Goal: Information Seeking & Learning: Learn about a topic

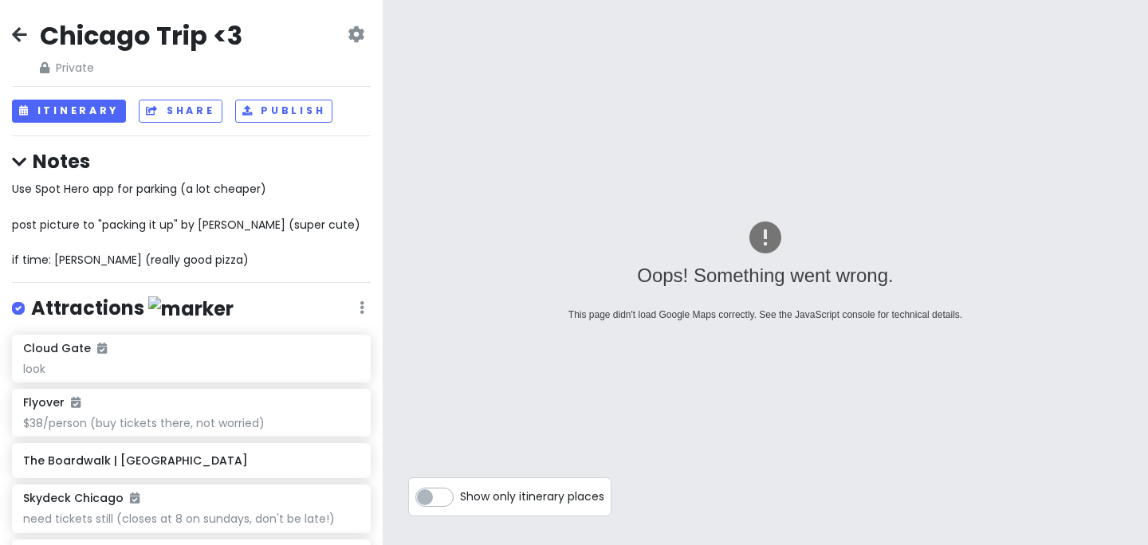
click at [17, 31] on icon at bounding box center [19, 34] width 15 height 13
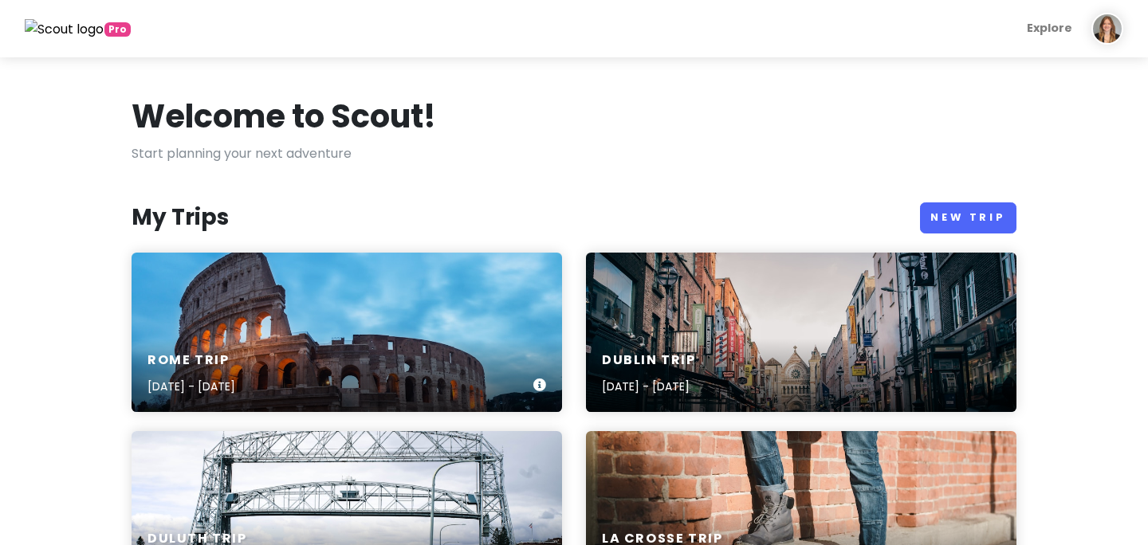
click at [253, 320] on div "Rome Trip Sep 29, 2025 - Oct 3, 2025" at bounding box center [347, 332] width 430 height 159
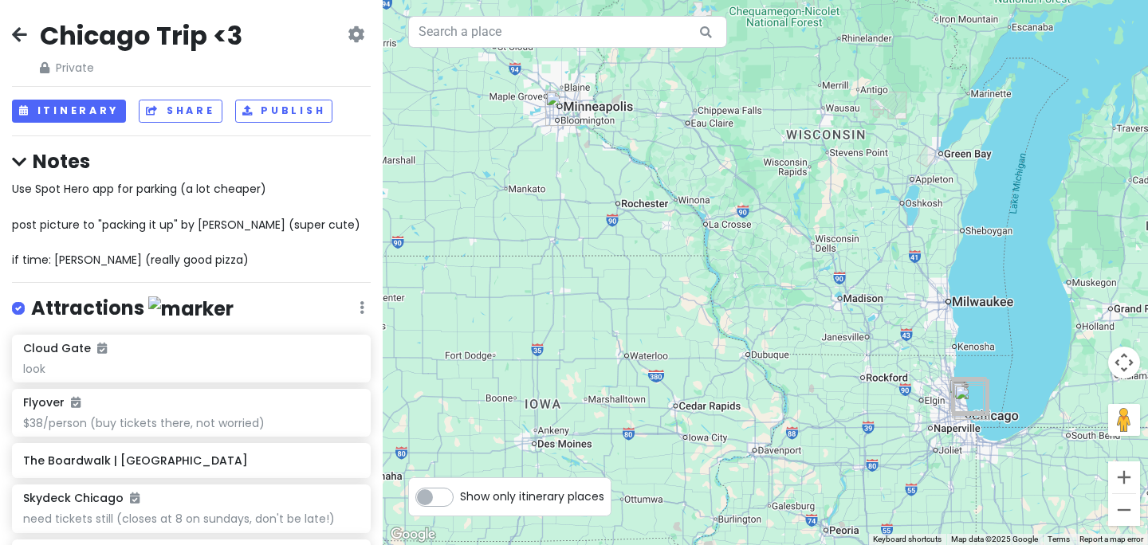
click at [19, 36] on icon at bounding box center [19, 34] width 15 height 13
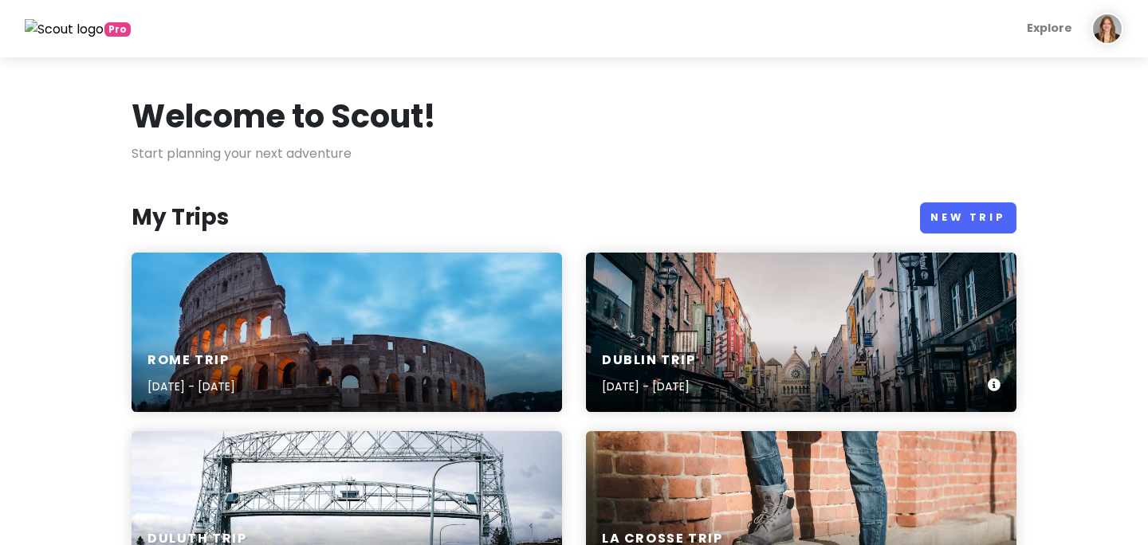
click at [733, 304] on div "[GEOGRAPHIC_DATA] Trip [DATE] - [DATE]" at bounding box center [801, 332] width 430 height 159
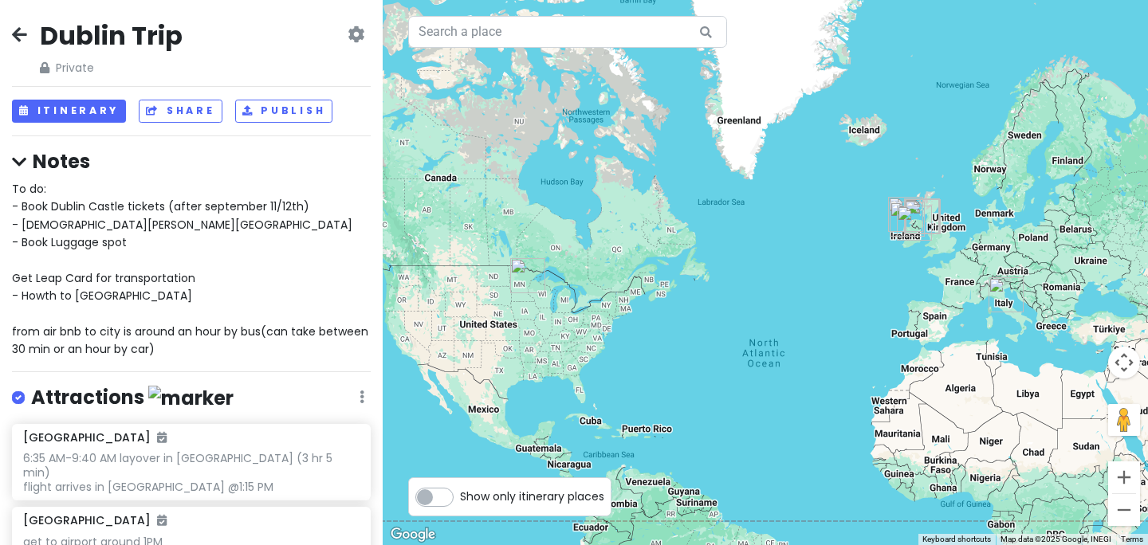
click at [1009, 328] on div at bounding box center [765, 272] width 765 height 545
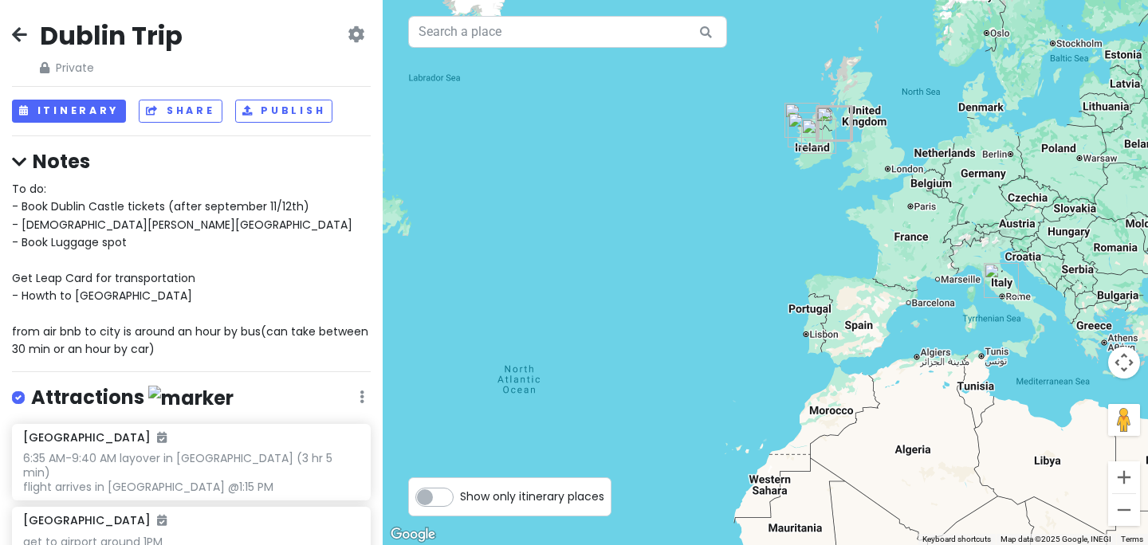
click at [840, 152] on div at bounding box center [765, 272] width 765 height 545
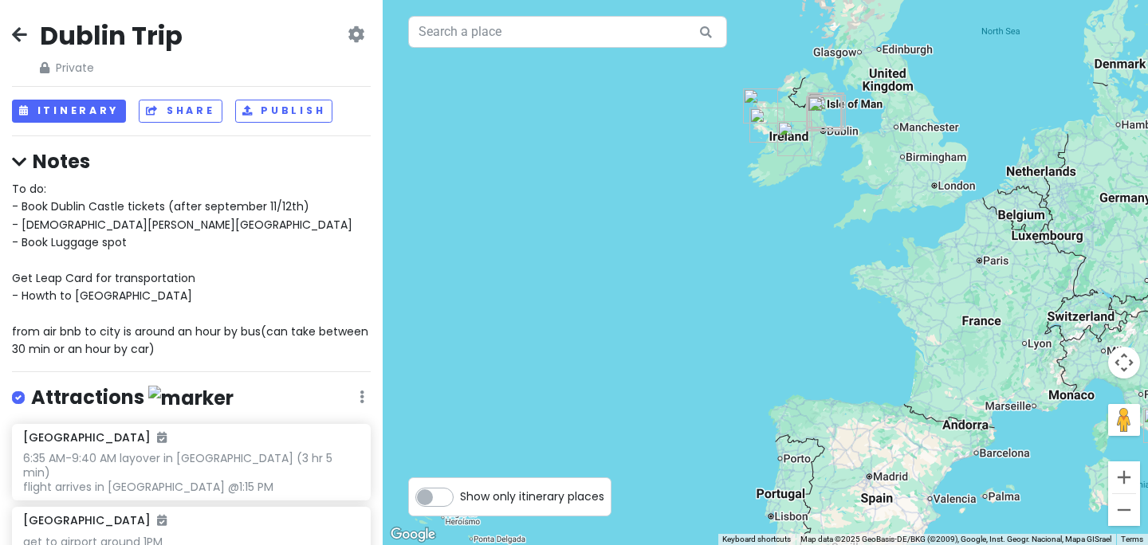
click at [825, 149] on div at bounding box center [765, 272] width 765 height 545
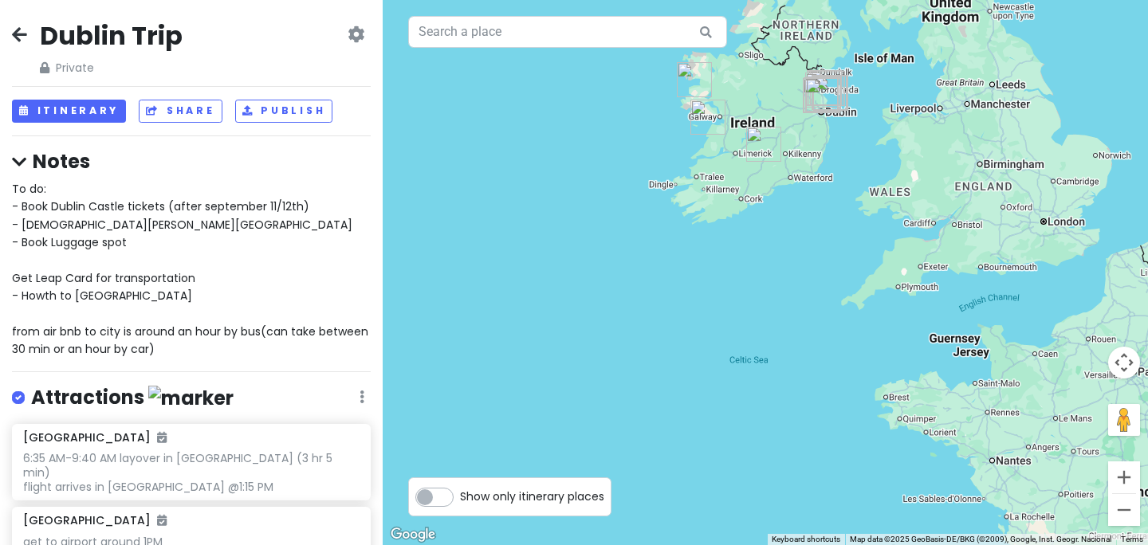
click at [825, 140] on div at bounding box center [765, 272] width 765 height 545
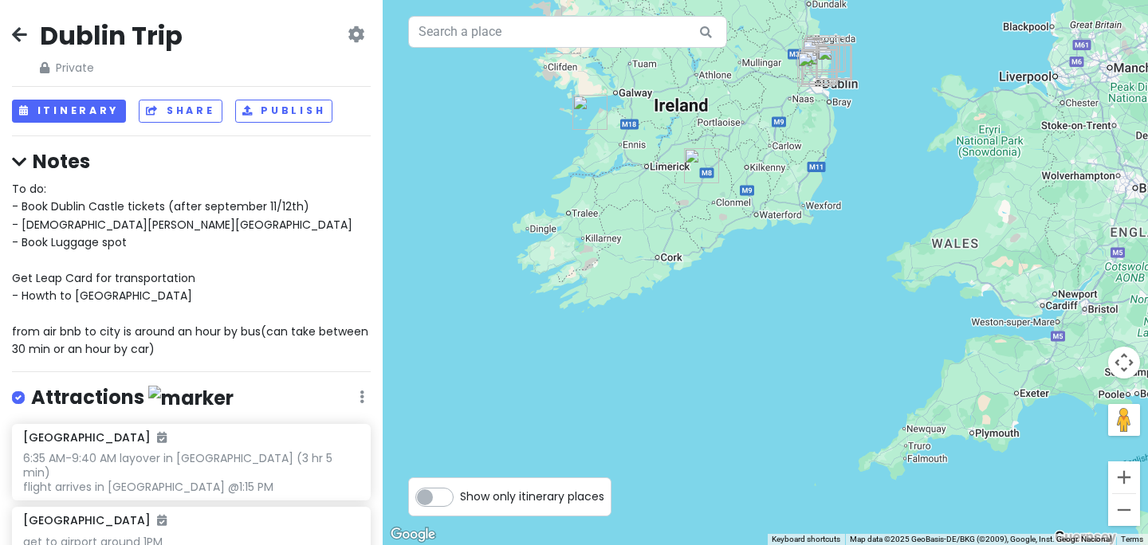
click at [829, 111] on div at bounding box center [765, 272] width 765 height 545
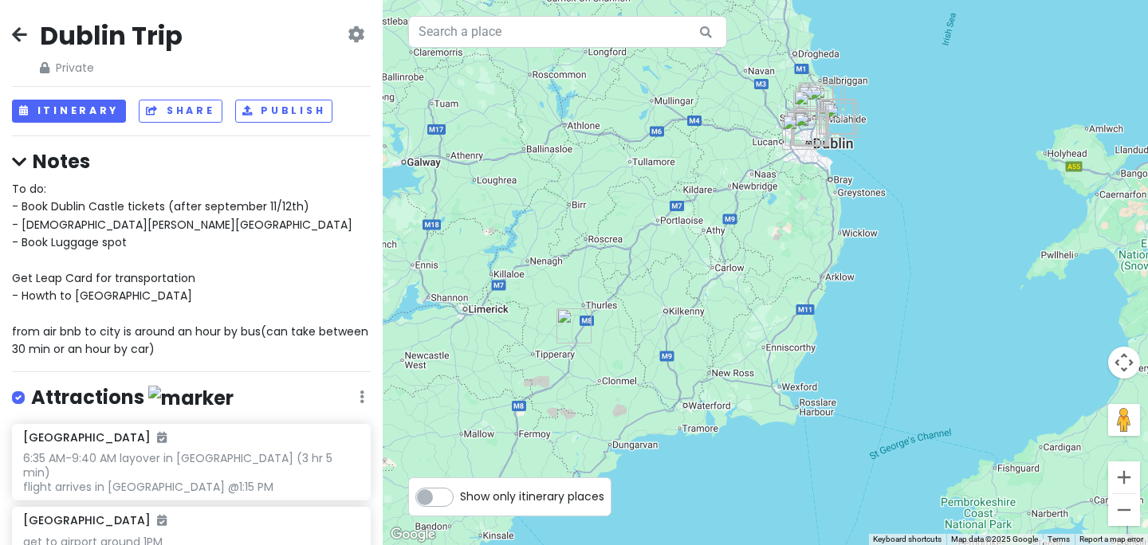
drag, startPoint x: 829, startPoint y: 111, endPoint x: 834, endPoint y: 209, distance: 98.2
click at [834, 209] on div at bounding box center [765, 272] width 765 height 545
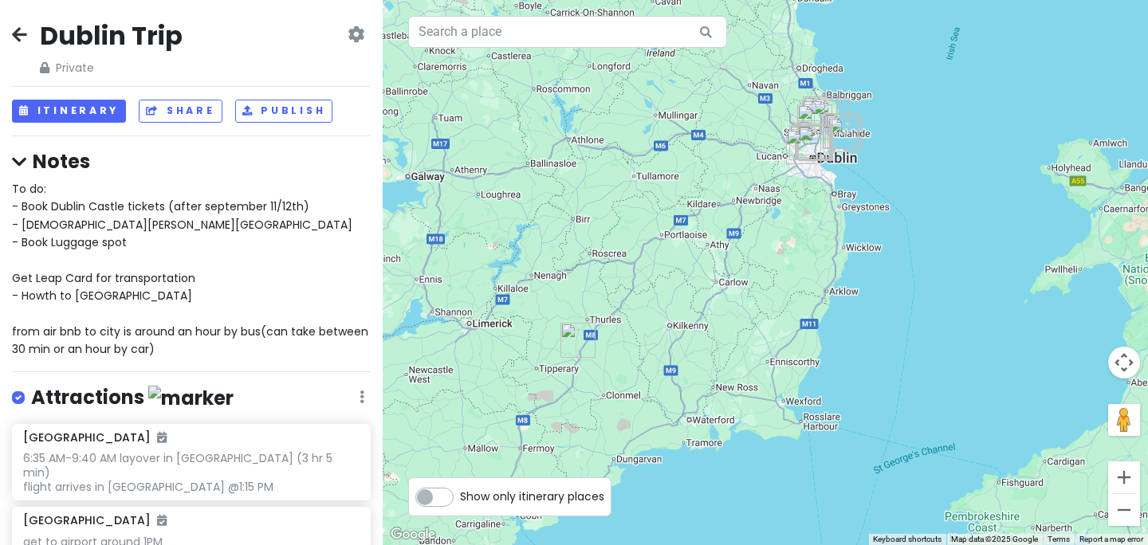
click at [851, 175] on div at bounding box center [765, 272] width 765 height 545
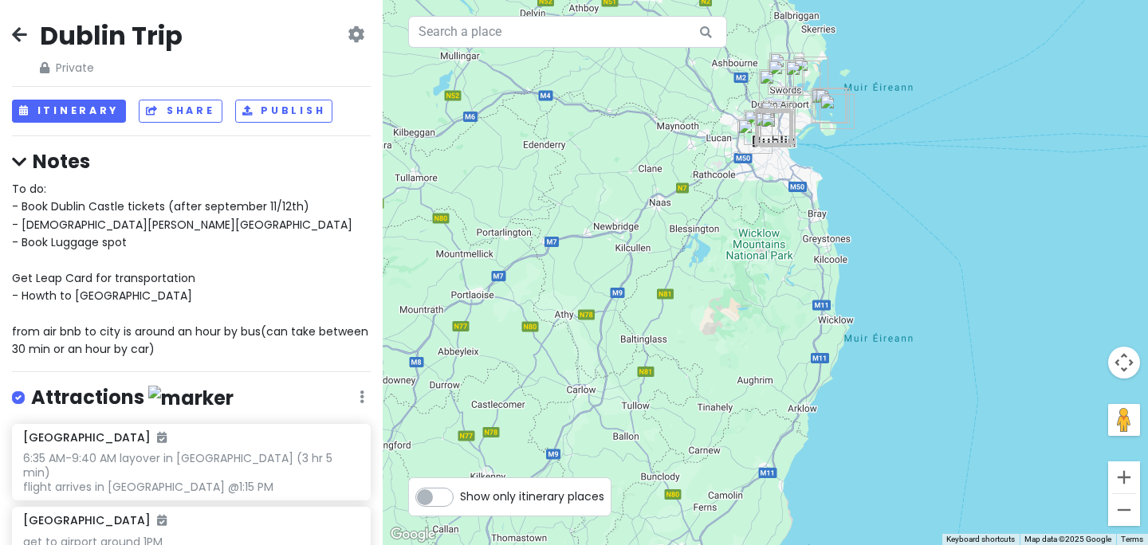
click at [849, 139] on div at bounding box center [765, 272] width 765 height 545
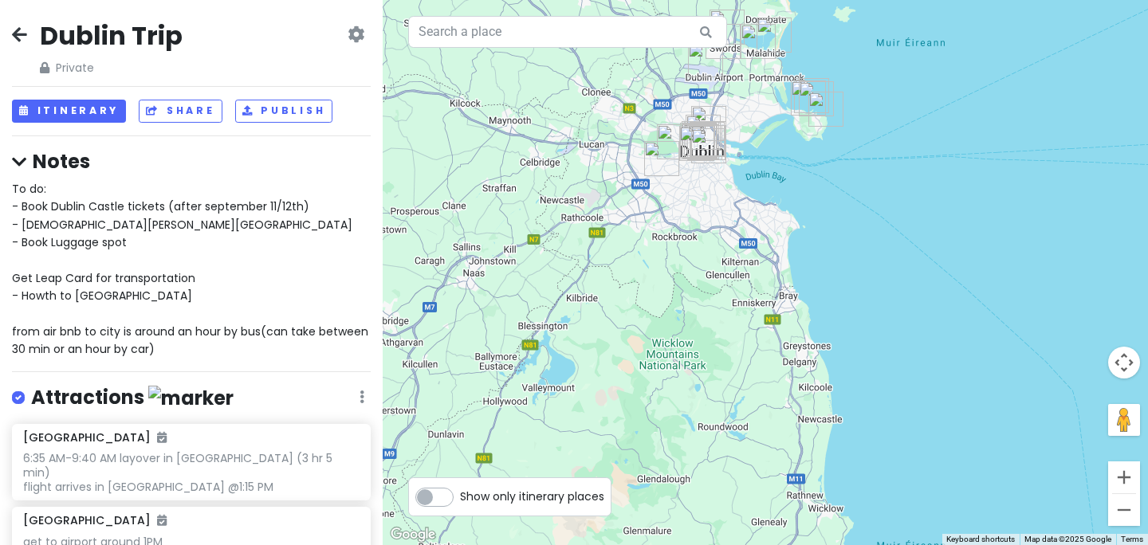
drag, startPoint x: 773, startPoint y: 134, endPoint x: 785, endPoint y: 164, distance: 32.6
click at [785, 164] on div at bounding box center [765, 272] width 765 height 545
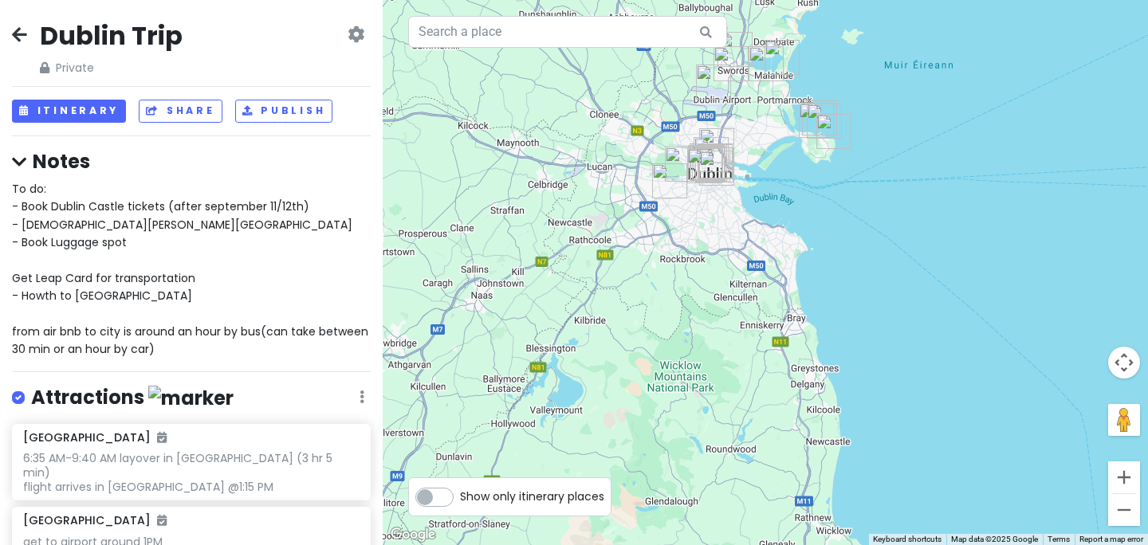
click at [785, 164] on div at bounding box center [765, 272] width 765 height 545
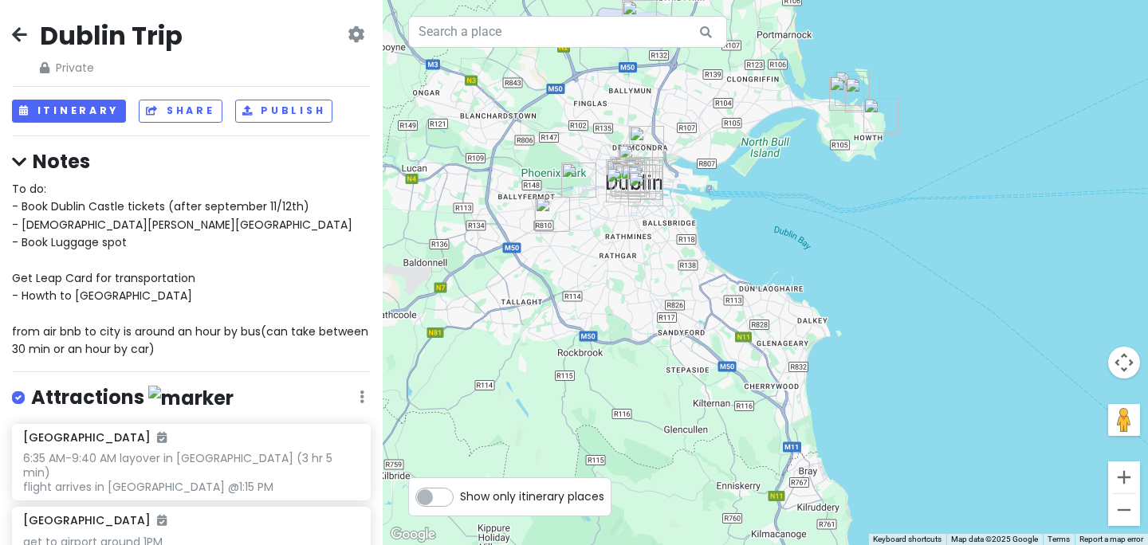
click at [800, 173] on div at bounding box center [765, 272] width 765 height 545
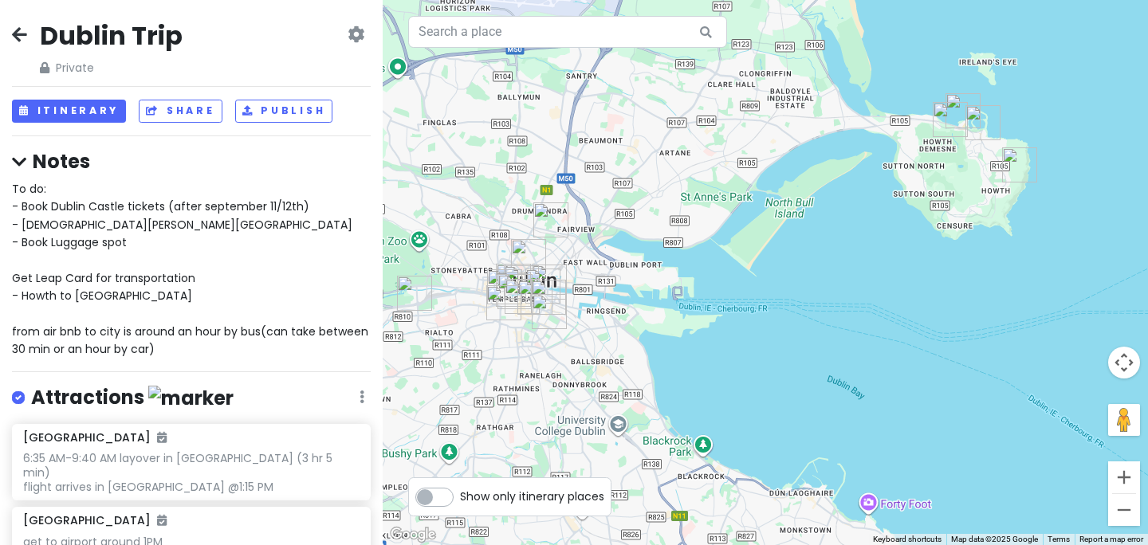
drag, startPoint x: 728, startPoint y: 162, endPoint x: 798, endPoint y: 252, distance: 114.2
click at [798, 252] on div at bounding box center [765, 272] width 765 height 545
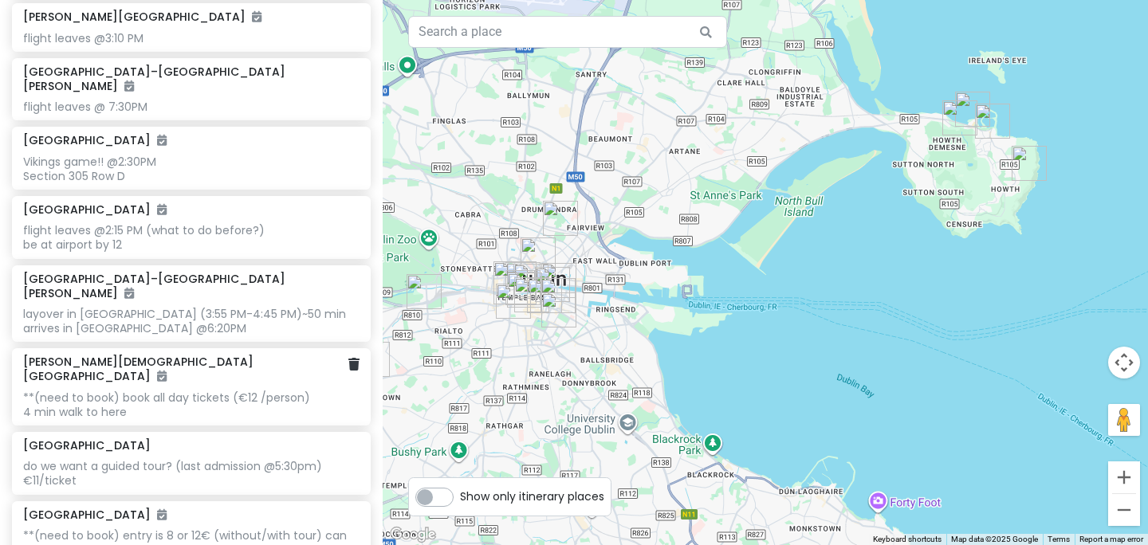
scroll to position [640, 0]
click at [191, 530] on div "**(need to book) entry is 8 or 12€ (without/with tour) can be booked 15 days be…" at bounding box center [191, 544] width 336 height 29
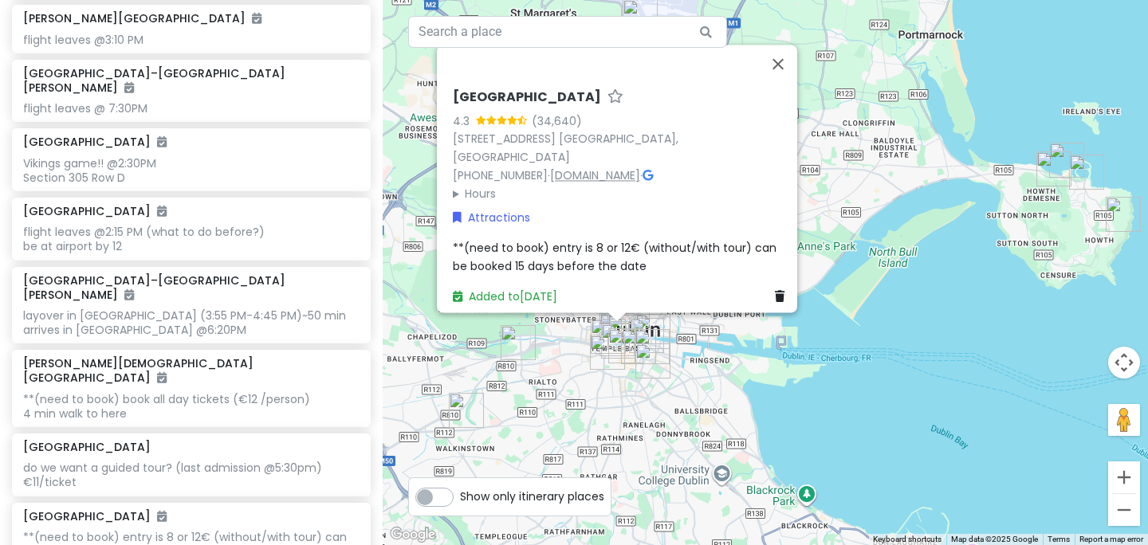
click at [603, 168] on link "[DOMAIN_NAME]" at bounding box center [595, 175] width 90 height 16
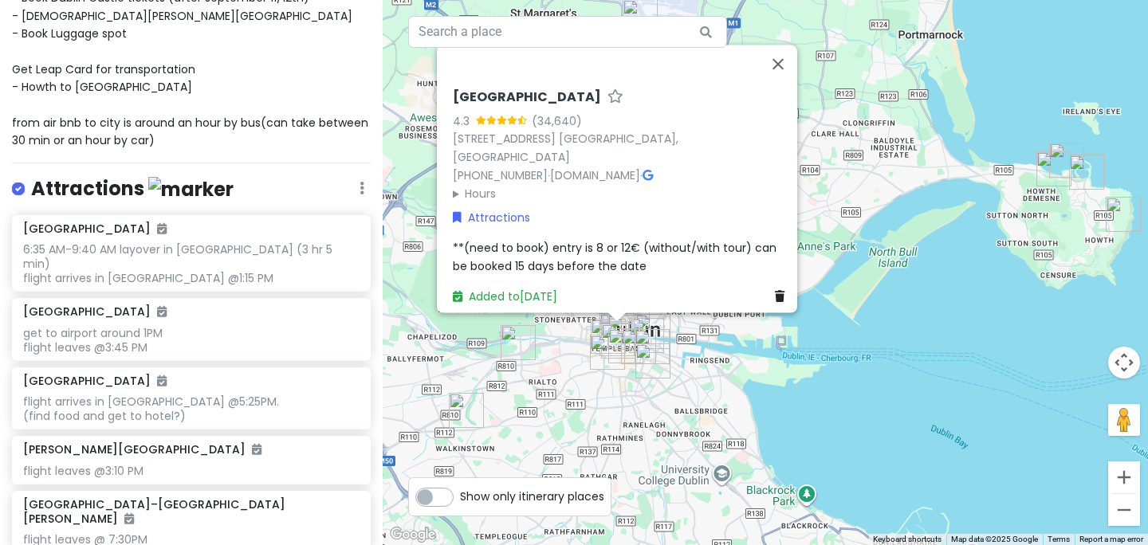
scroll to position [0, 0]
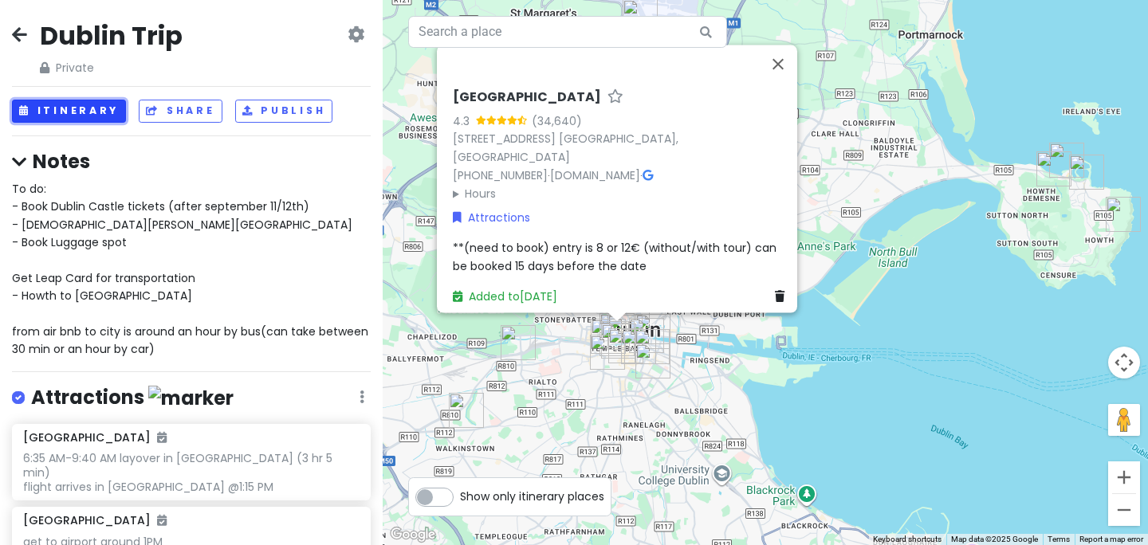
click at [78, 115] on button "Itinerary" at bounding box center [69, 111] width 114 height 23
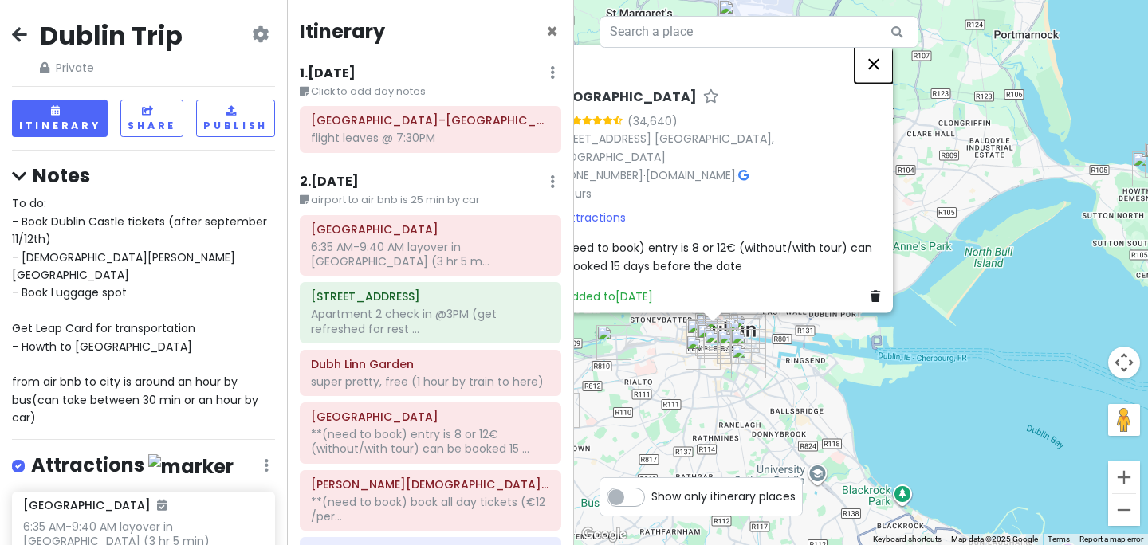
click at [882, 71] on button "Close" at bounding box center [874, 64] width 38 height 38
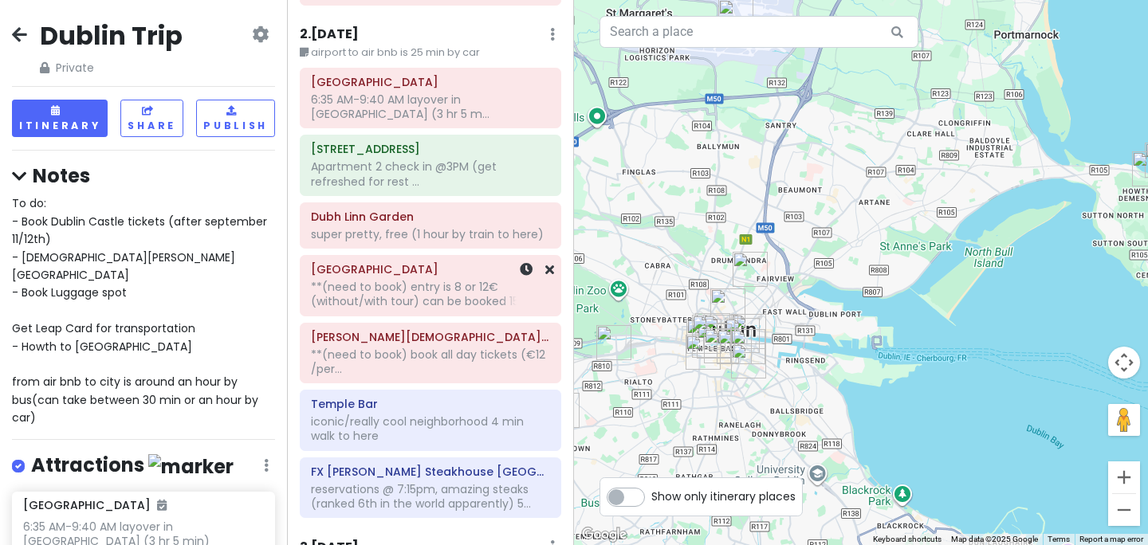
scroll to position [155, 0]
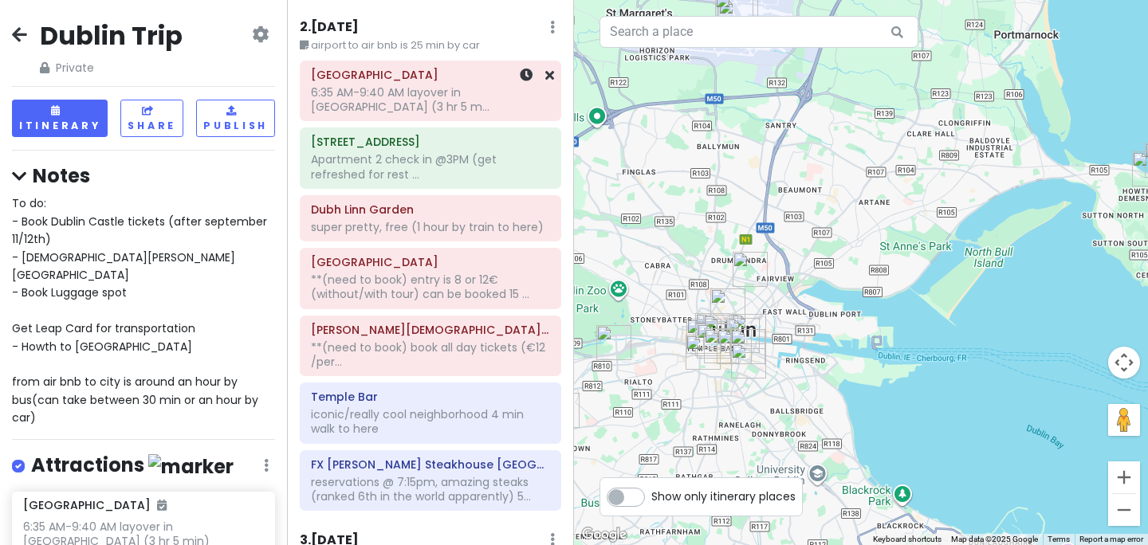
click at [388, 104] on div "6:35 AM-9:40 AM layover in [GEOGRAPHIC_DATA] (3 hr 5 m..." at bounding box center [430, 99] width 239 height 29
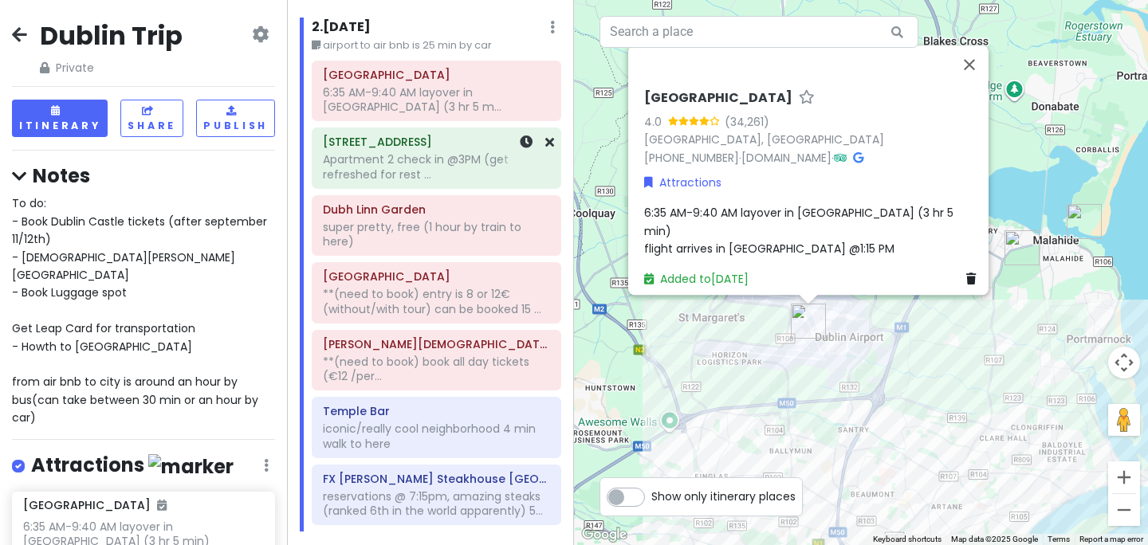
click at [441, 163] on div "Apartment 2 check in @3PM (get refreshed for rest ..." at bounding box center [436, 166] width 227 height 29
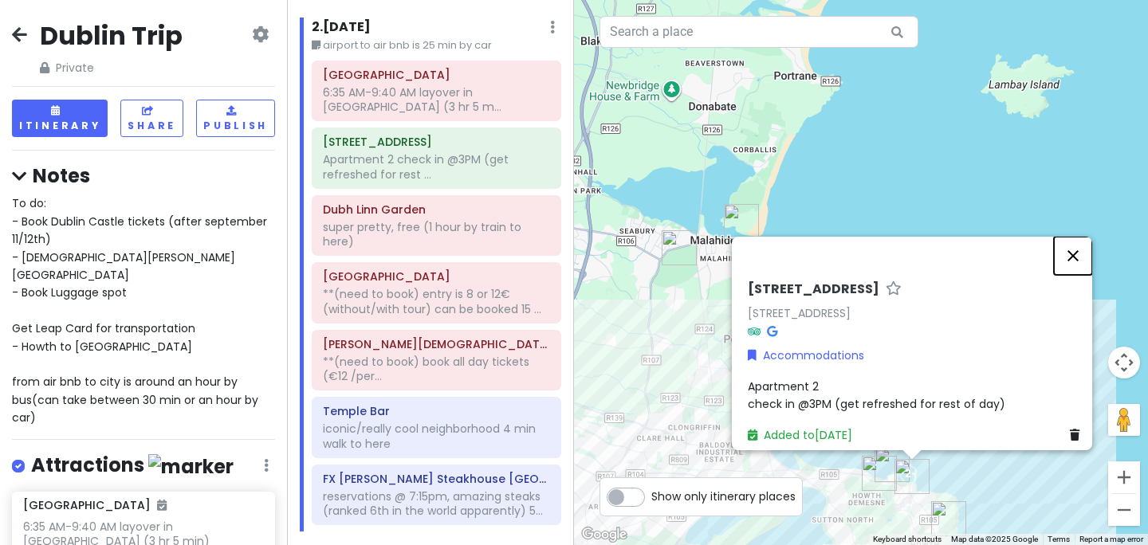
click at [1079, 247] on button "Close" at bounding box center [1073, 256] width 38 height 38
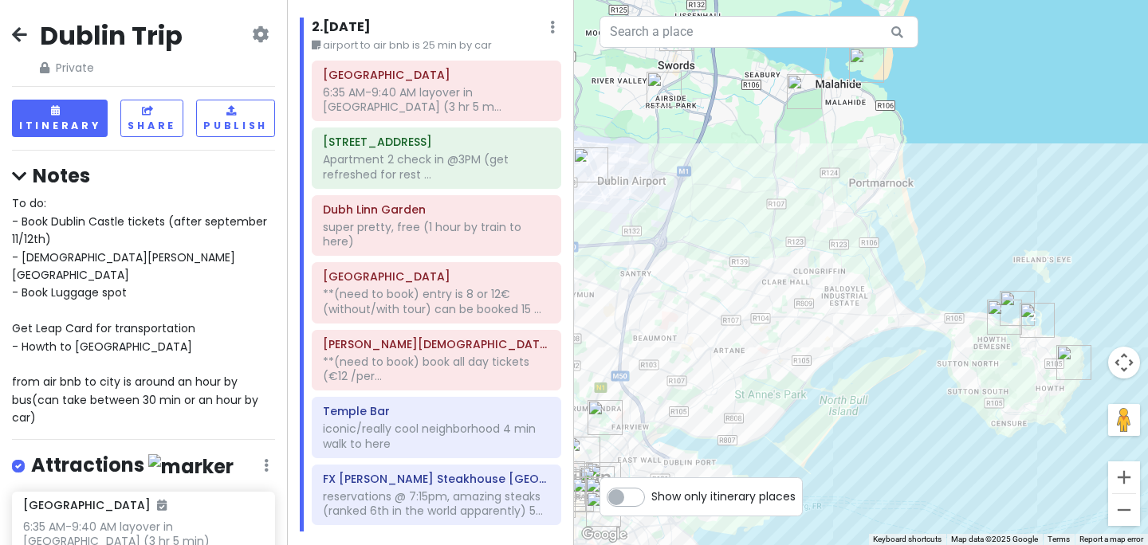
drag, startPoint x: 987, startPoint y: 376, endPoint x: 1104, endPoint y: 214, distance: 200.4
click at [1106, 214] on div at bounding box center [861, 272] width 574 height 545
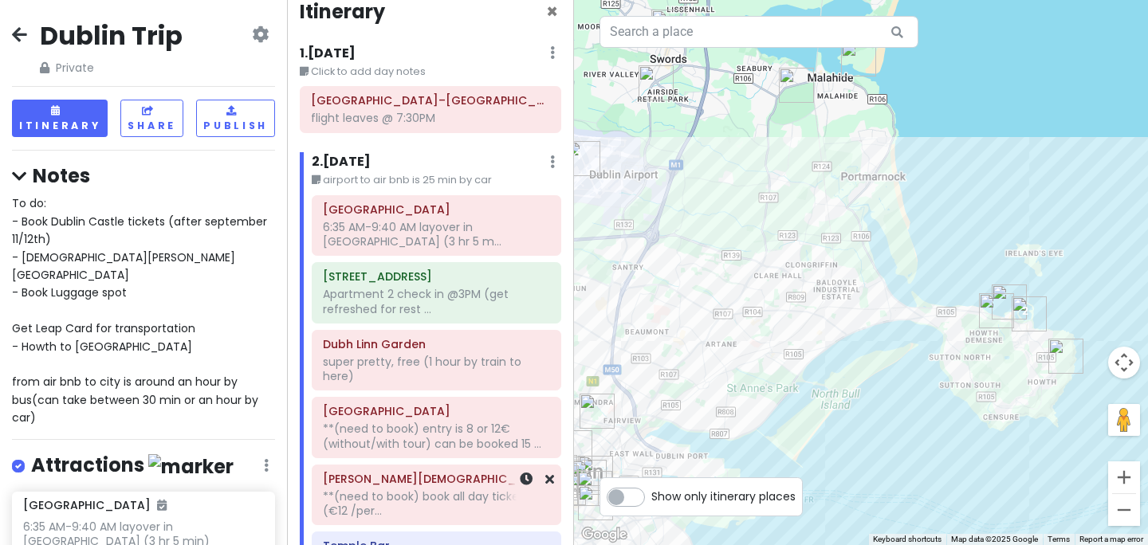
scroll to position [0, 0]
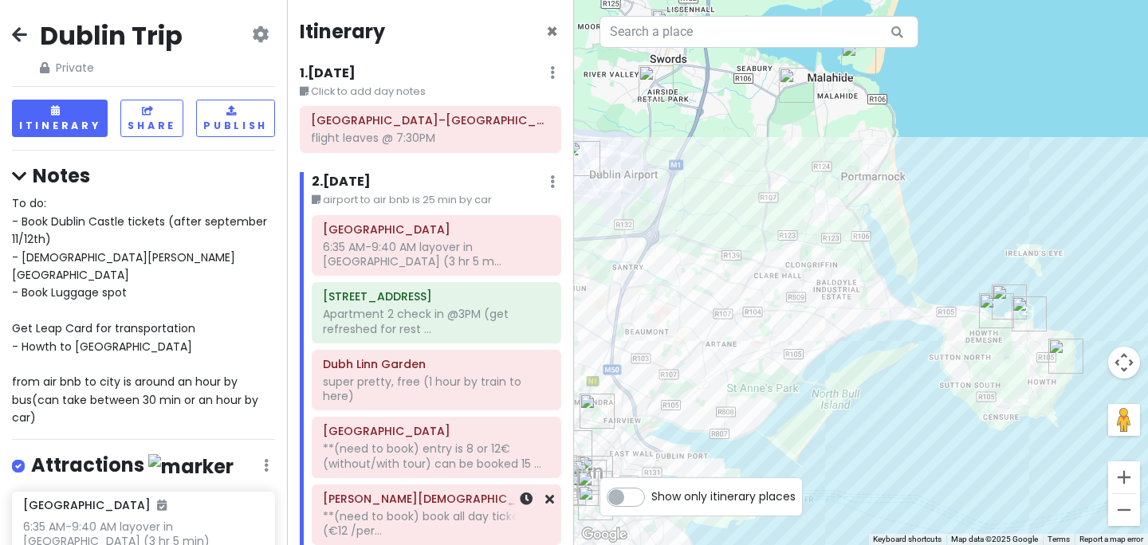
click at [383, 514] on div "**(need to book) book all day tickets (€12 /per..." at bounding box center [436, 523] width 227 height 29
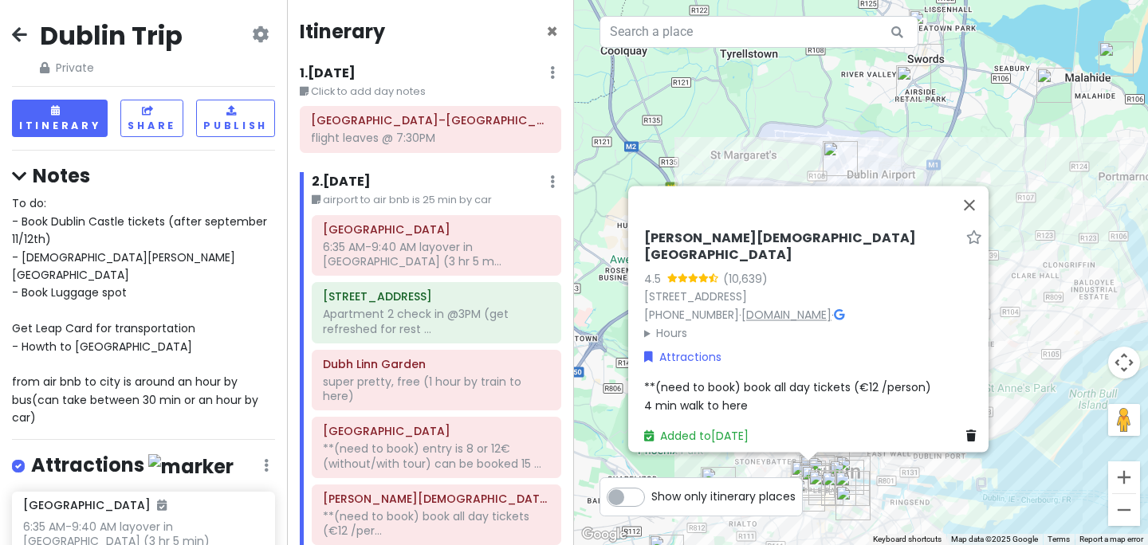
click at [790, 307] on link "[DOMAIN_NAME]" at bounding box center [786, 315] width 90 height 16
click at [983, 222] on button "Close" at bounding box center [969, 205] width 38 height 38
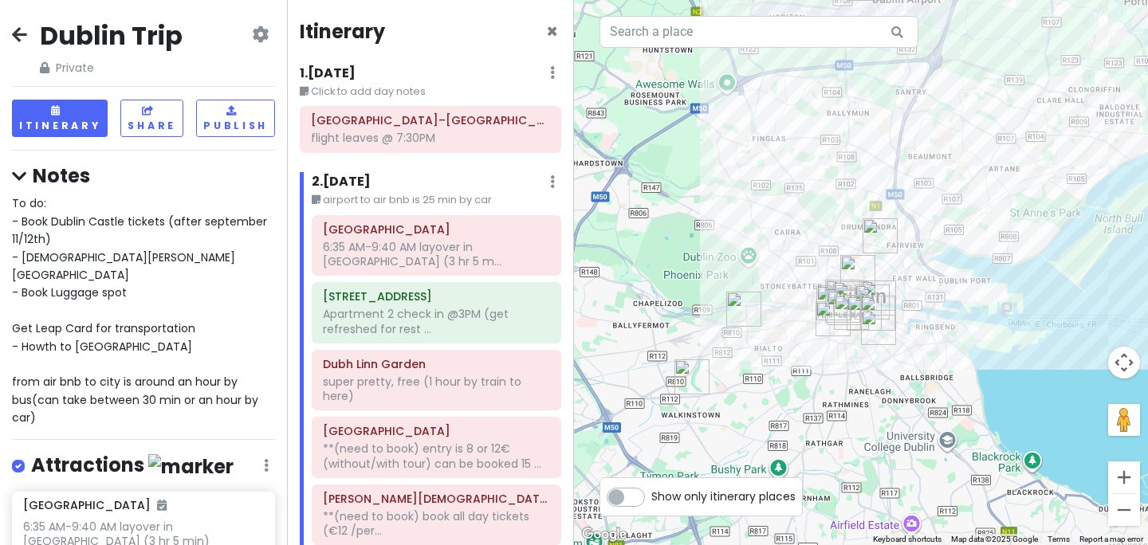
drag, startPoint x: 912, startPoint y: 406, endPoint x: 937, endPoint y: 225, distance: 182.6
click at [937, 225] on div at bounding box center [861, 272] width 574 height 545
click at [895, 278] on div at bounding box center [861, 272] width 574 height 545
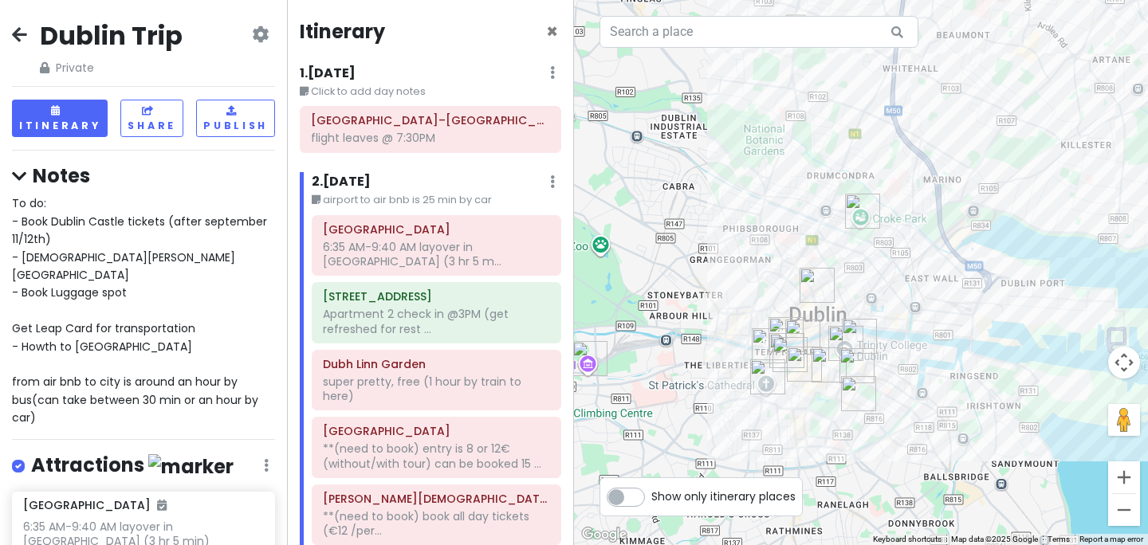
click at [895, 278] on div at bounding box center [861, 272] width 574 height 545
click at [1126, 470] on button "Zoom in" at bounding box center [1124, 478] width 32 height 32
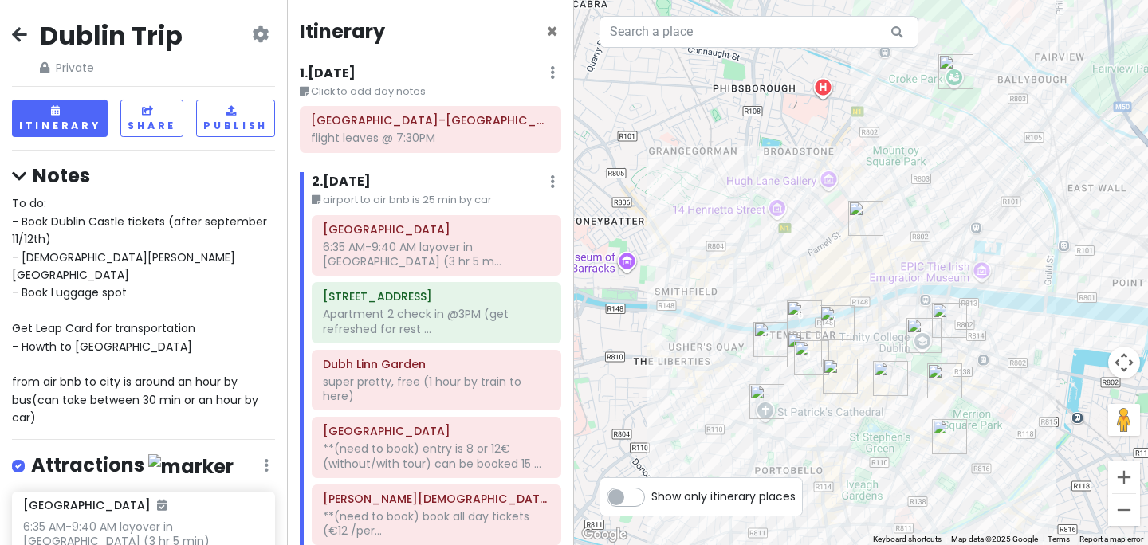
drag, startPoint x: 894, startPoint y: 367, endPoint x: 996, endPoint y: 266, distance: 143.2
click at [996, 266] on div at bounding box center [861, 272] width 574 height 545
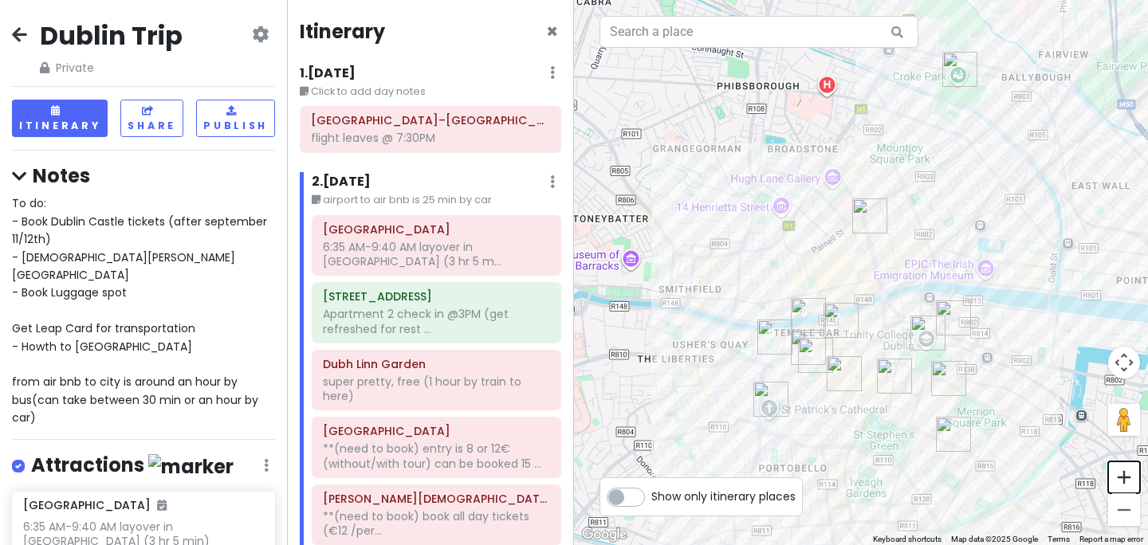
click at [1119, 476] on button "Zoom in" at bounding box center [1124, 478] width 32 height 32
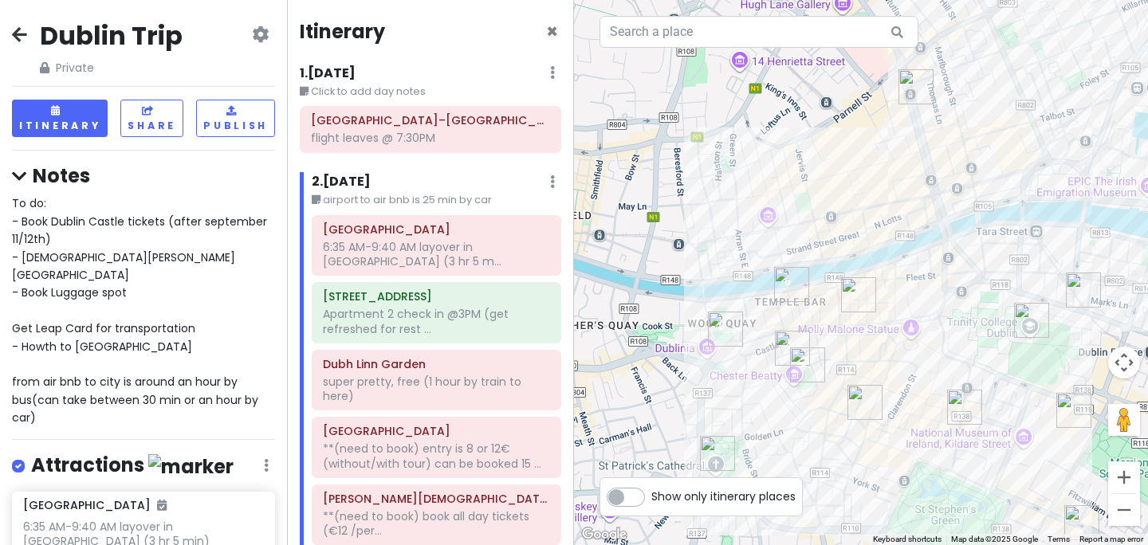
drag, startPoint x: 854, startPoint y: 371, endPoint x: 892, endPoint y: 276, distance: 103.0
click at [892, 276] on div at bounding box center [861, 272] width 574 height 545
click at [1118, 478] on button "Zoom in" at bounding box center [1124, 478] width 32 height 32
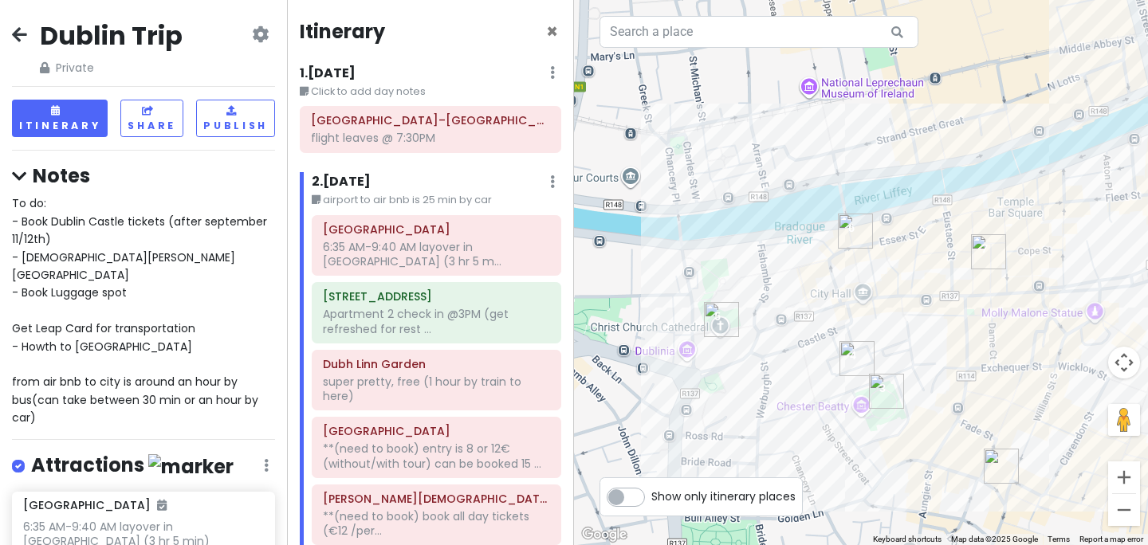
drag, startPoint x: 853, startPoint y: 371, endPoint x: 994, endPoint y: 281, distance: 167.4
click at [994, 281] on div at bounding box center [861, 272] width 574 height 545
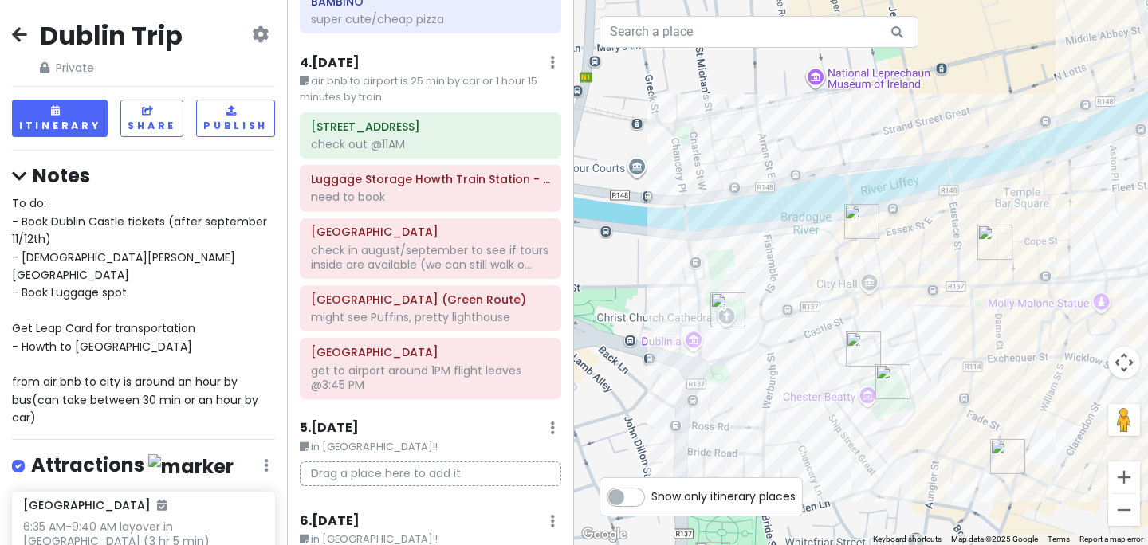
scroll to position [1153, 0]
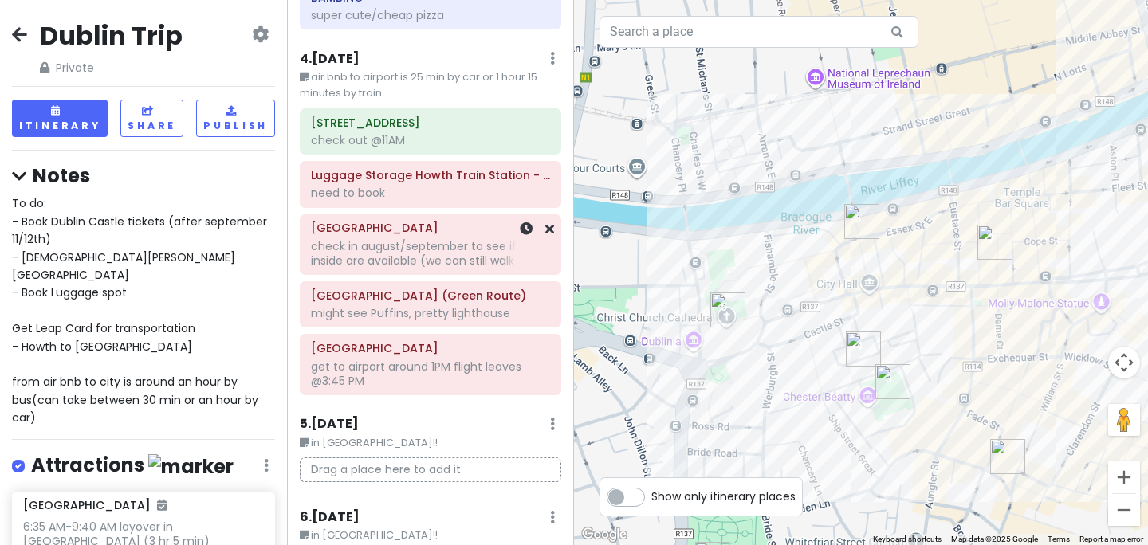
click at [413, 253] on div "check in august/september to see if tours inside are available (we can still wa…" at bounding box center [430, 253] width 239 height 29
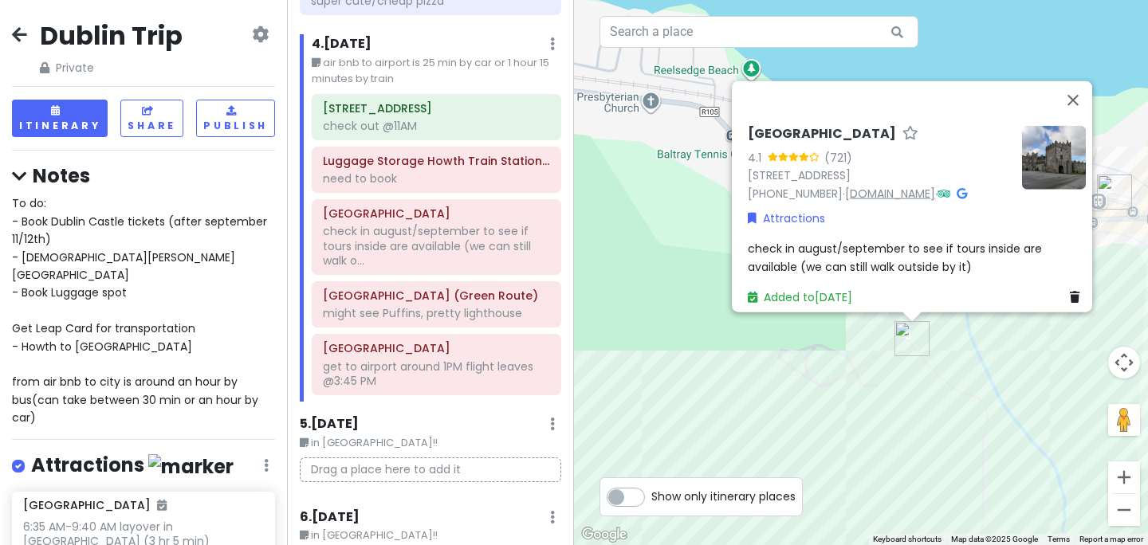
click at [855, 186] on link "[DOMAIN_NAME]" at bounding box center [890, 194] width 90 height 16
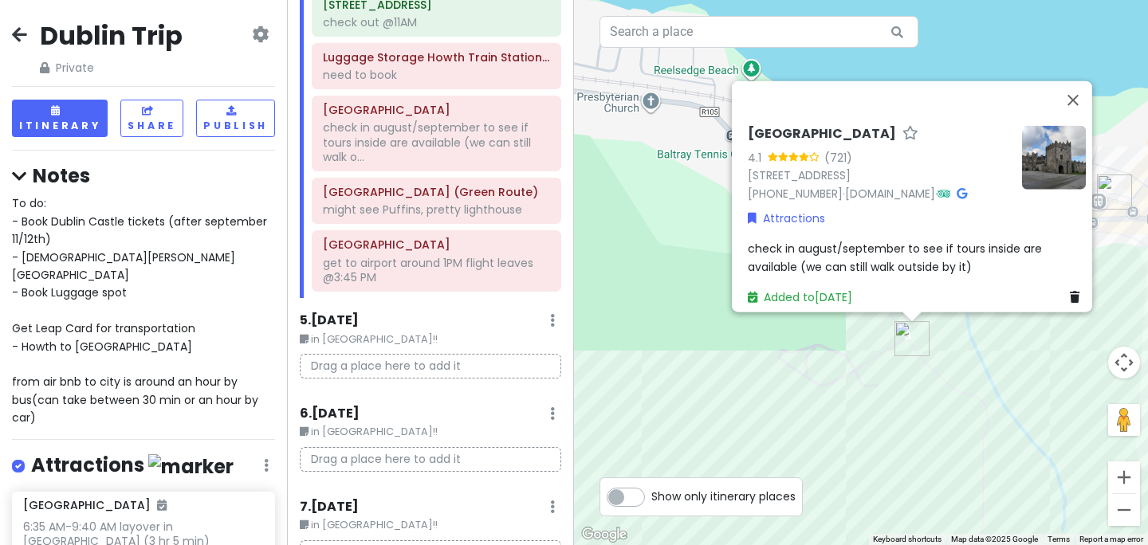
scroll to position [1256, 0]
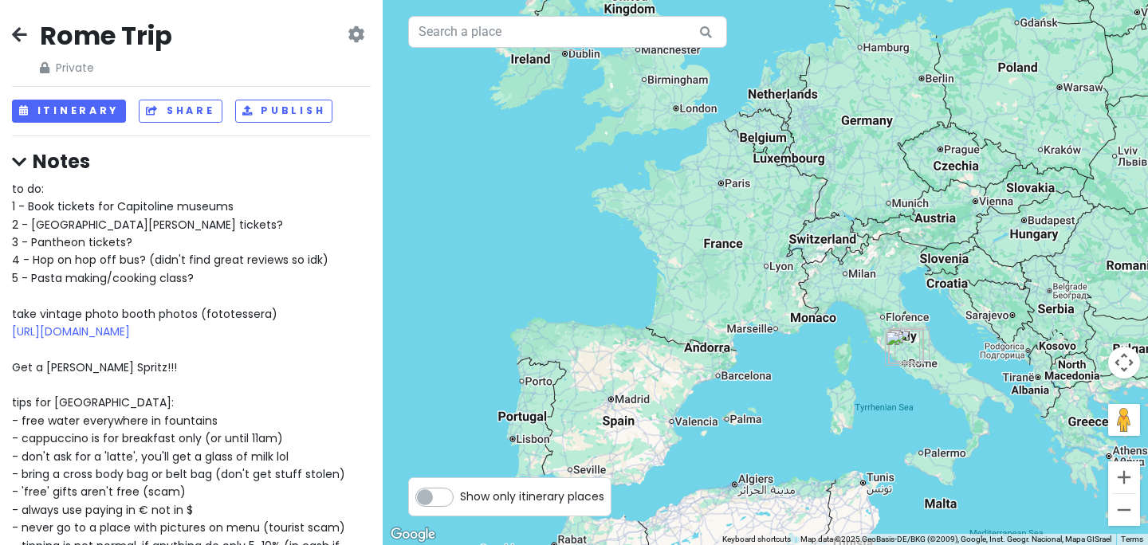
drag, startPoint x: 973, startPoint y: 462, endPoint x: 945, endPoint y: 397, distance: 71.1
click at [945, 397] on div at bounding box center [765, 272] width 765 height 545
click at [912, 363] on img "Leonardo da Vinci International Airport" at bounding box center [901, 347] width 35 height 35
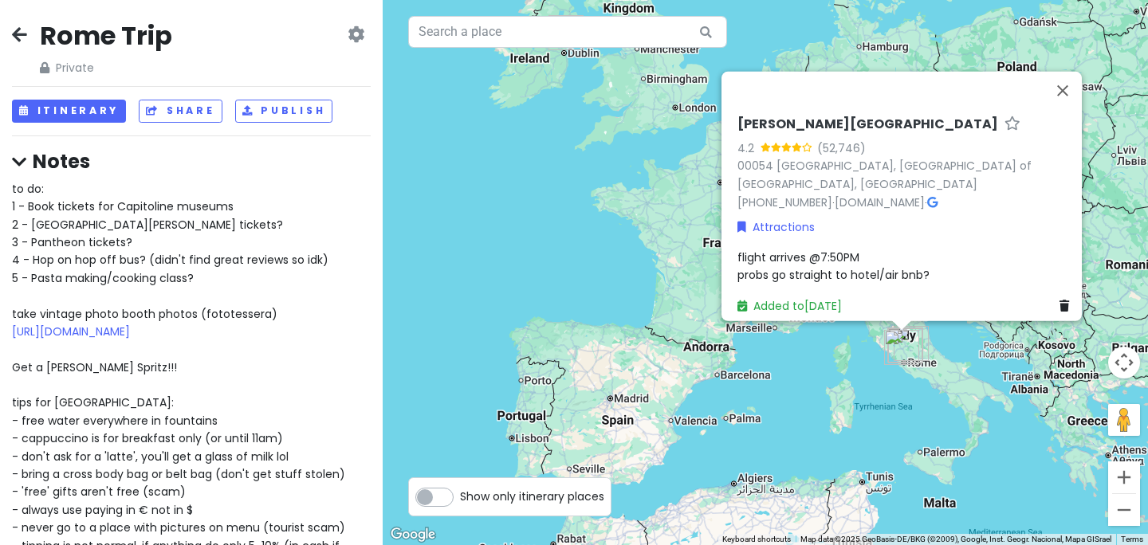
click at [912, 363] on img "Leonardo da Vinci International Airport" at bounding box center [901, 347] width 35 height 35
click at [928, 365] on div "[PERSON_NAME][GEOGRAPHIC_DATA] 4.2 (52,746) 00054 [GEOGRAPHIC_DATA], [GEOGRAPHI…" at bounding box center [765, 272] width 765 height 545
click at [928, 365] on div "Leonardo da Vinci International Airport 4.2 (52,746) 00054 Fiumicino, Metropoli…" at bounding box center [765, 272] width 765 height 545
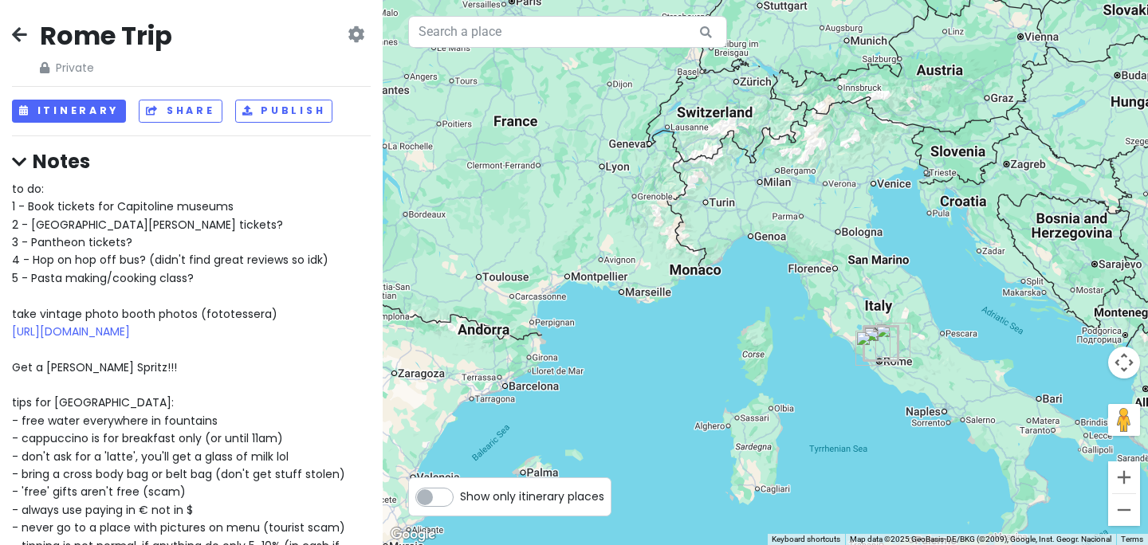
click at [912, 356] on div at bounding box center [765, 272] width 765 height 545
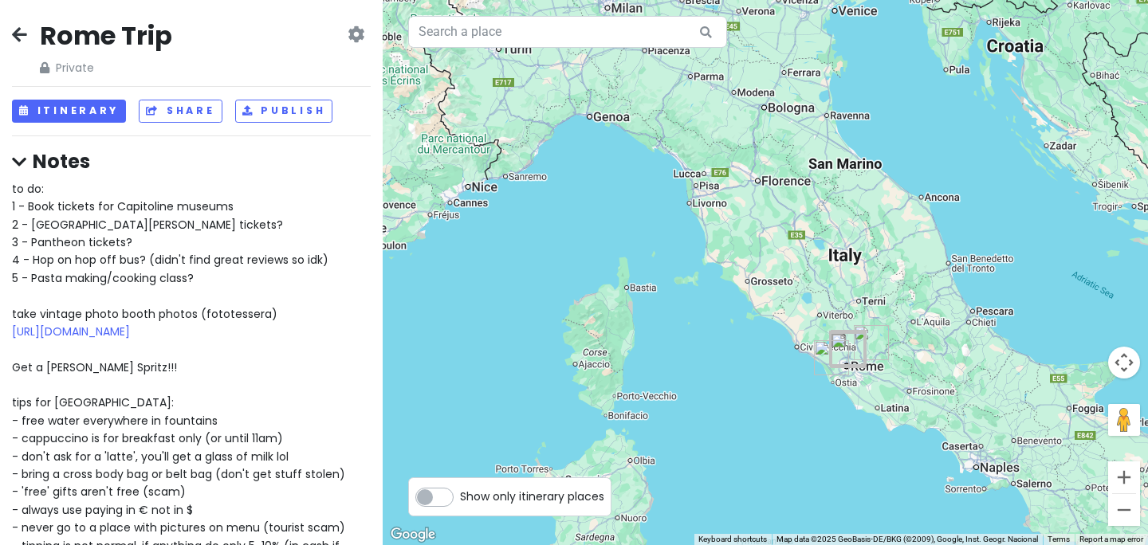
click at [889, 358] on div at bounding box center [765, 272] width 765 height 545
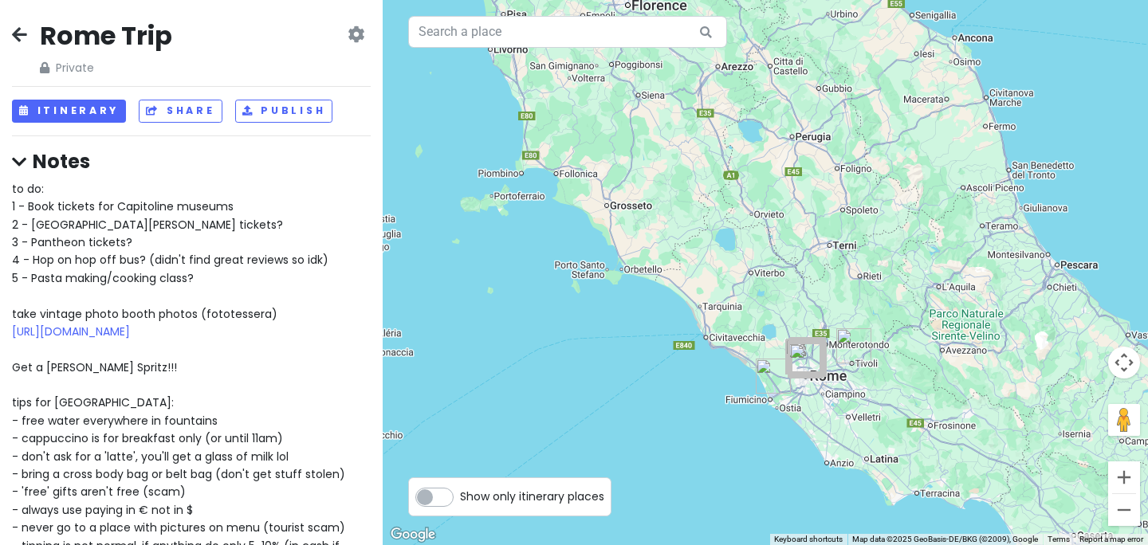
click at [860, 374] on div at bounding box center [765, 272] width 765 height 545
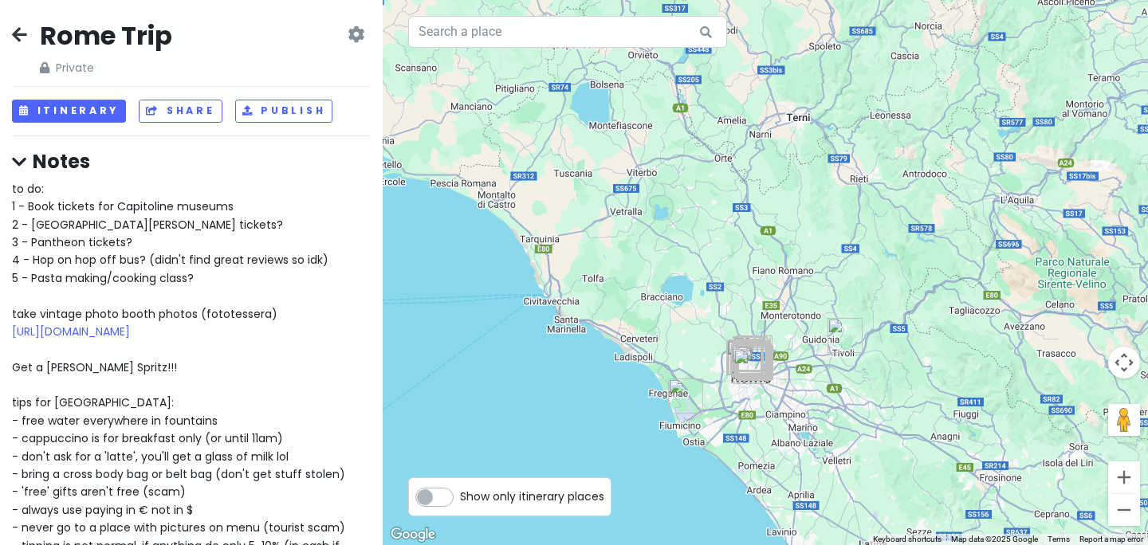
click at [817, 386] on div at bounding box center [765, 272] width 765 height 545
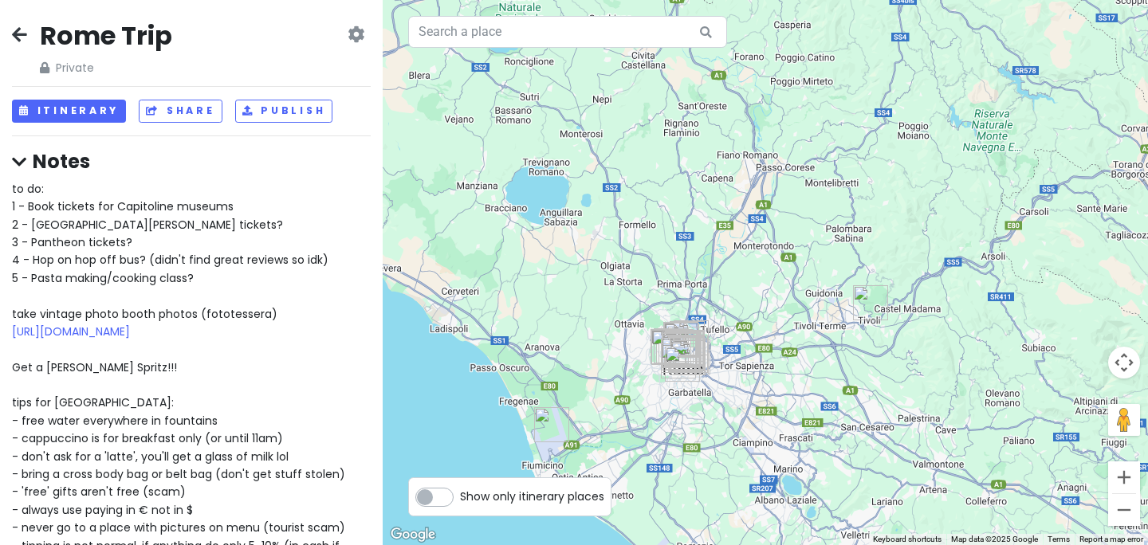
click at [754, 379] on div at bounding box center [765, 272] width 765 height 545
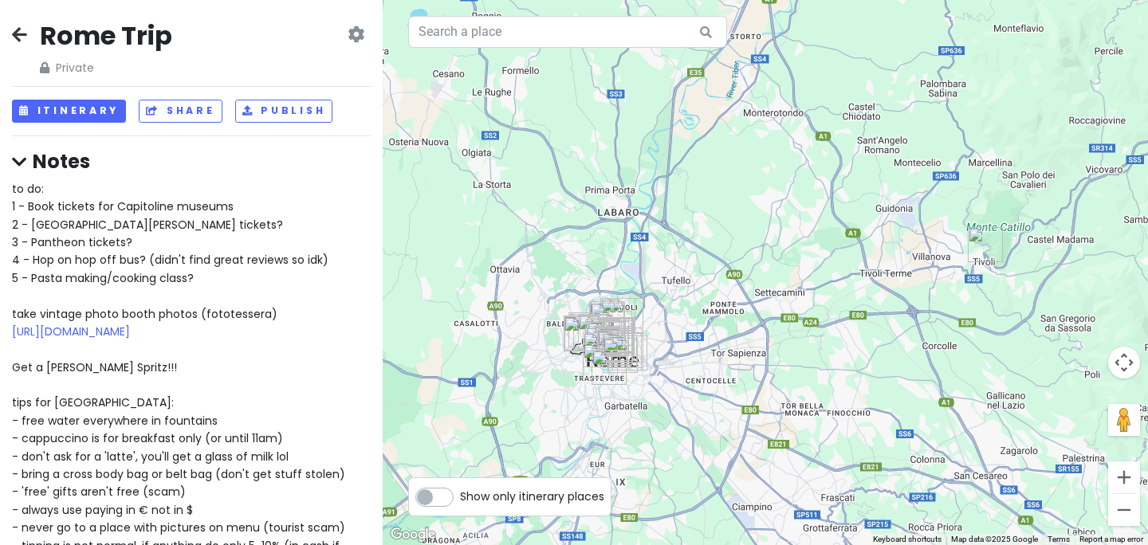
click at [689, 411] on div at bounding box center [765, 272] width 765 height 545
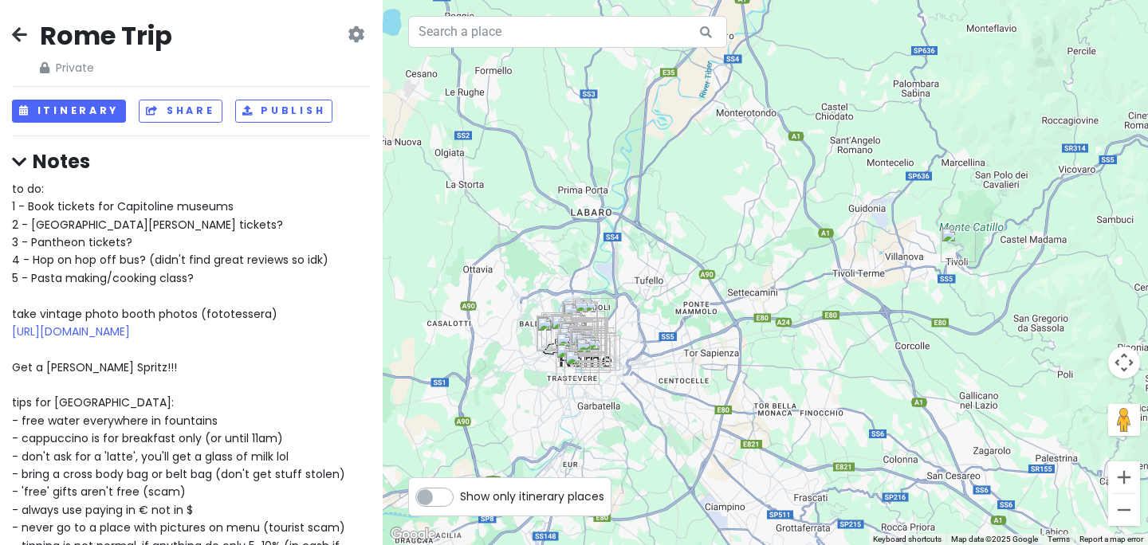
click at [687, 411] on div at bounding box center [765, 272] width 765 height 545
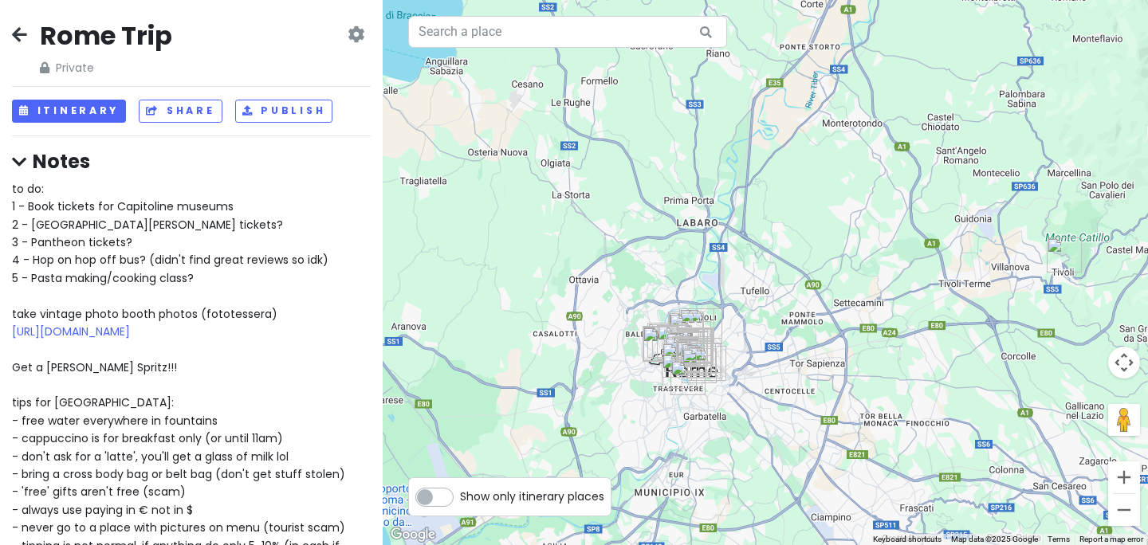
drag, startPoint x: 733, startPoint y: 404, endPoint x: 918, endPoint y: 424, distance: 185.2
click at [918, 424] on div at bounding box center [765, 272] width 765 height 545
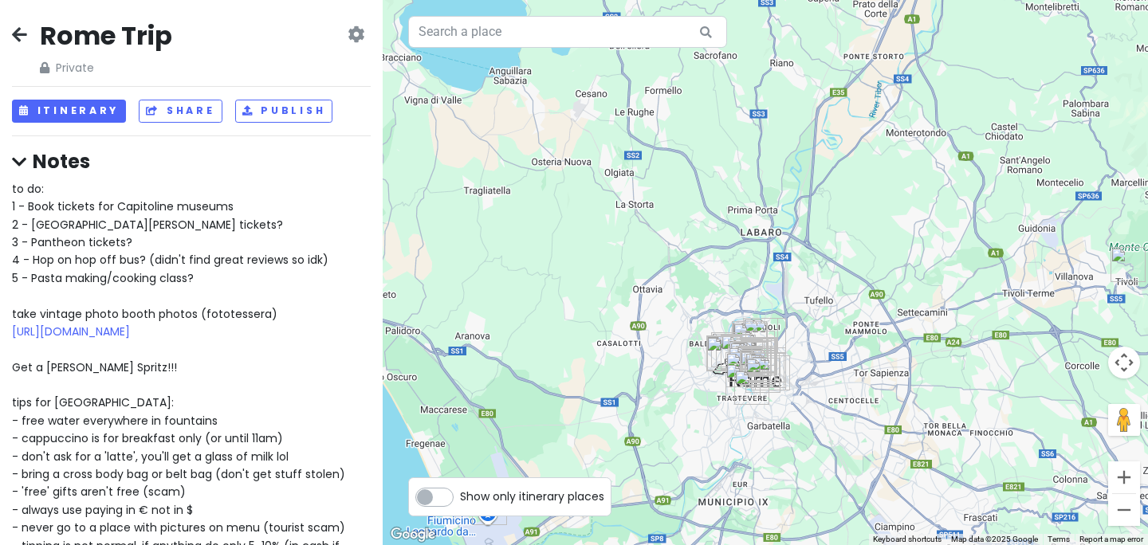
click at [831, 422] on div at bounding box center [765, 272] width 765 height 545
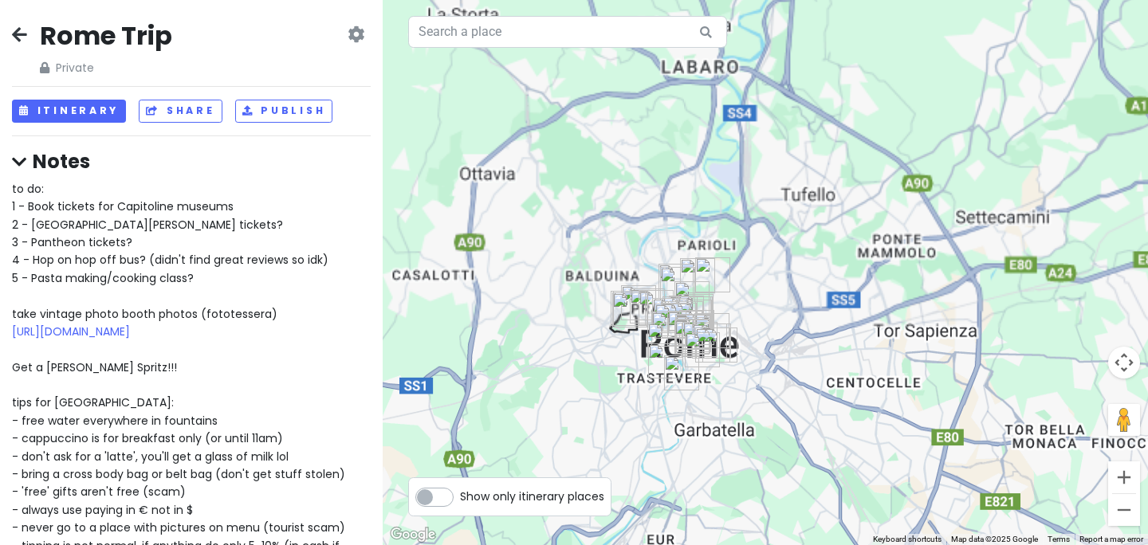
click at [831, 422] on div at bounding box center [765, 272] width 765 height 545
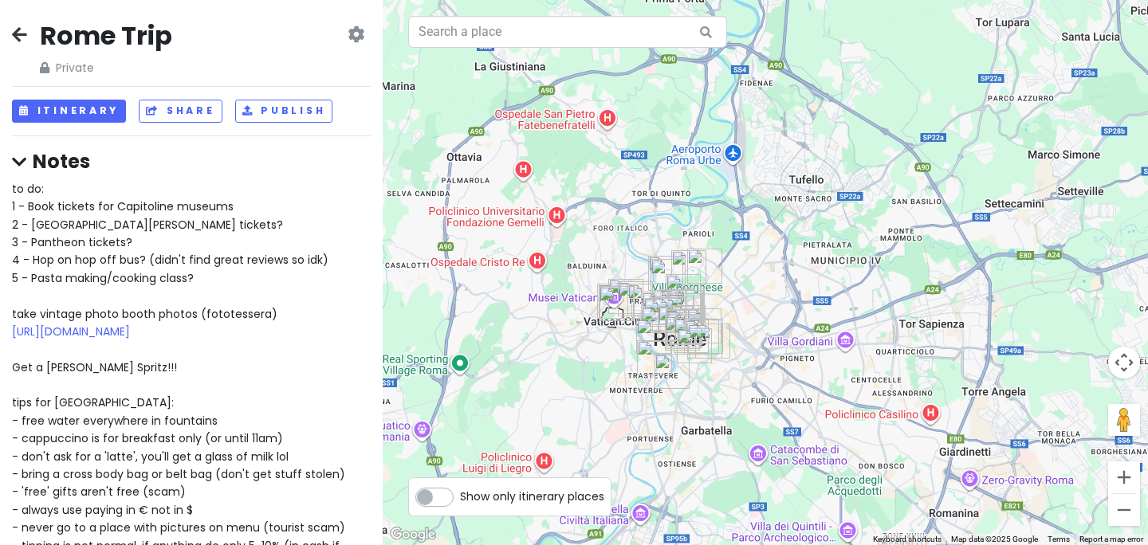
click at [831, 422] on div at bounding box center [765, 272] width 765 height 545
click at [713, 385] on div at bounding box center [765, 272] width 765 height 545
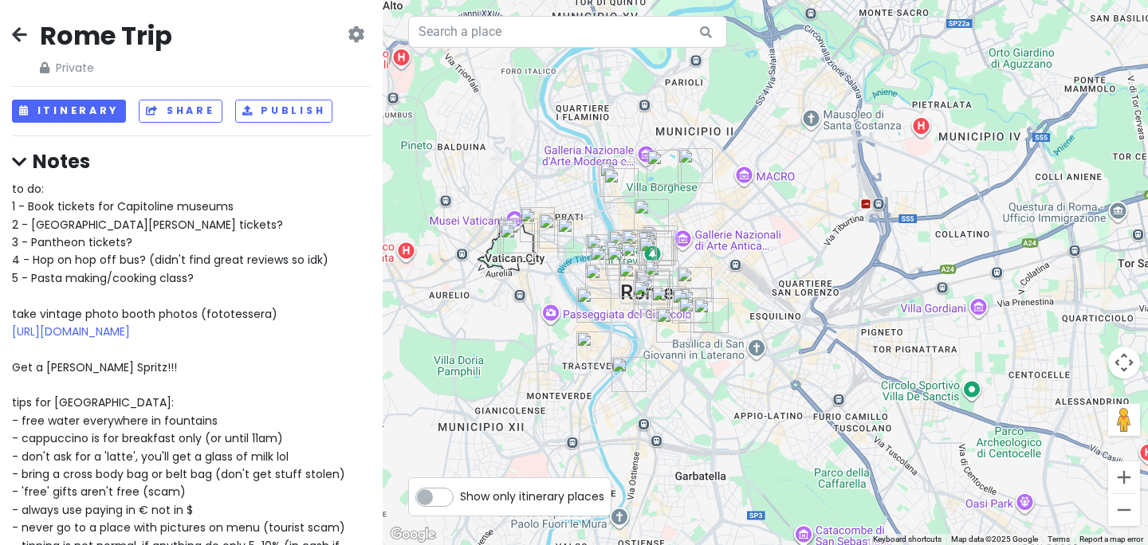
click at [712, 385] on div at bounding box center [765, 272] width 765 height 545
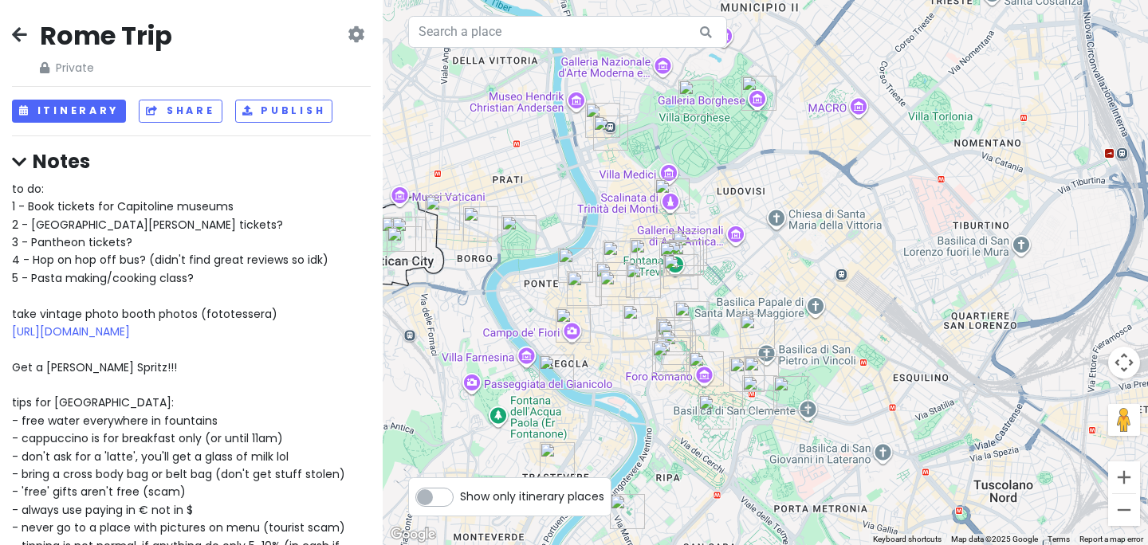
drag, startPoint x: 662, startPoint y: 369, endPoint x: 745, endPoint y: 500, distance: 154.8
click at [745, 500] on div at bounding box center [765, 272] width 765 height 545
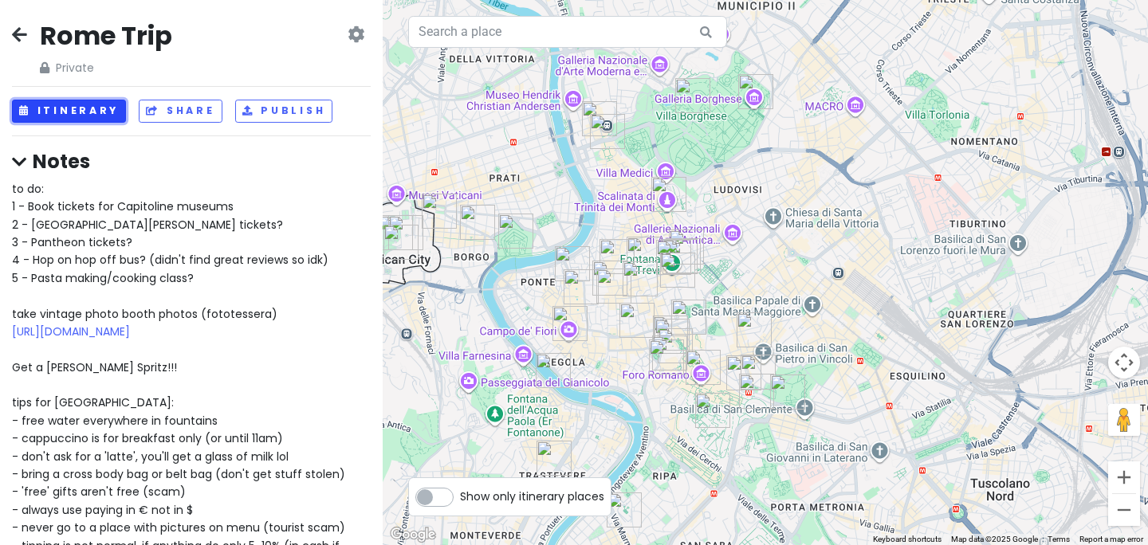
click at [95, 112] on button "Itinerary" at bounding box center [69, 111] width 114 height 23
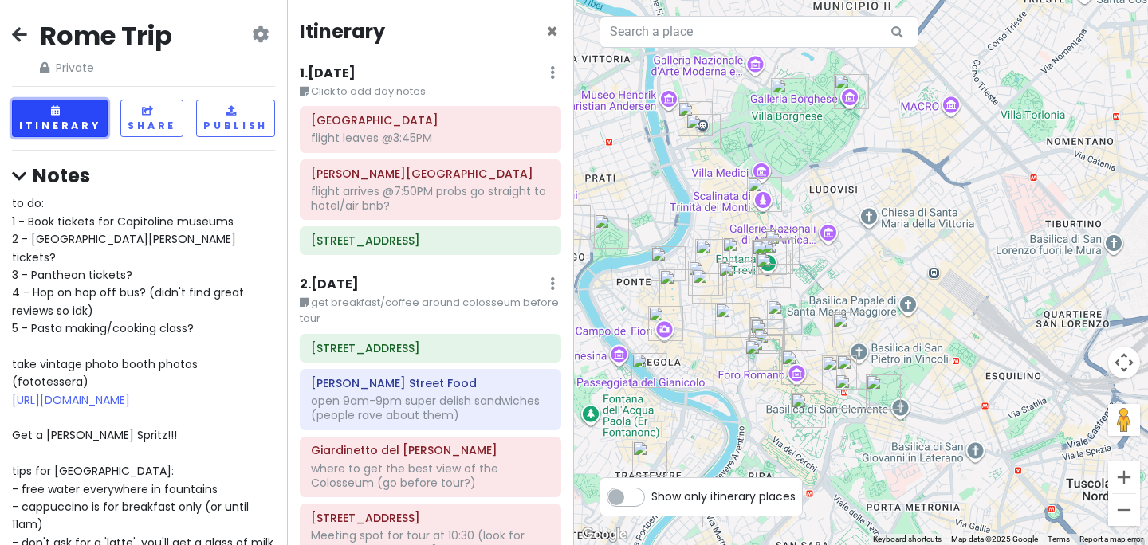
click at [95, 112] on button "Itinerary" at bounding box center [60, 118] width 96 height 37
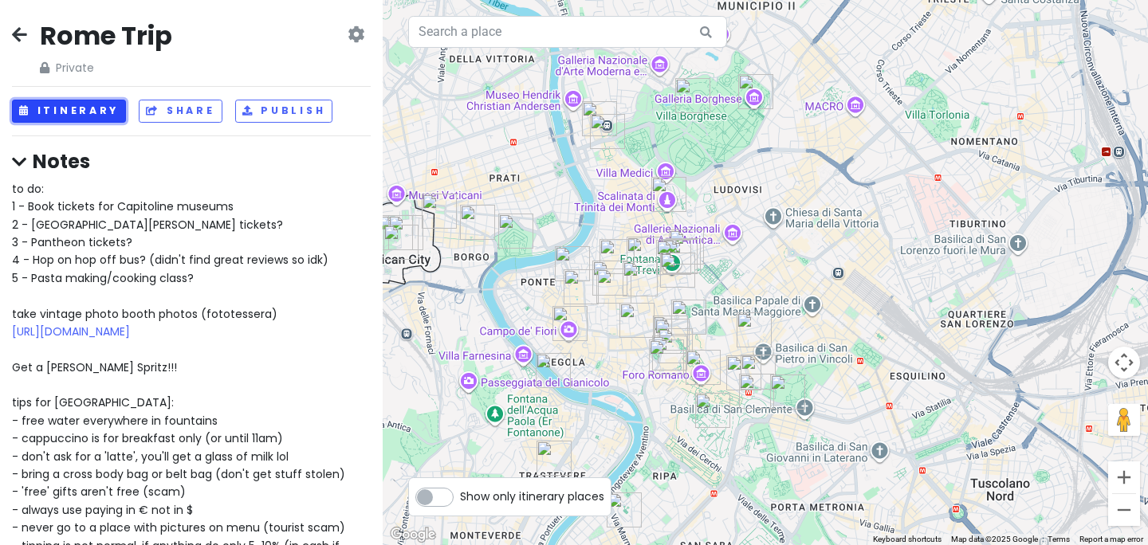
click at [95, 112] on button "Itinerary" at bounding box center [69, 111] width 114 height 23
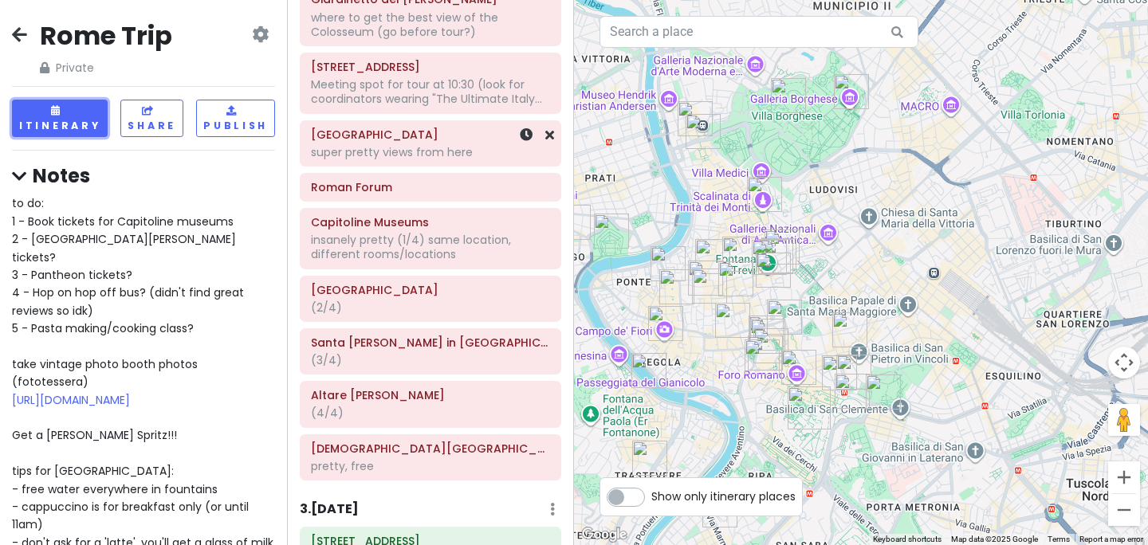
scroll to position [454, 0]
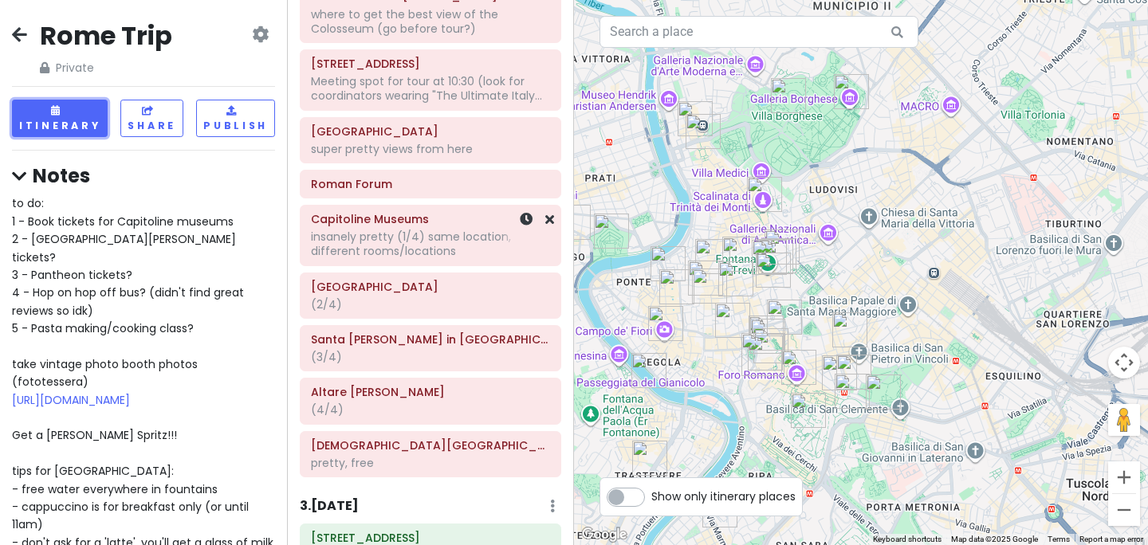
click at [422, 238] on div "insanely pretty (1/4) same location, different rooms/locations" at bounding box center [430, 244] width 239 height 29
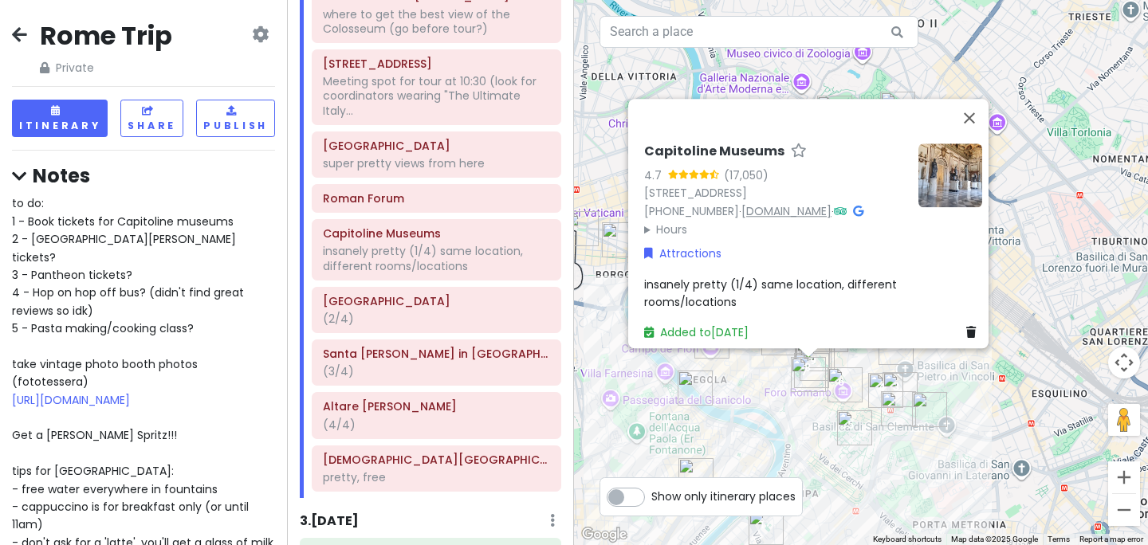
click at [756, 203] on link "www.museicapitolini.org" at bounding box center [786, 211] width 90 height 16
click at [102, 289] on div "to do: 1 - Book tickets for Capitoline museums 2 - St. Peters basilica tickets?…" at bounding box center [143, 489] width 263 height 589
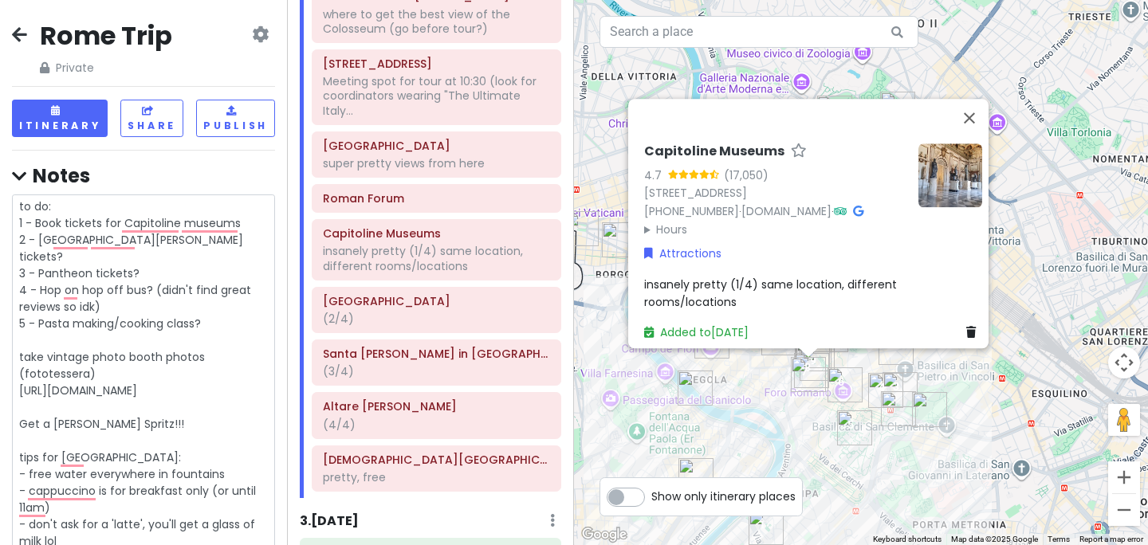
drag, startPoint x: 105, startPoint y: 292, endPoint x: 22, endPoint y: 274, distance: 85.5
click at [22, 274] on textarea "to do: 1 - Book tickets for Capitoline museums 2 - St. Peters basilica tickets?…" at bounding box center [143, 475] width 263 height 560
type textarea "x"
type textarea "to do: 1 - Book tickets for Capitoline museums 2 - St. Peters basilica tickets?…"
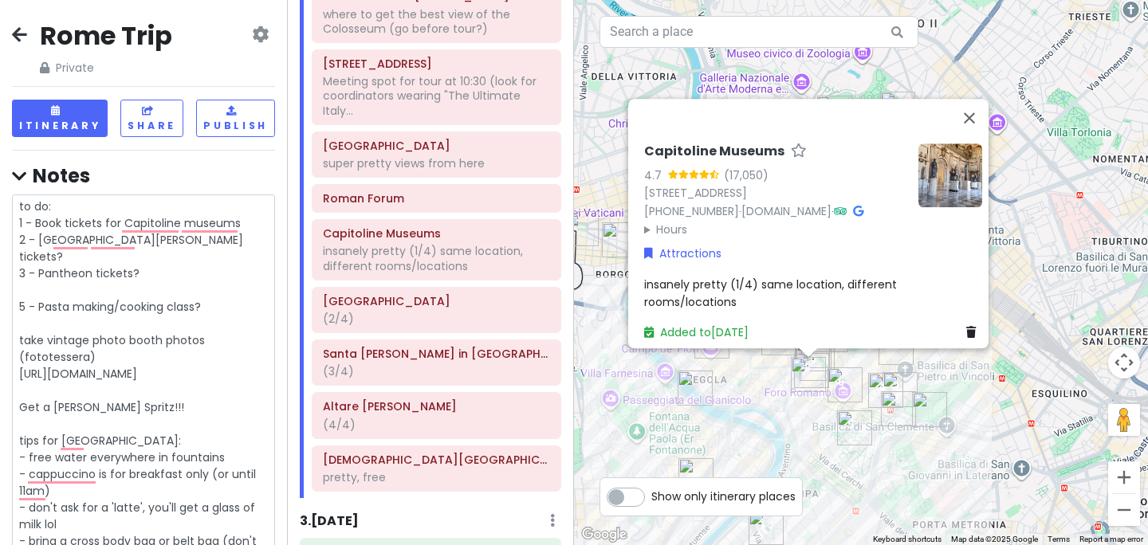
type textarea "x"
type textarea "to do: 1 - Book tickets for Capitoline museums 2 - St. Peters basilica tickets?…"
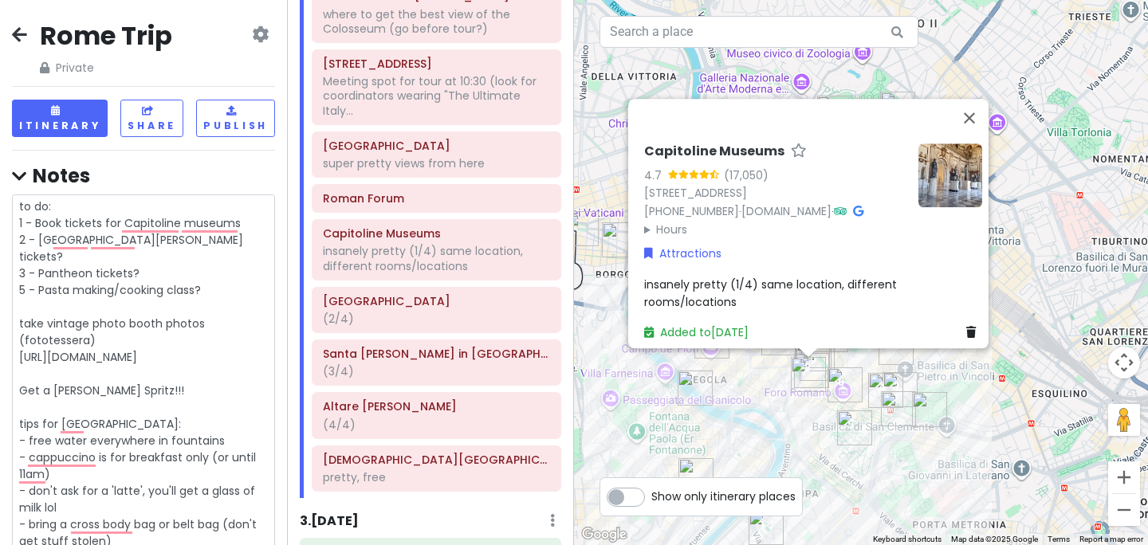
drag, startPoint x: 246, startPoint y: 222, endPoint x: 37, endPoint y: 224, distance: 208.1
click at [37, 224] on textarea "to do: 1 - Book tickets for Capitoline museums 2 - St. Peters basilica tickets?…" at bounding box center [143, 458] width 263 height 527
type textarea "x"
type textarea "to do: 1 - 2 - St. Peters basilica tickets? 3 - Pantheon tickets? 5 - Pasta mak…"
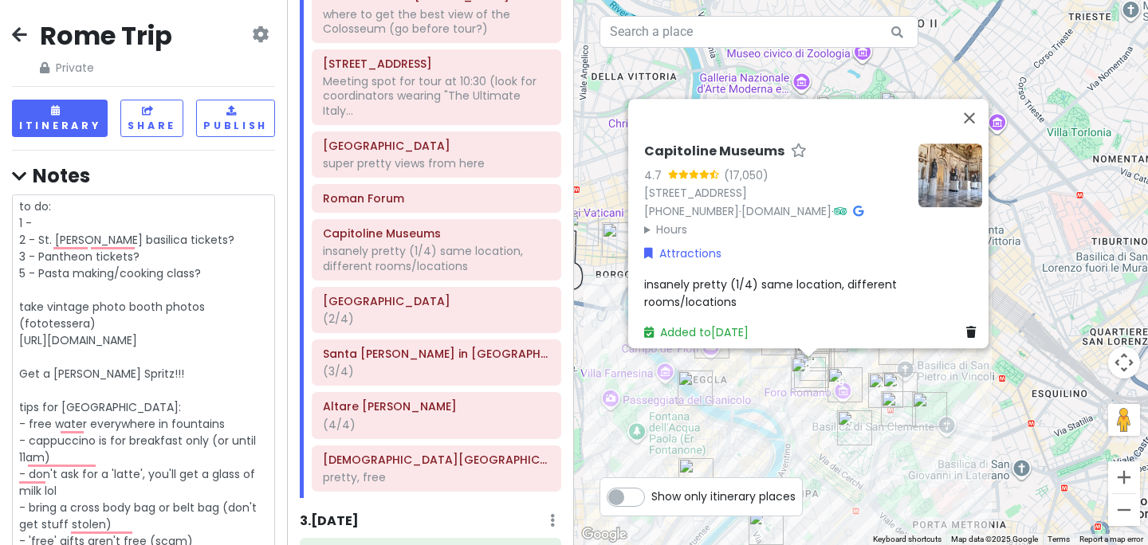
type textarea "x"
type textarea "to do: 1 - 2 - St. Peters basilica tickets? 3 - Pantheon tickets? 5 - Pasta mak…"
type textarea "x"
type textarea "to do: 1 2 - St. Peters basilica tickets? 3 - Pantheon tickets? 5 - Pasta makin…"
type textarea "x"
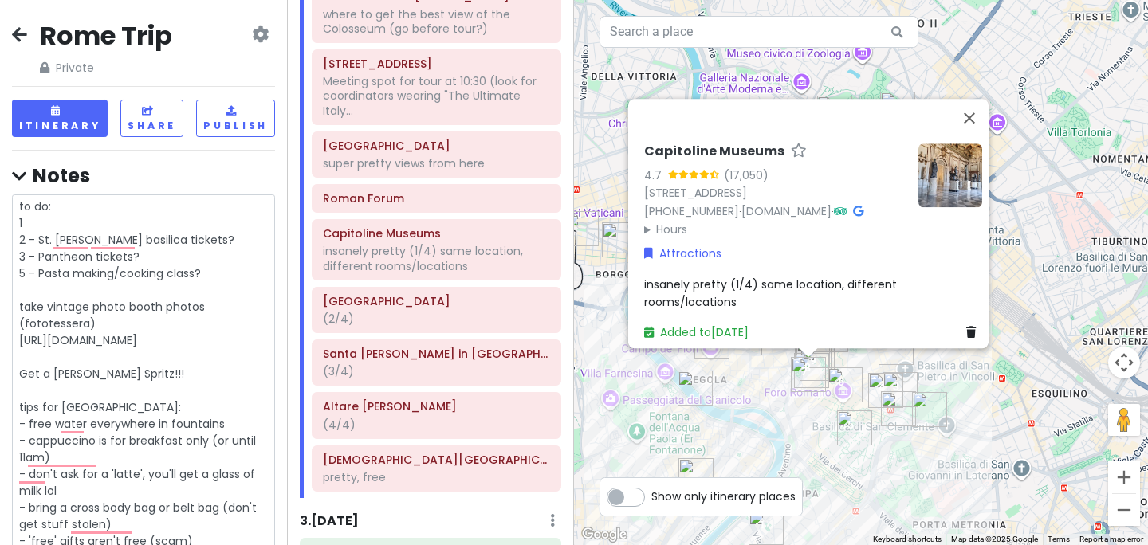
type textarea "to do: 1 2 - St. Peters basilica tickets? 3 - Pantheon tickets? 5 - Pasta makin…"
type textarea "x"
type textarea "to do: 2 - St. Peters basilica tickets? 3 - Pantheon tickets? 5 - Pasta making/…"
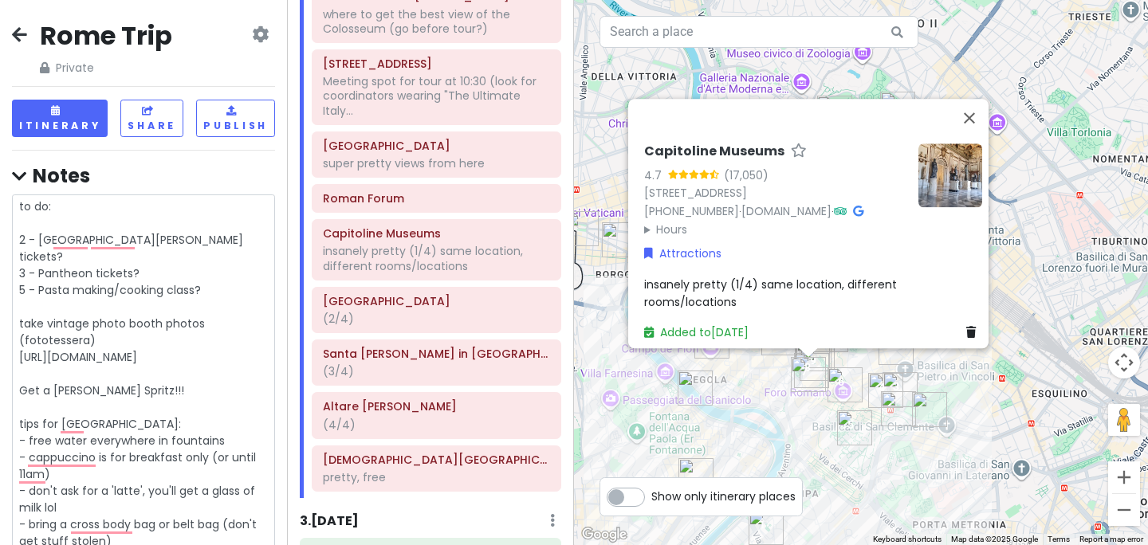
type textarea "x"
type textarea "to do: 2 - St. Peters basilica tickets? 3 - Pantheon tickets? 5 - Pasta making/…"
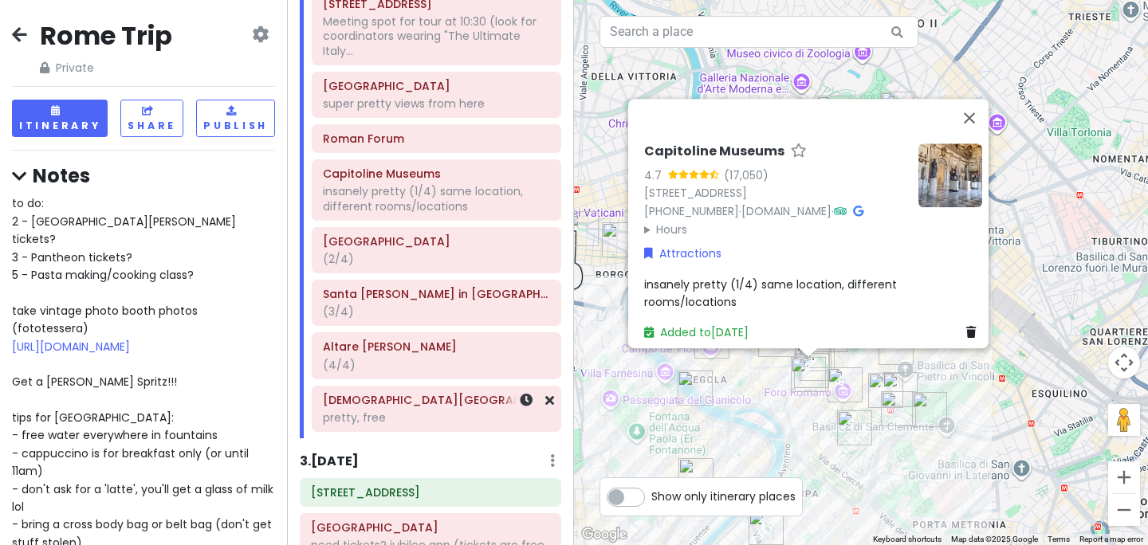
scroll to position [511, 0]
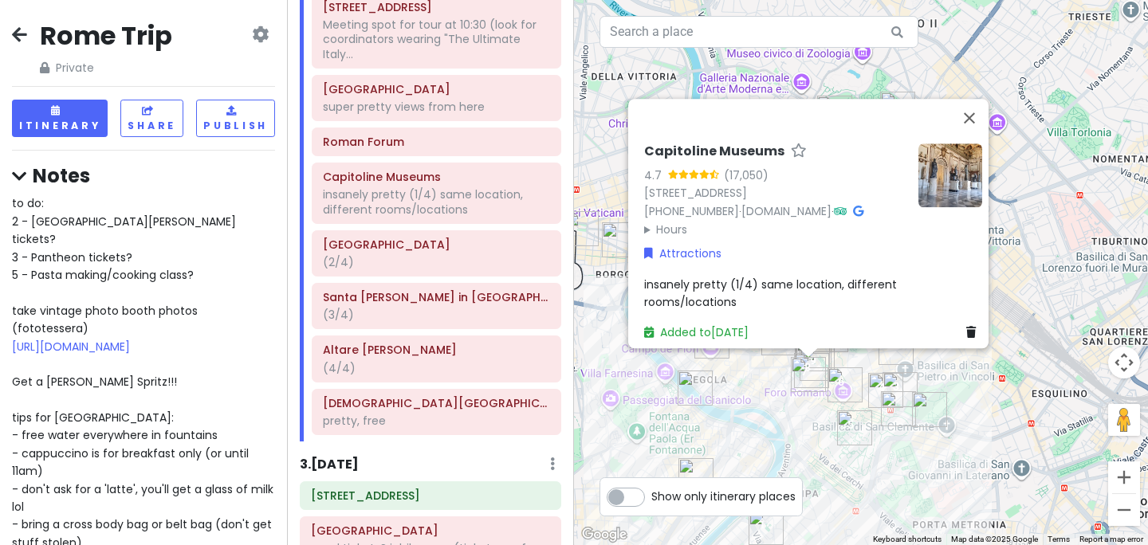
click at [151, 257] on span "to do: 2 - St. Peters basilica tickets? 3 - Pantheon tickets? 5 - Pasta making/…" at bounding box center [144, 461] width 265 height 533
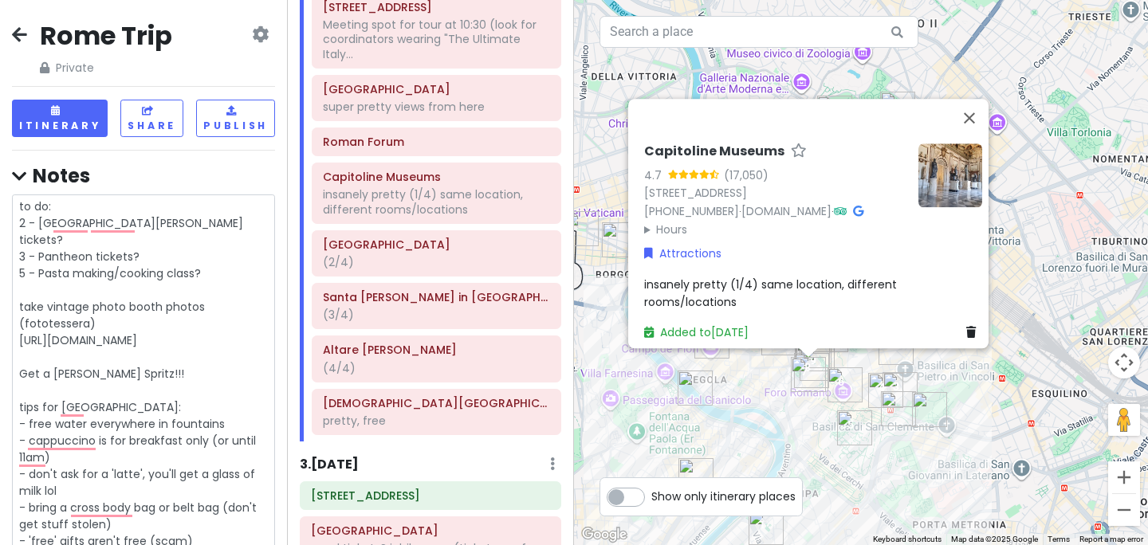
drag, startPoint x: 210, startPoint y: 256, endPoint x: 82, endPoint y: 252, distance: 127.6
click at [82, 252] on textarea "to do: 2 - St. Peters basilica tickets? 3 - Pantheon tickets? 5 - Pasta making/…" at bounding box center [143, 450] width 263 height 510
type textarea "x"
type textarea "to do: 2 - St. Peters basilica tickets? 3 - Pantheon tickets? 5 - Pasta m take …"
type textarea "x"
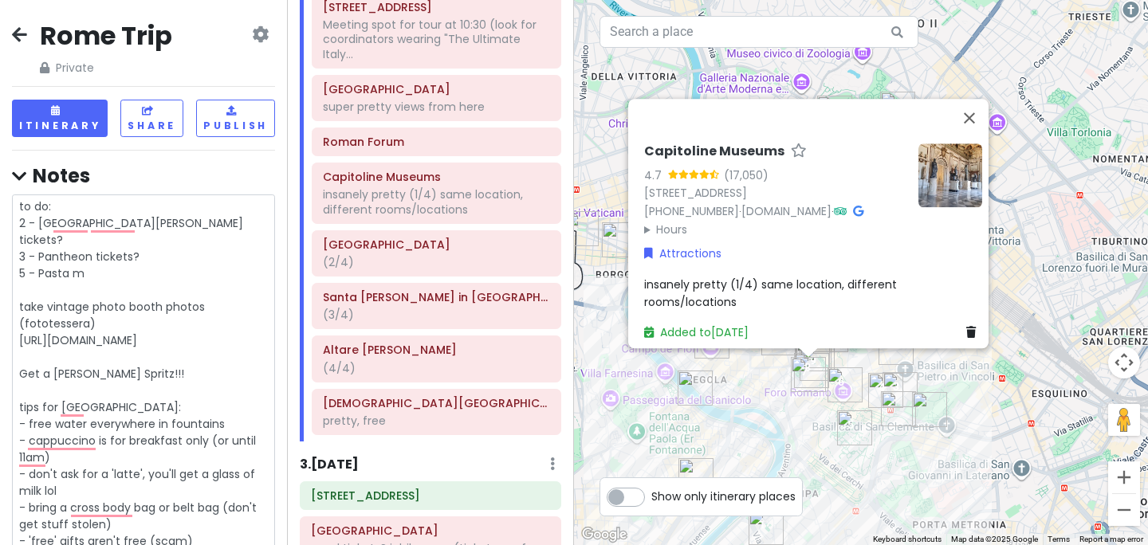
type textarea "to do: 2 - St. Peters basilica tickets? 3 - Pantheon tickets? 5 - Pasta take vi…"
type textarea "x"
type textarea "to do: 2 - St. Peters basilica tickets? 3 - Pantheon tickets? 5 - Pasta take vi…"
type textarea "x"
type textarea "to do: 2 - St. Peters basilica tickets? 3 - Pantheon tickets? 5 - Past take vin…"
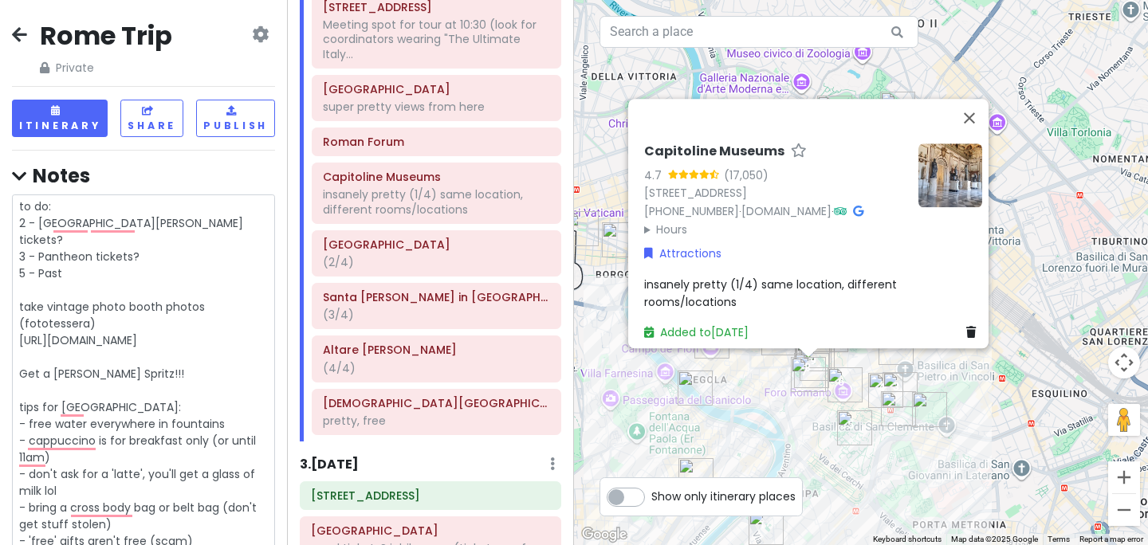
type textarea "x"
type textarea "to do: 2 - St. Peters basilica tickets? 3 - Pantheon tickets? 5 - Pas take vint…"
type textarea "x"
type textarea "to do: 2 - St. Peters basilica tickets? 3 - Pantheon tickets? 5 - Pa take vinta…"
type textarea "x"
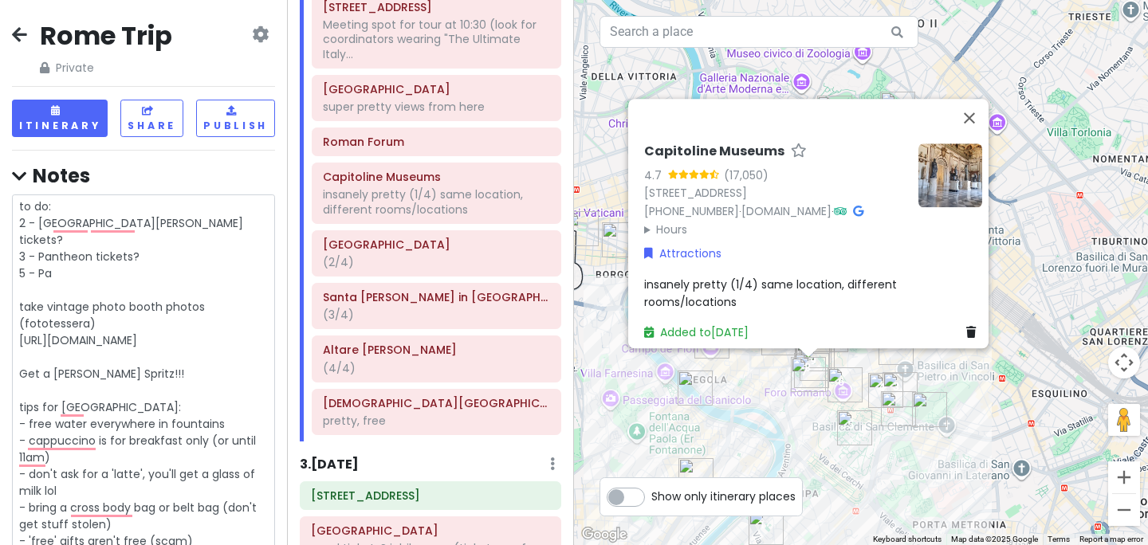
type textarea "to do: 2 - St. Peters basilica tickets? 3 - Pantheon tickets? 5 - P take vintag…"
type textarea "x"
type textarea "to do: 2 - St. Peters basilica tickets? 3 - Pantheon tickets? 5 - take vintage …"
type textarea "x"
type textarea "to do: 2 - St. Peters basilica tickets? 3 - Pantheon tickets? 5 - take vintage …"
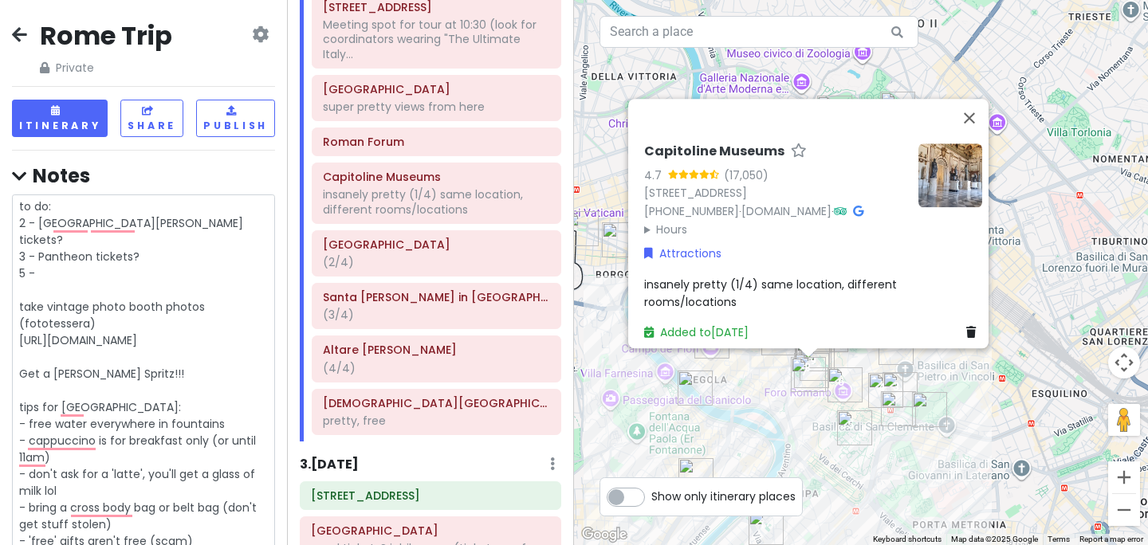
type textarea "x"
type textarea "to do: 2 - St. Peters basilica tickets? 3 - Pantheon tickets? 5 take vintage ph…"
type textarea "x"
type textarea "to do: 2 - St. Peters basilica tickets? 3 - Pantheon tickets? 5 take vintage ph…"
type textarea "x"
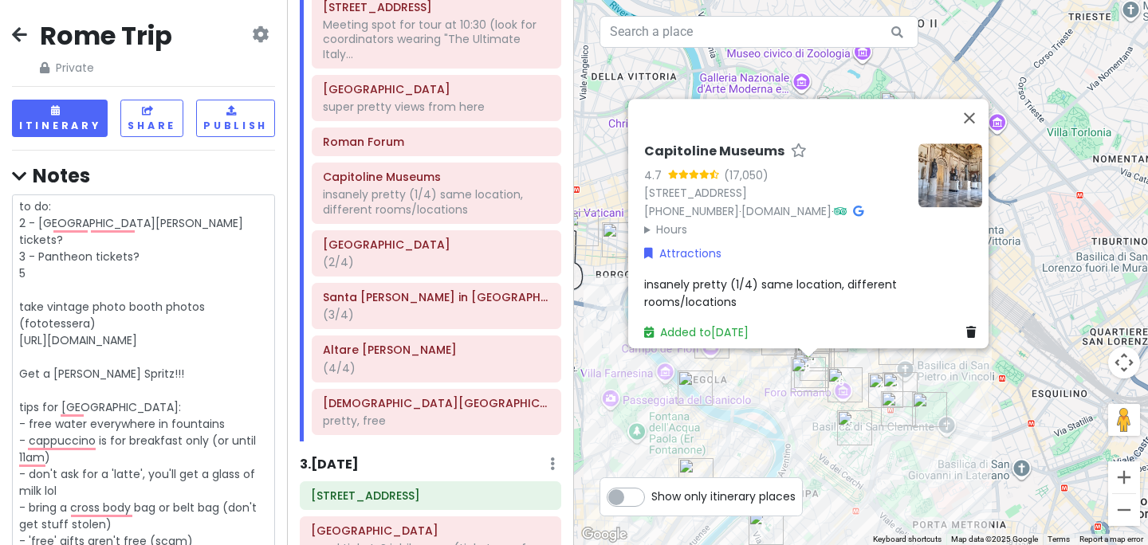
type textarea "to do: 2 - St. Peters basilica tickets? 3 - Pantheon tickets? take vintage phot…"
type textarea "x"
type textarea "to do: 2 - St. Peters basilica tickets? 3 - Pantheon tickets? take vintage phot…"
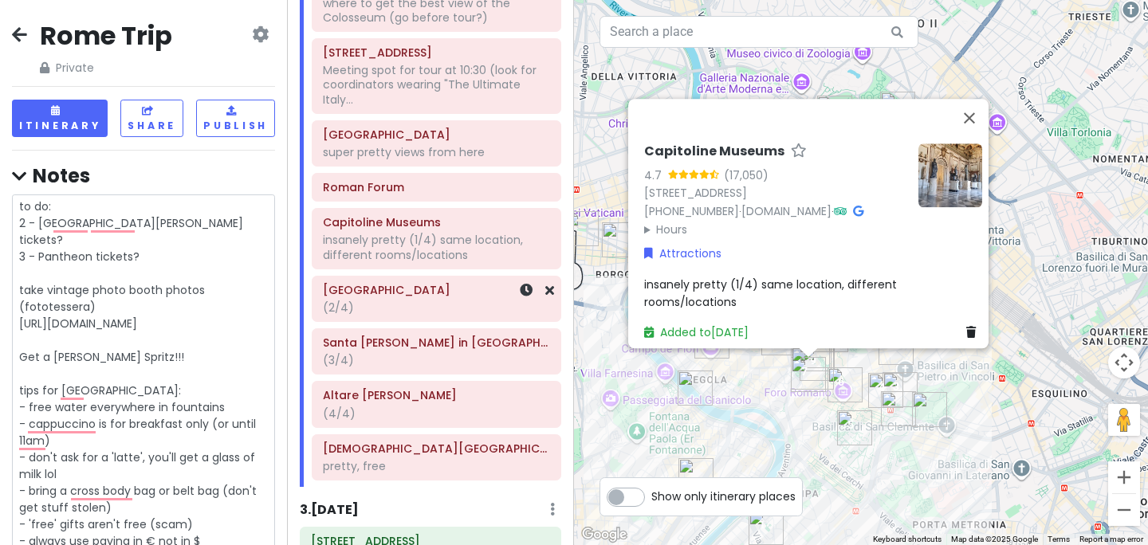
scroll to position [458, 0]
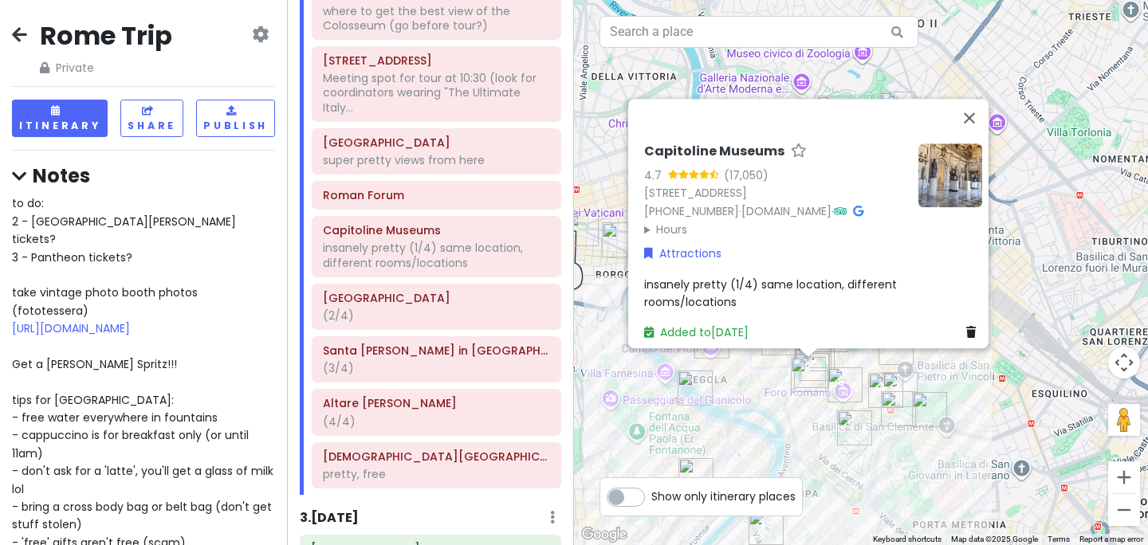
click at [247, 159] on div "Rome Trip Private Change Dates Make a Copy Delete Trip Give Feedback 💡 Support …" at bounding box center [143, 272] width 287 height 545
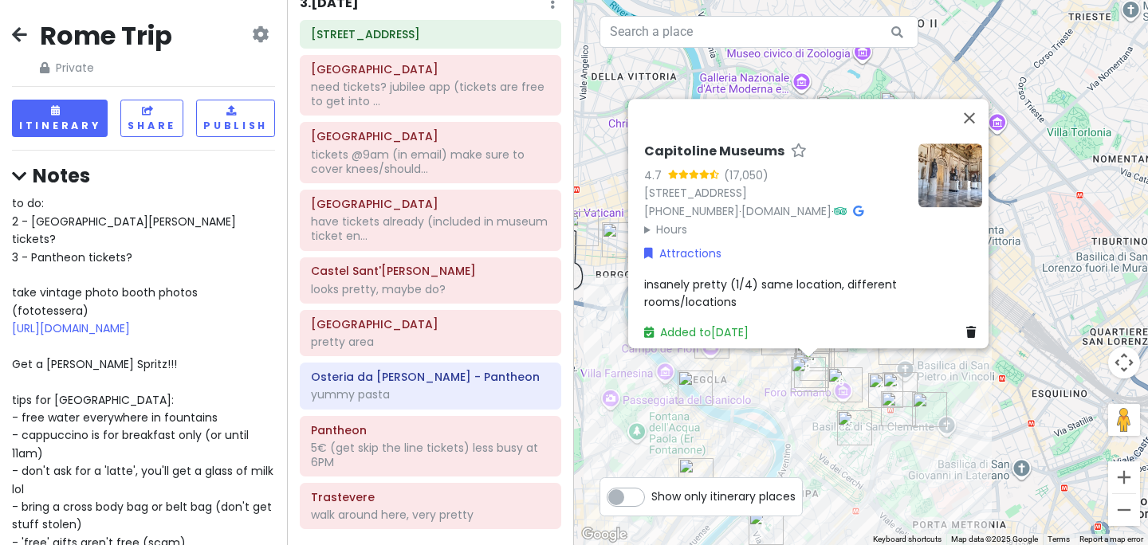
scroll to position [972, 0]
click at [426, 99] on div "need tickets? jubilee app (tickets are free to get into ..." at bounding box center [430, 95] width 239 height 29
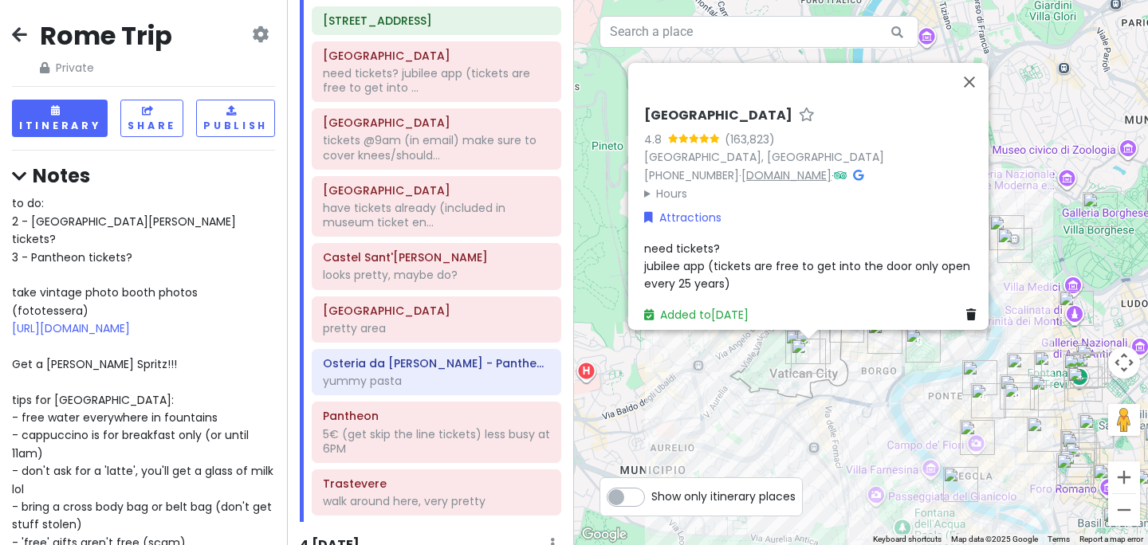
click at [809, 167] on link "www.basilicasanpietro.va" at bounding box center [786, 175] width 90 height 16
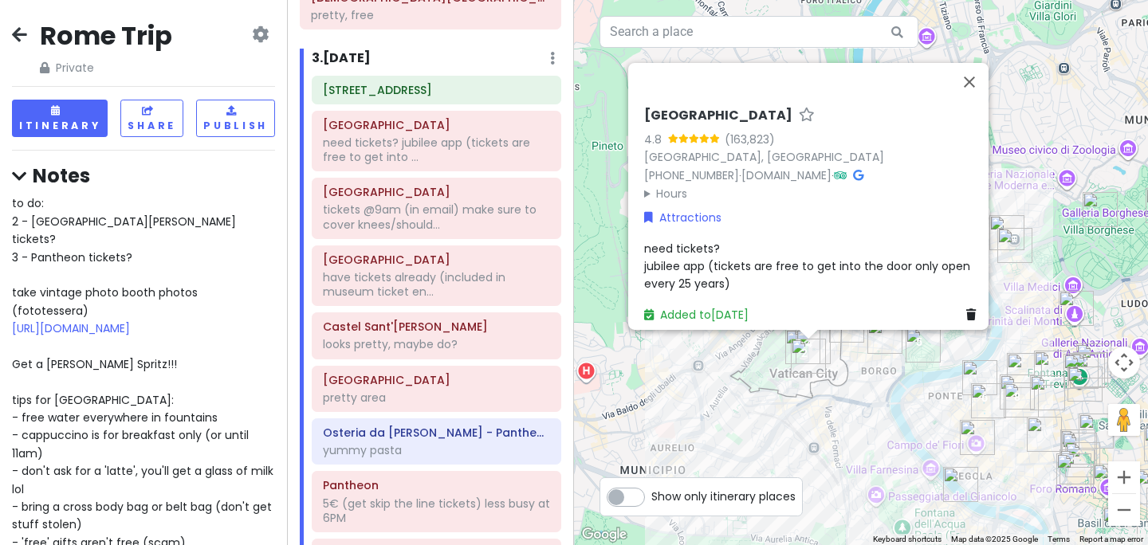
scroll to position [911, 0]
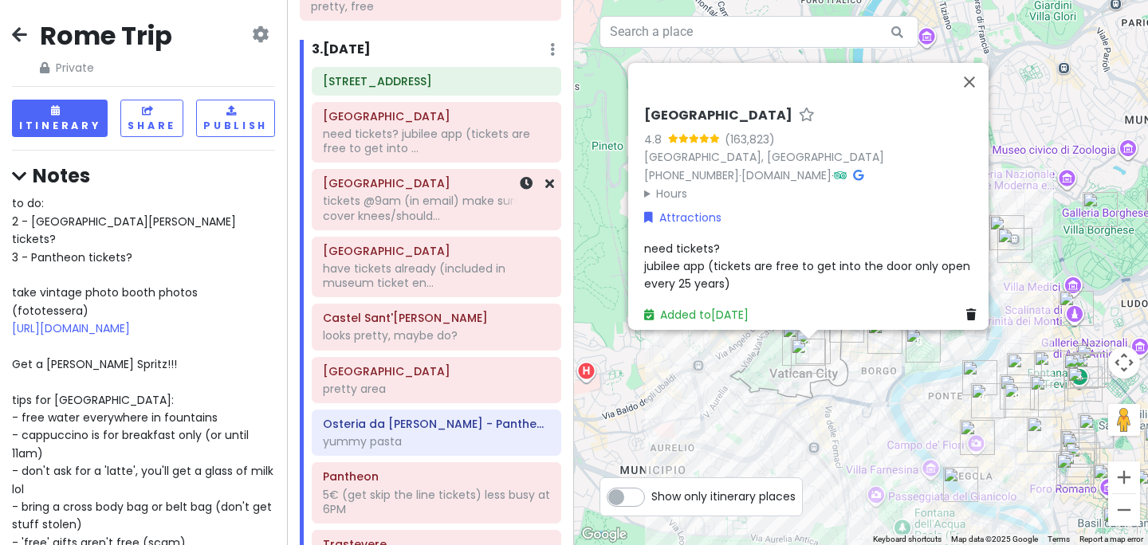
click at [420, 199] on div "tickets @9am (in email) make sure to cover knees/should..." at bounding box center [436, 208] width 227 height 29
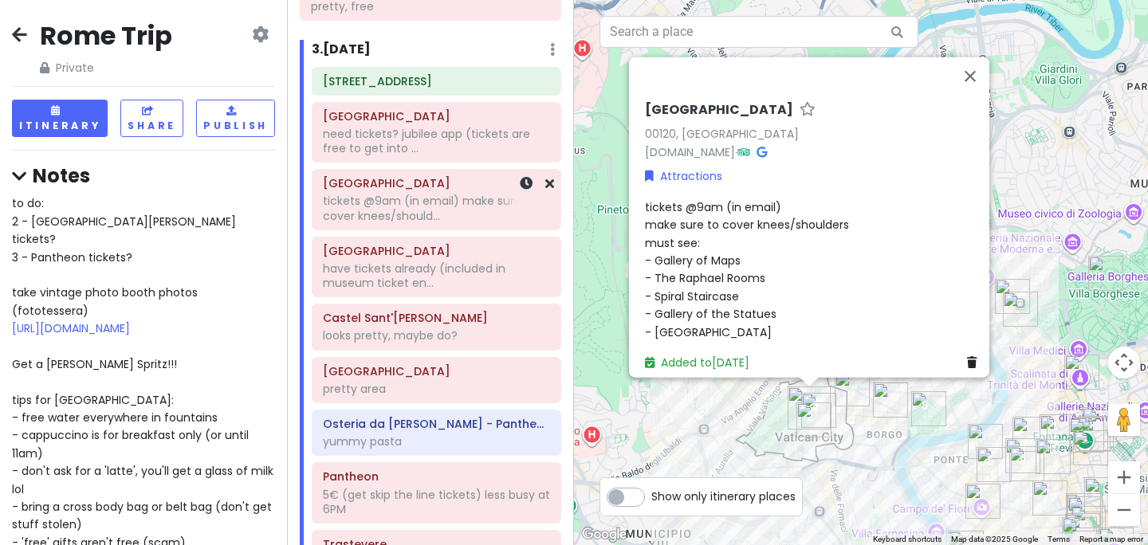
click at [411, 206] on div "tickets @9am (in email) make sure to cover knees/should..." at bounding box center [436, 208] width 227 height 29
click at [410, 210] on div "tickets @9am (in email) make sure to cover knees/should..." at bounding box center [436, 208] width 227 height 29
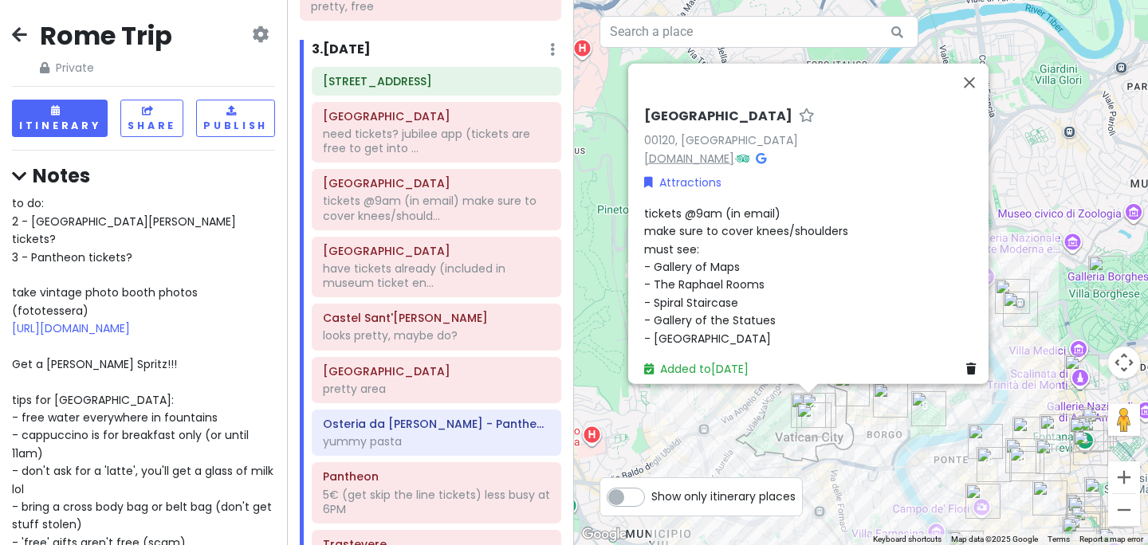
click at [707, 150] on link "www.vatican.va" at bounding box center [689, 158] width 90 height 16
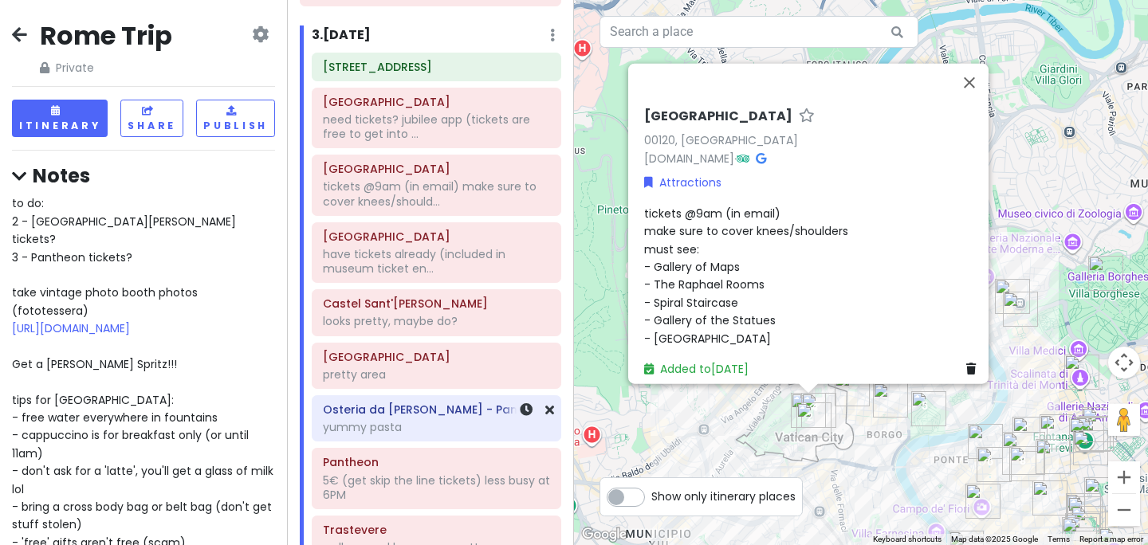
scroll to position [926, 0]
click at [802, 453] on div "Vatican City 00120, Vatican City www.vatican.va · Attractions tickets @9am (in …" at bounding box center [861, 272] width 574 height 545
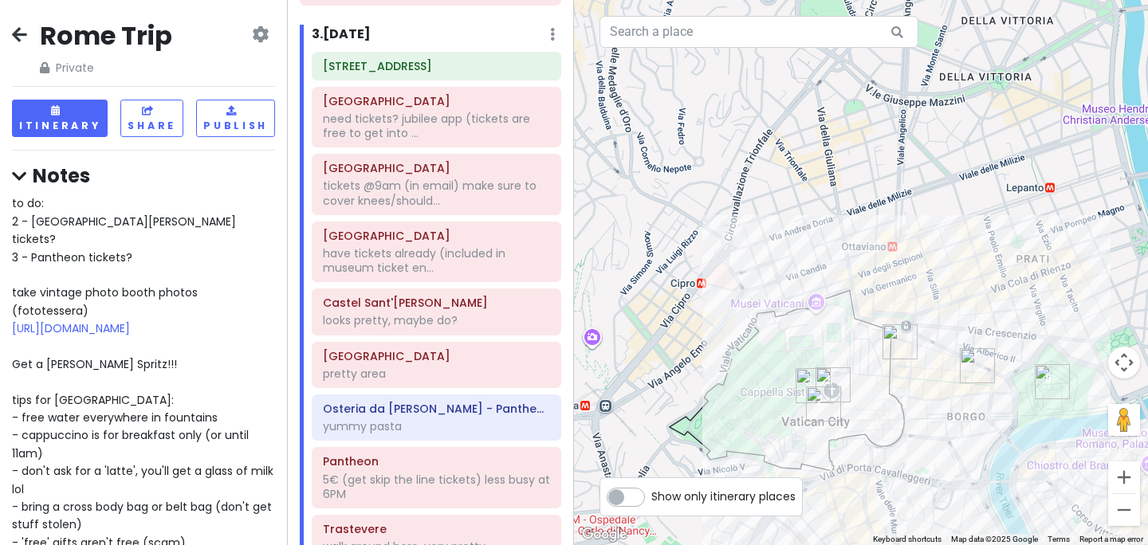
click at [802, 453] on div at bounding box center [861, 272] width 574 height 545
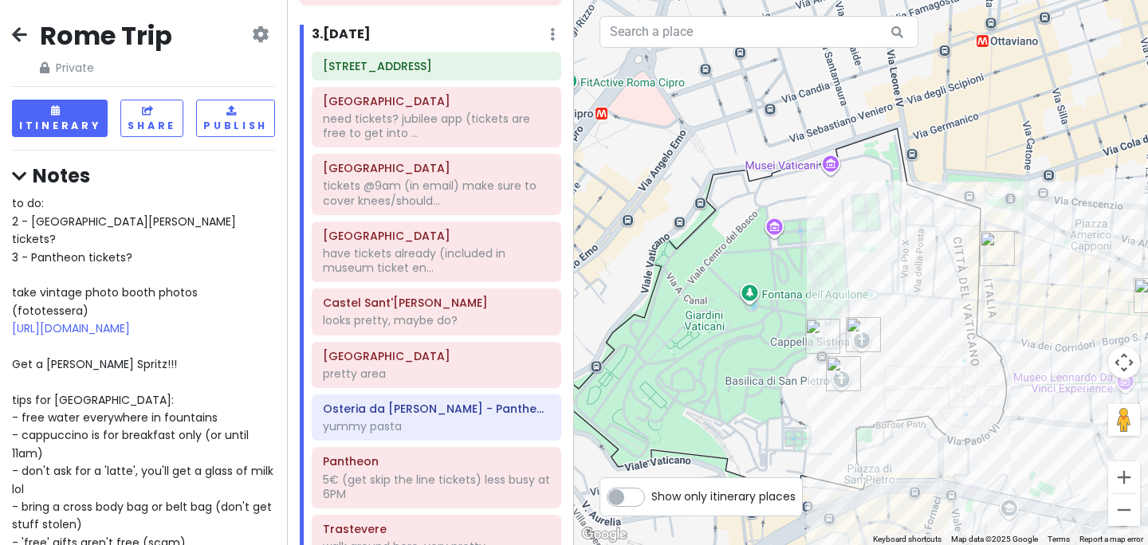
click at [800, 449] on div at bounding box center [861, 272] width 574 height 545
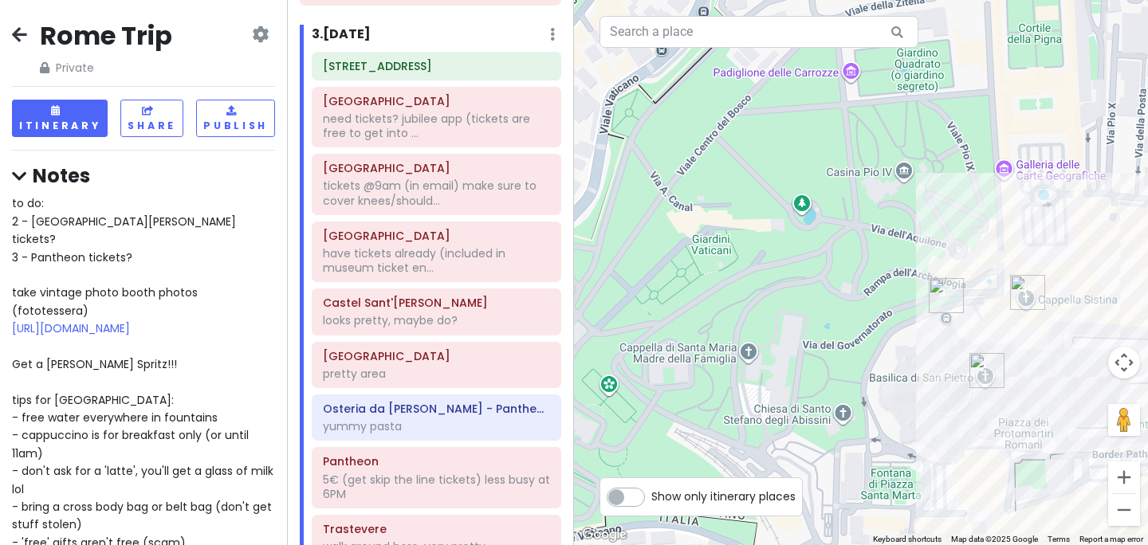
drag, startPoint x: 820, startPoint y: 359, endPoint x: 919, endPoint y: 418, distance: 115.1
click at [919, 418] on div at bounding box center [861, 272] width 574 height 545
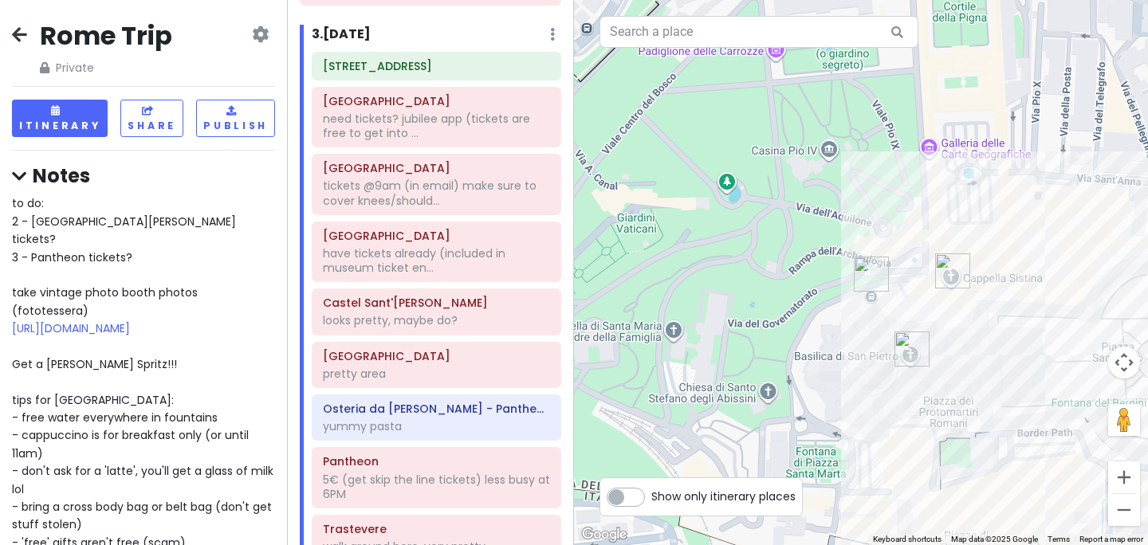
drag, startPoint x: 988, startPoint y: 267, endPoint x: 849, endPoint y: 198, distance: 155.4
click at [849, 198] on div at bounding box center [861, 272] width 574 height 545
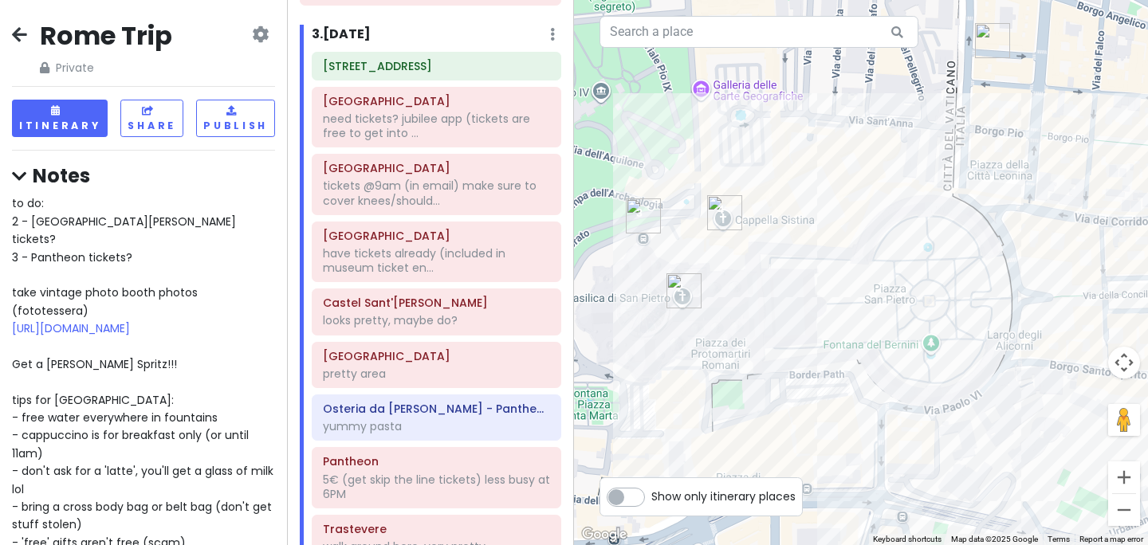
drag, startPoint x: 1004, startPoint y: 316, endPoint x: 847, endPoint y: 302, distance: 156.8
click at [847, 303] on div at bounding box center [861, 272] width 574 height 545
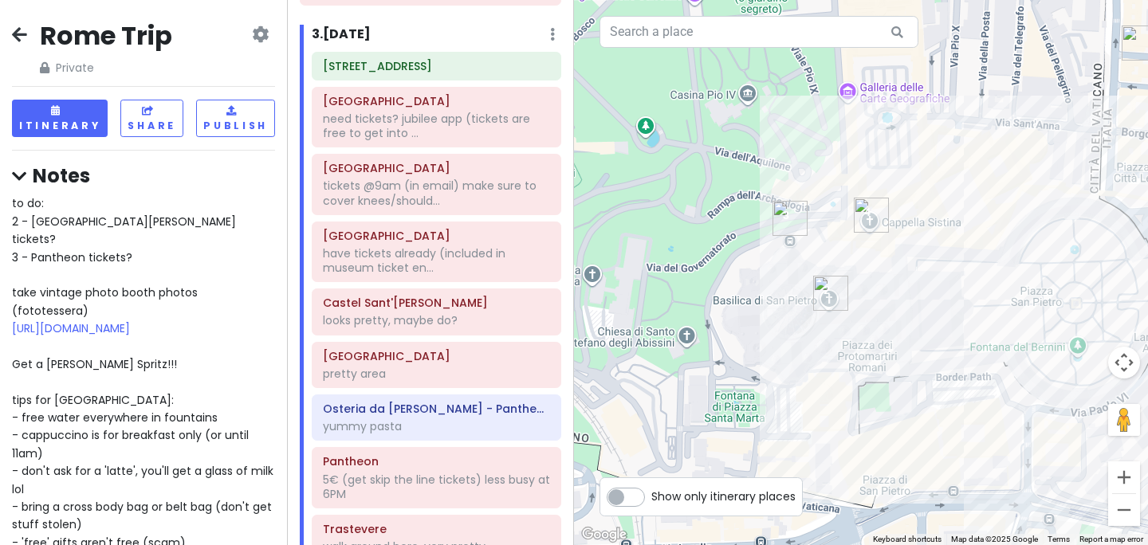
drag, startPoint x: 773, startPoint y: 297, endPoint x: 922, endPoint y: 300, distance: 149.1
click at [922, 300] on div at bounding box center [861, 272] width 574 height 545
click at [792, 318] on div at bounding box center [861, 272] width 574 height 545
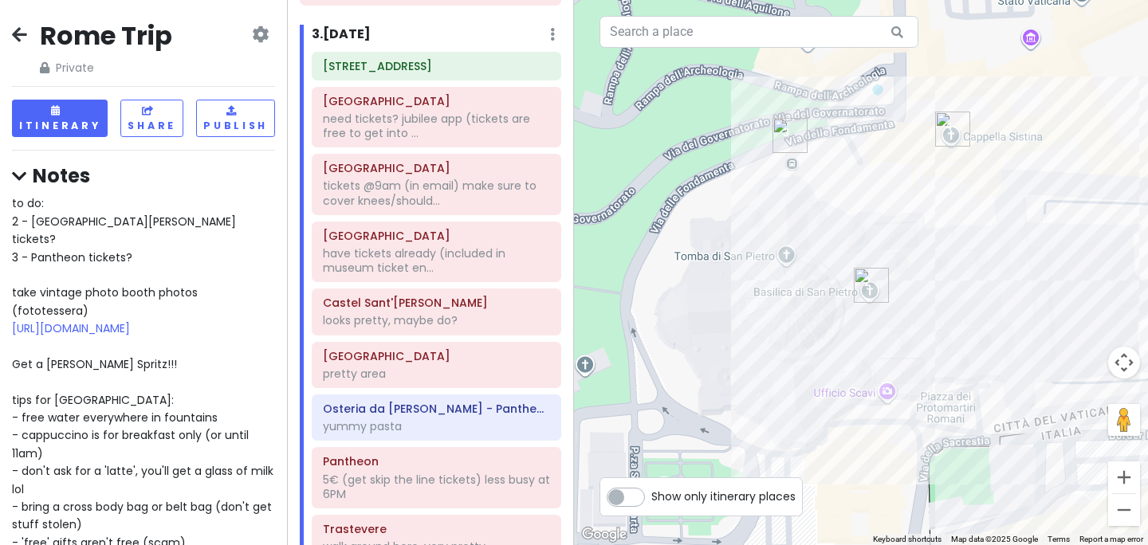
click at [791, 316] on div at bounding box center [861, 272] width 574 height 545
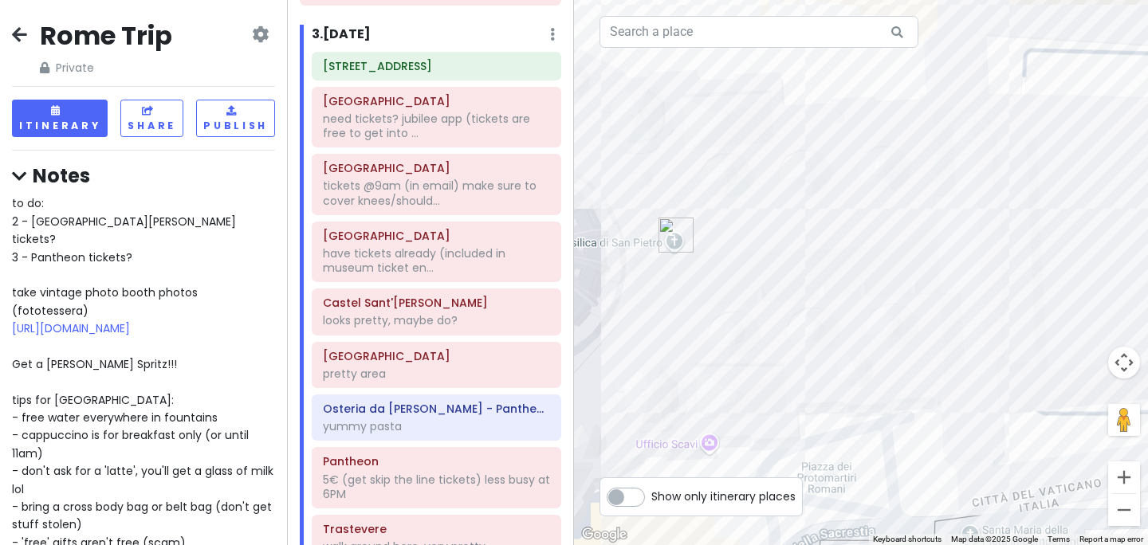
drag, startPoint x: 900, startPoint y: 277, endPoint x: 625, endPoint y: 246, distance: 276.8
click at [625, 246] on div at bounding box center [861, 272] width 574 height 545
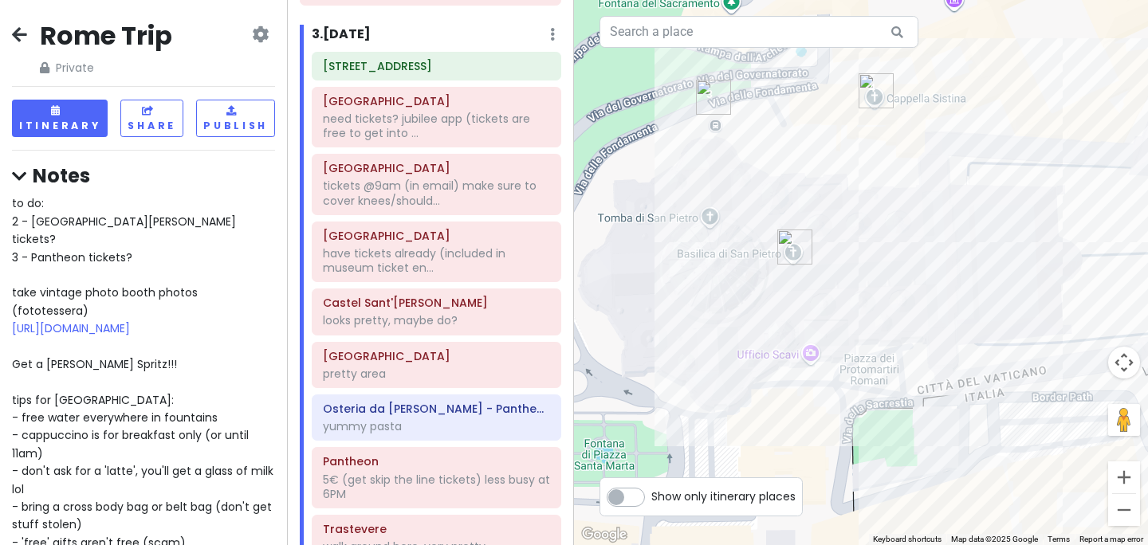
drag, startPoint x: 697, startPoint y: 224, endPoint x: 843, endPoint y: 238, distance: 146.5
click at [843, 238] on div at bounding box center [861, 272] width 574 height 545
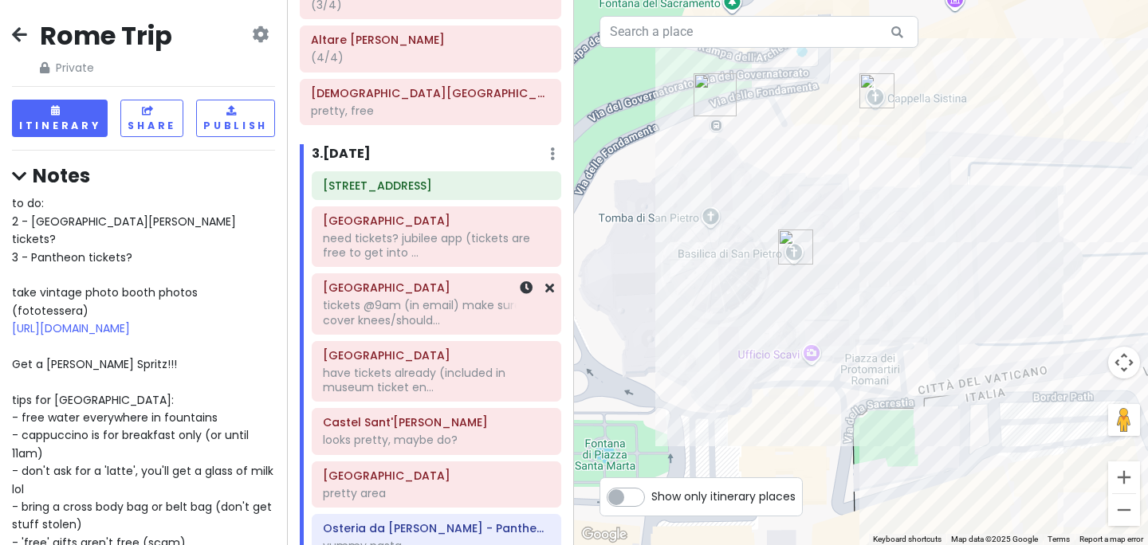
scroll to position [803, 0]
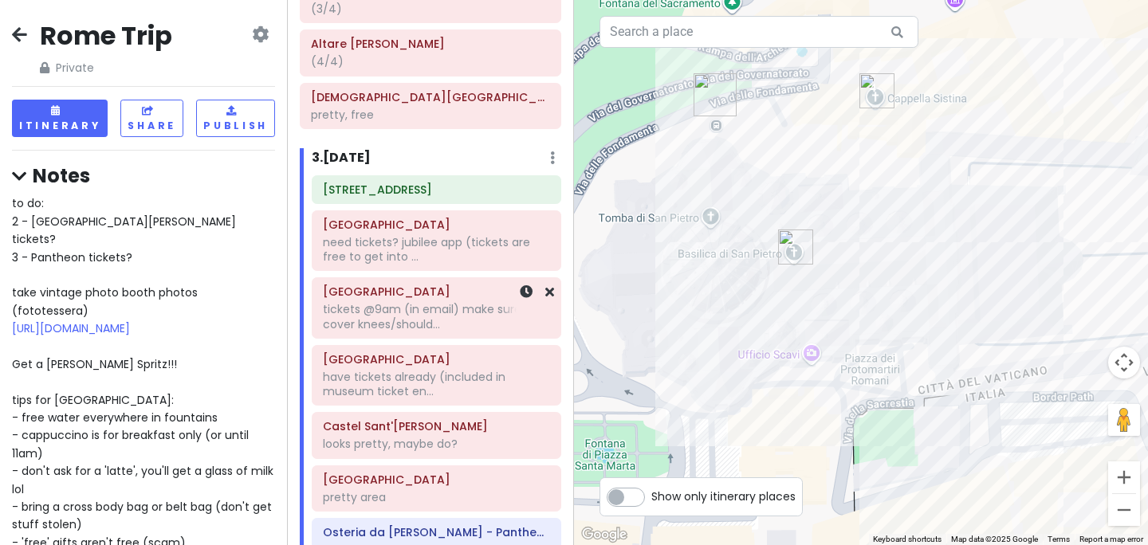
click at [374, 324] on div "tickets @9am (in email) make sure to cover knees/should..." at bounding box center [436, 316] width 227 height 29
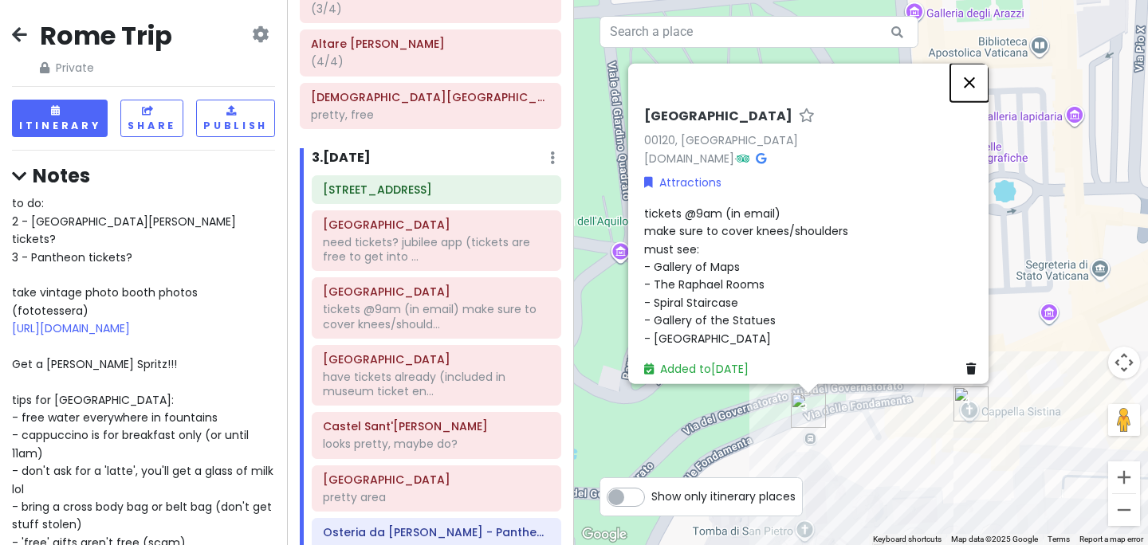
click at [976, 76] on button "Close" at bounding box center [969, 83] width 38 height 38
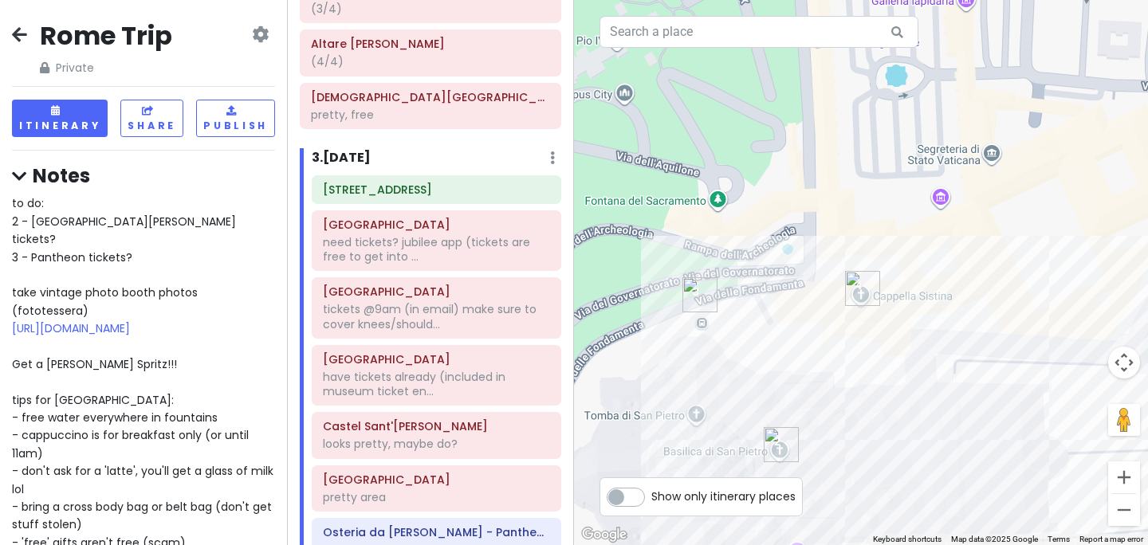
drag, startPoint x: 831, startPoint y: 198, endPoint x: 658, endPoint y: 29, distance: 241.8
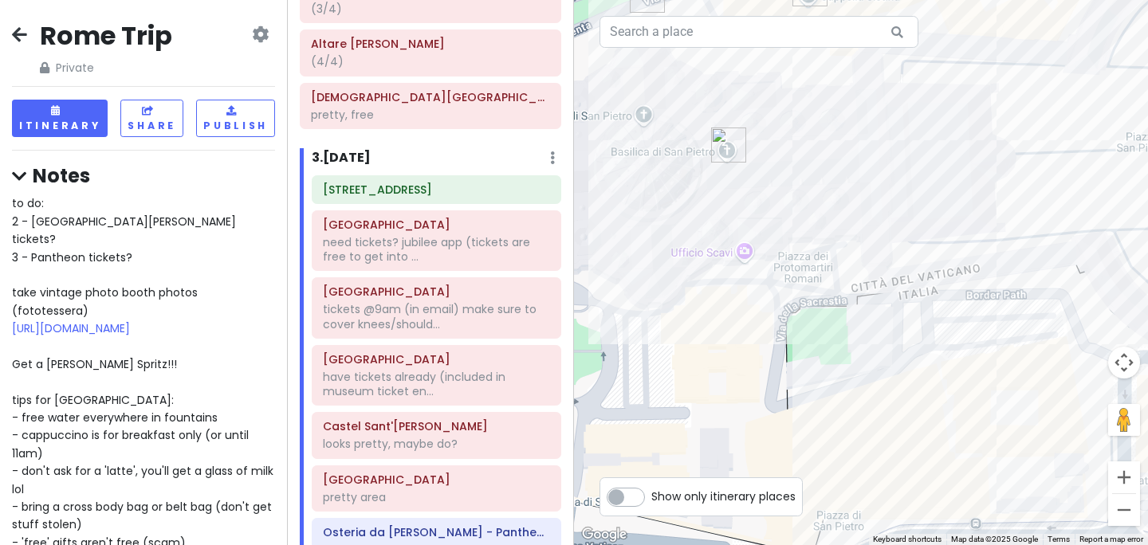
drag, startPoint x: 910, startPoint y: 286, endPoint x: 948, endPoint y: 57, distance: 231.8
click at [948, 57] on div at bounding box center [861, 272] width 574 height 545
click at [1123, 510] on button "Zoom out" at bounding box center [1124, 510] width 32 height 32
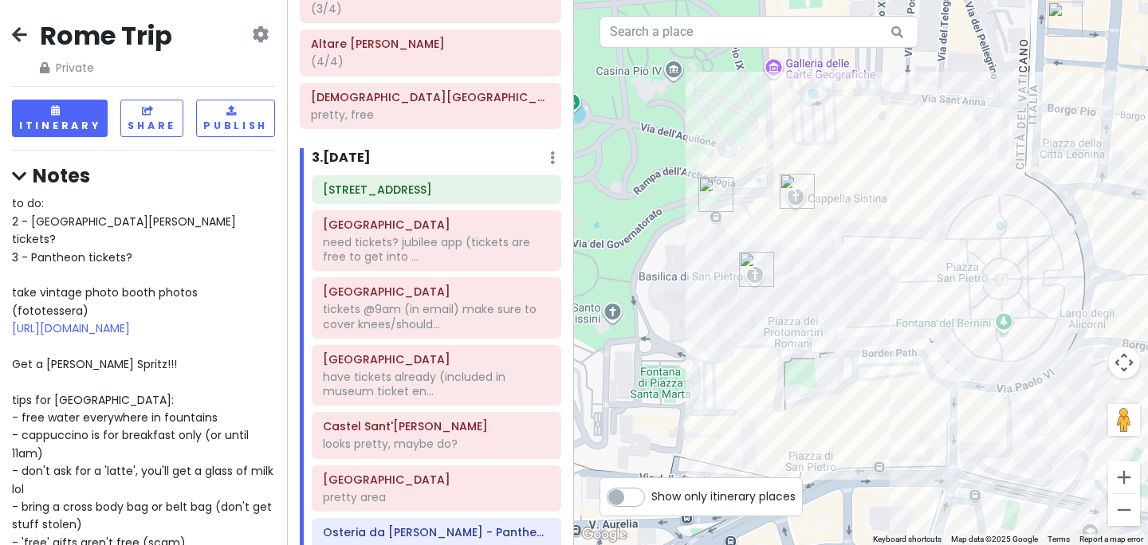
drag, startPoint x: 957, startPoint y: 253, endPoint x: 916, endPoint y: 318, distance: 76.3
click at [916, 319] on div at bounding box center [861, 272] width 574 height 545
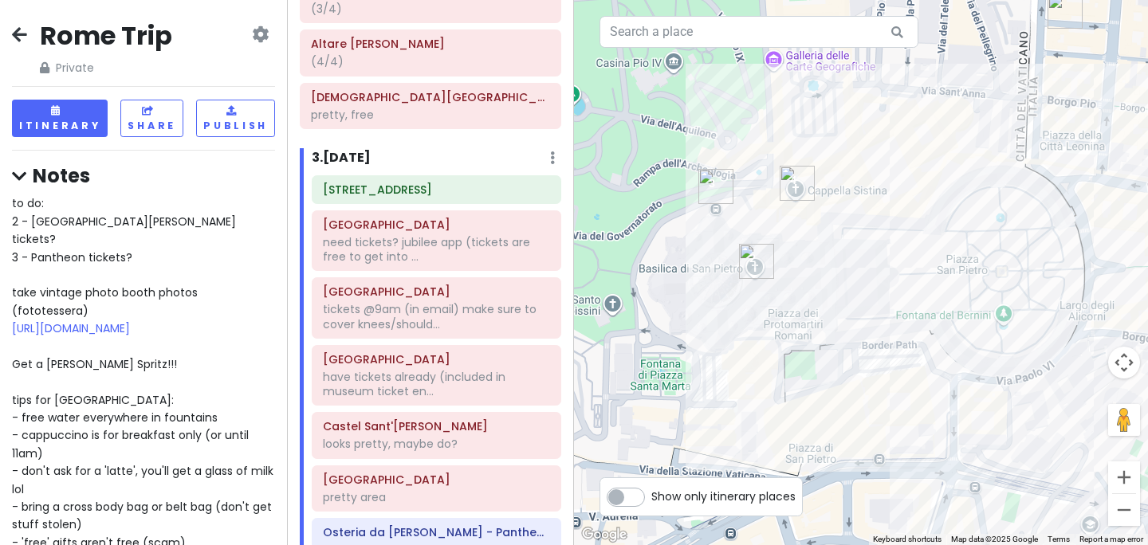
click at [858, 301] on div at bounding box center [861, 272] width 574 height 545
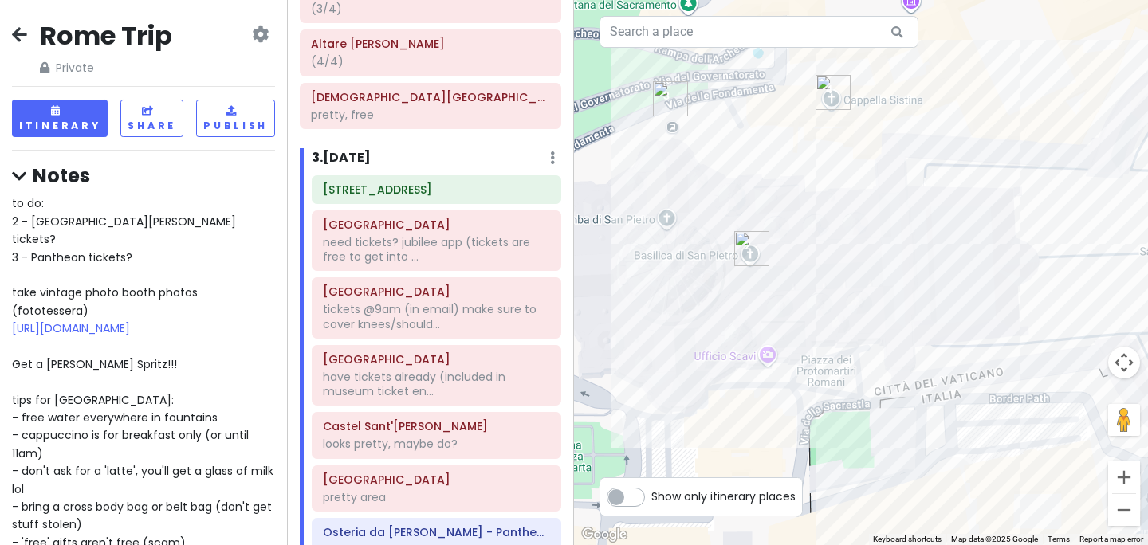
drag, startPoint x: 776, startPoint y: 289, endPoint x: 876, endPoint y: 297, distance: 100.0
click at [876, 297] on div at bounding box center [861, 272] width 574 height 545
click at [411, 235] on div "need tickets? jubilee app (tickets are free to get into ..." at bounding box center [436, 249] width 227 height 29
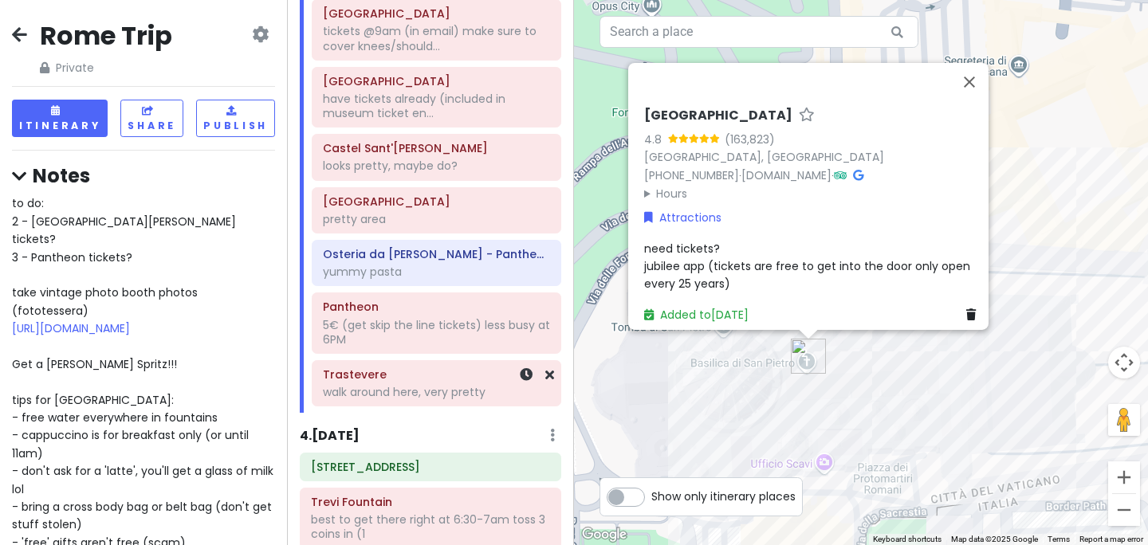
scroll to position [1090, 0]
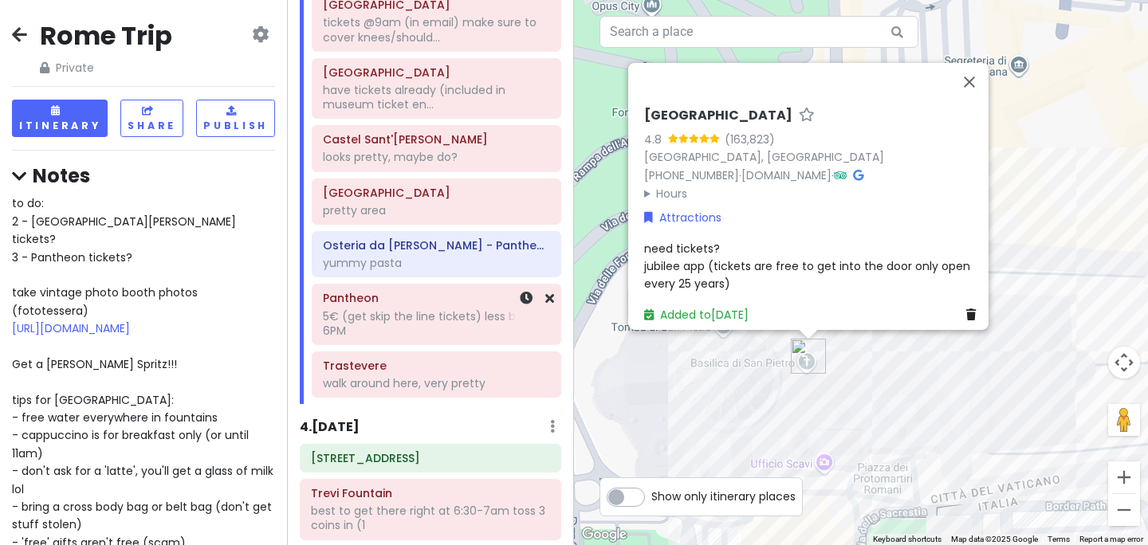
click at [399, 333] on div "5€ (get skip the line tickets) less busy at 6PM" at bounding box center [436, 323] width 227 height 29
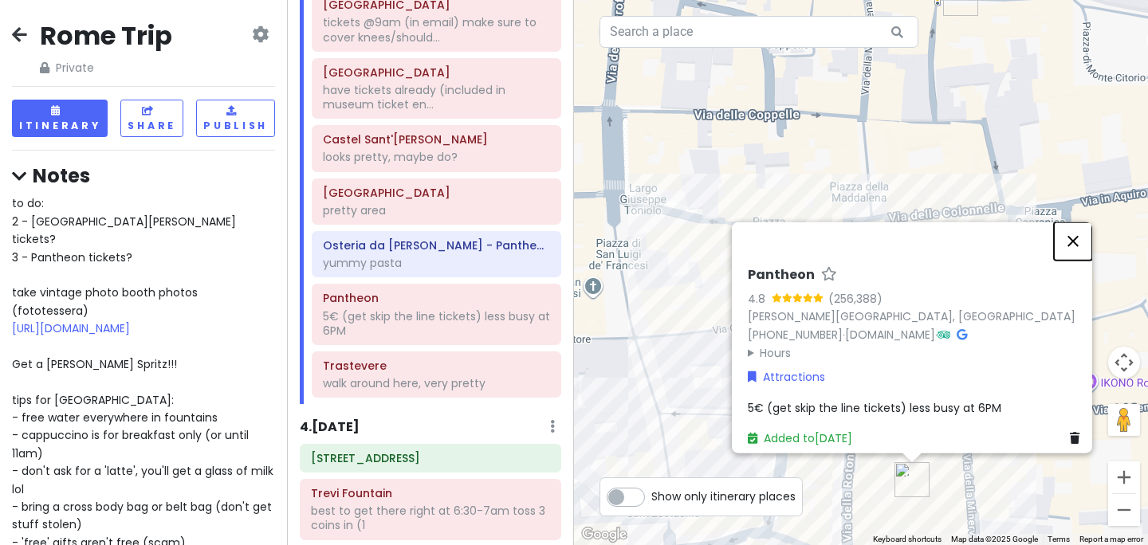
click at [1080, 230] on button "Close" at bounding box center [1073, 241] width 38 height 38
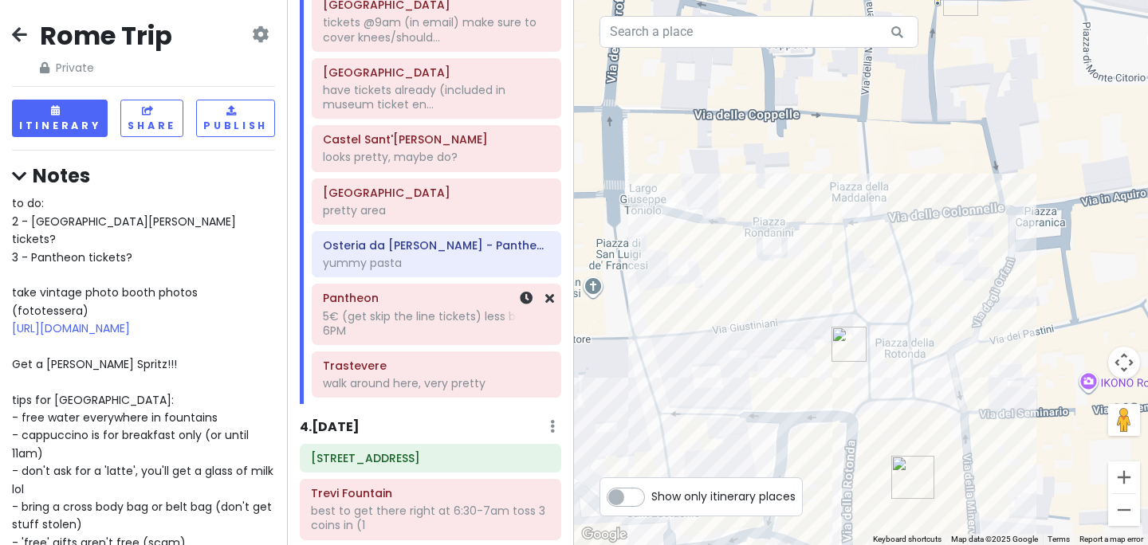
click at [448, 325] on div "5€ (get skip the line tickets) less busy at 6PM" at bounding box center [436, 323] width 227 height 29
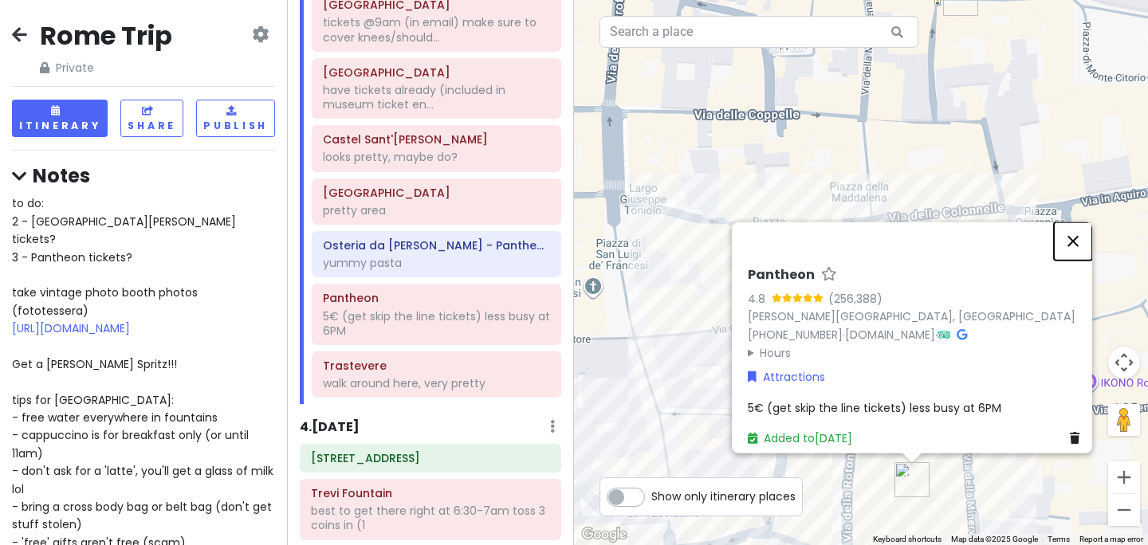
click at [1075, 233] on button "Close" at bounding box center [1073, 241] width 38 height 38
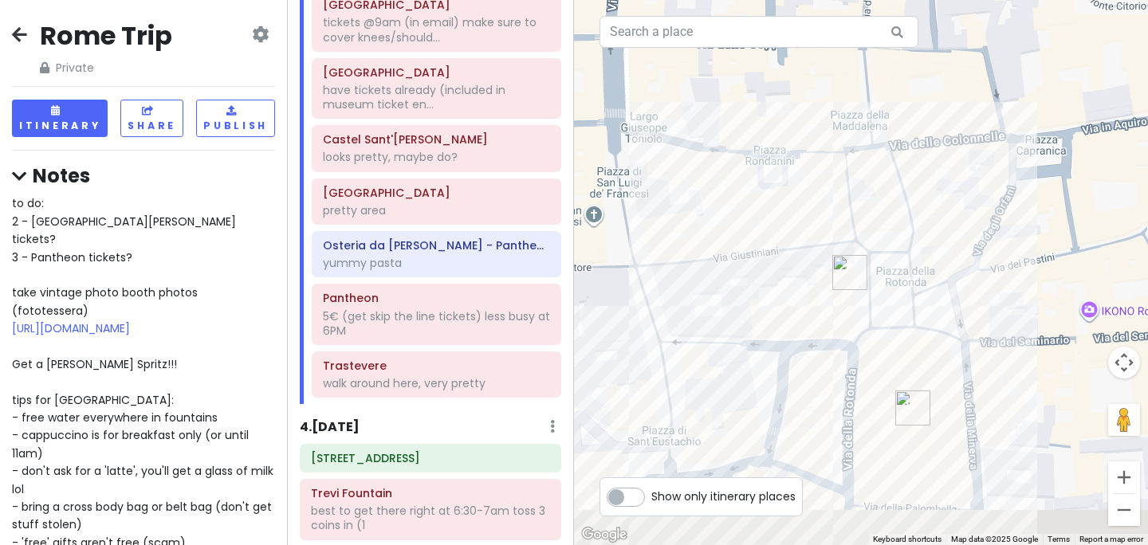
drag, startPoint x: 963, startPoint y: 421, endPoint x: 965, endPoint y: 338, distance: 82.9
click at [965, 338] on div at bounding box center [861, 272] width 574 height 545
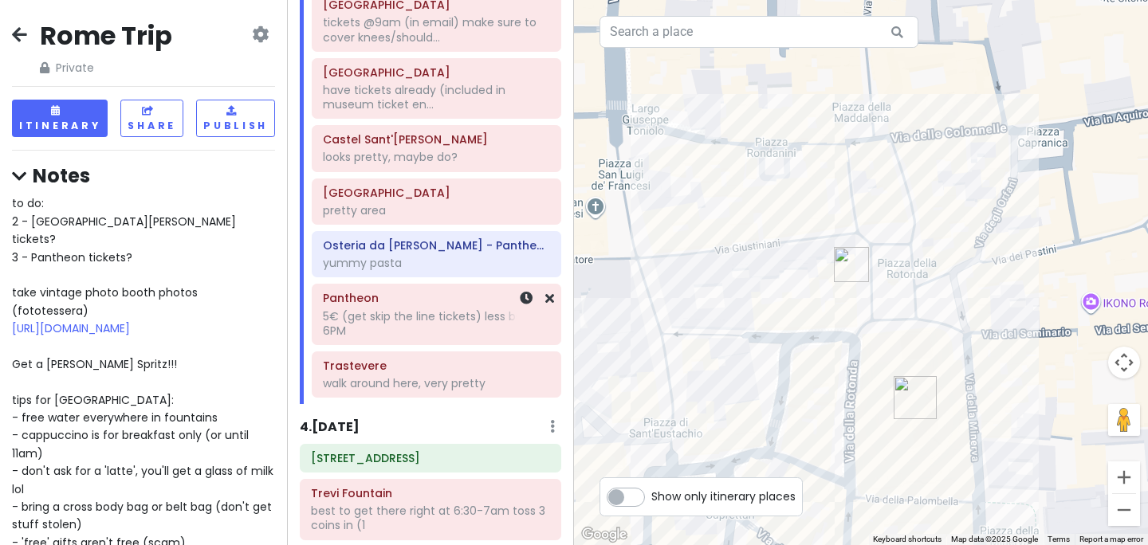
click at [406, 321] on div "5€ (get skip the line tickets) less busy at 6PM" at bounding box center [436, 323] width 227 height 29
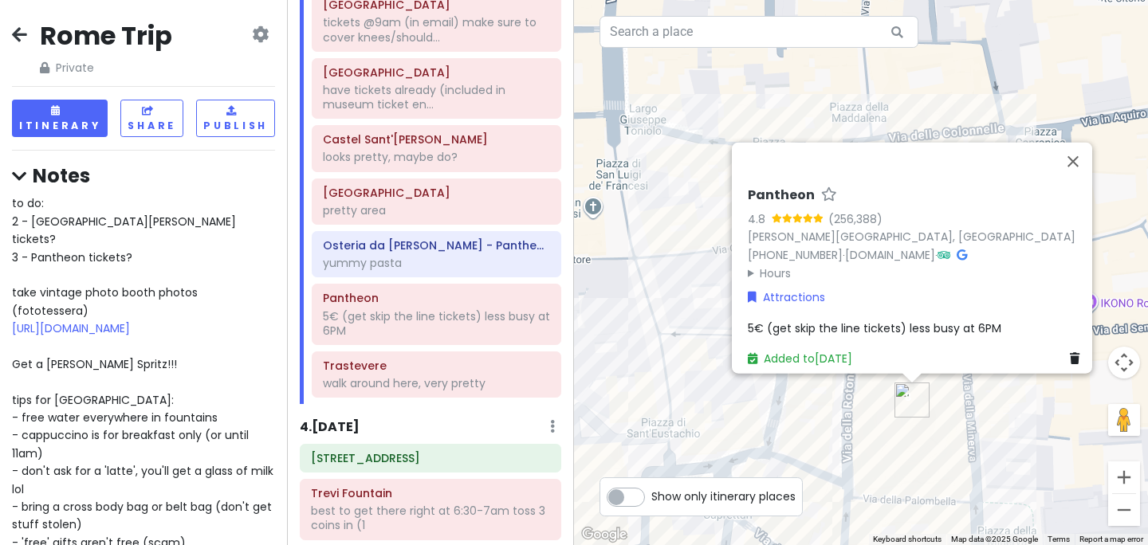
click at [871, 320] on span "5€ (get skip the line tickets) less busy at 6PM" at bounding box center [874, 328] width 253 height 16
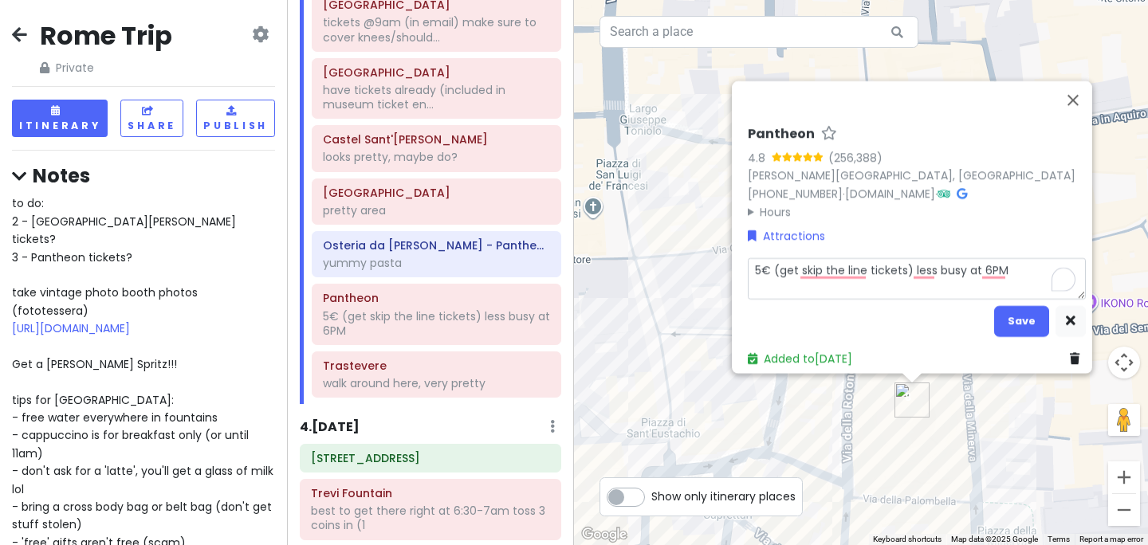
drag, startPoint x: 906, startPoint y: 261, endPoint x: 768, endPoint y: 265, distance: 137.2
click at [768, 265] on textarea "5€ (get skip the line tickets) less busy at 6PM" at bounding box center [917, 277] width 338 height 41
type textarea "x"
type textarea "5€ less busy at 6PM"
click at [879, 258] on textarea "5€ less busy at 6PM" at bounding box center [917, 277] width 338 height 41
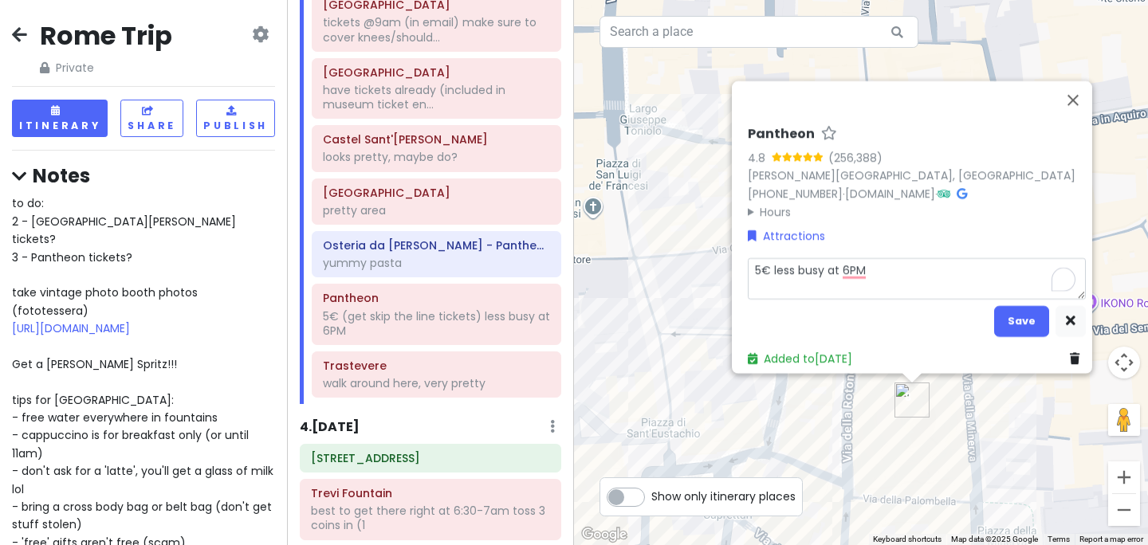
type textarea "x"
type textarea "5€ less busy at 6PM"
type textarea "x"
type textarea "5€ less busy at 6PM ("
type textarea "x"
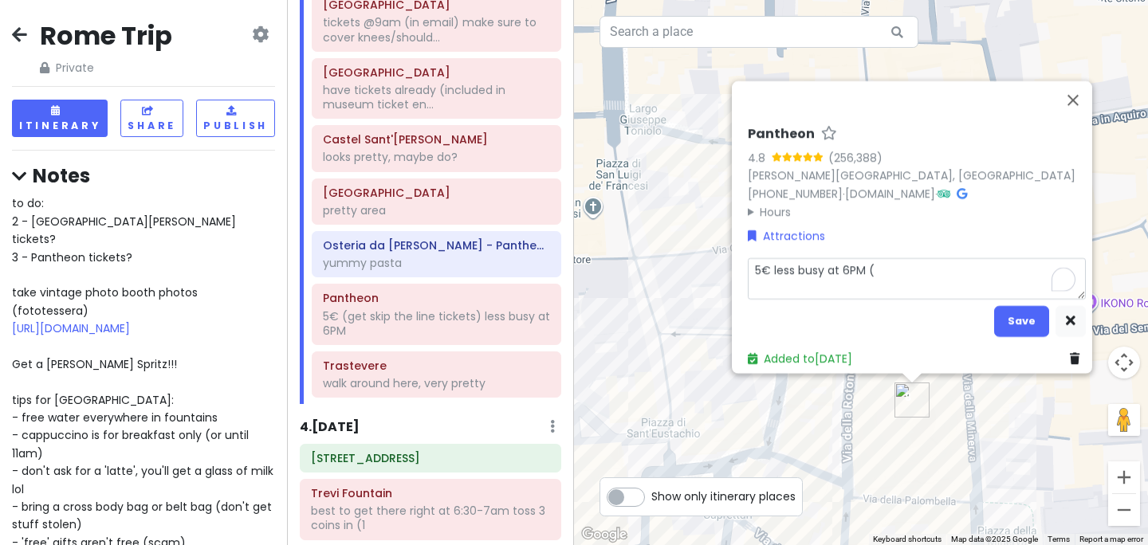
type textarea "5€ less busy at 6PM (g"
type textarea "x"
type textarea "5€ less busy at 6PM (ge"
type textarea "x"
type textarea "5€ less busy at 6PM (get"
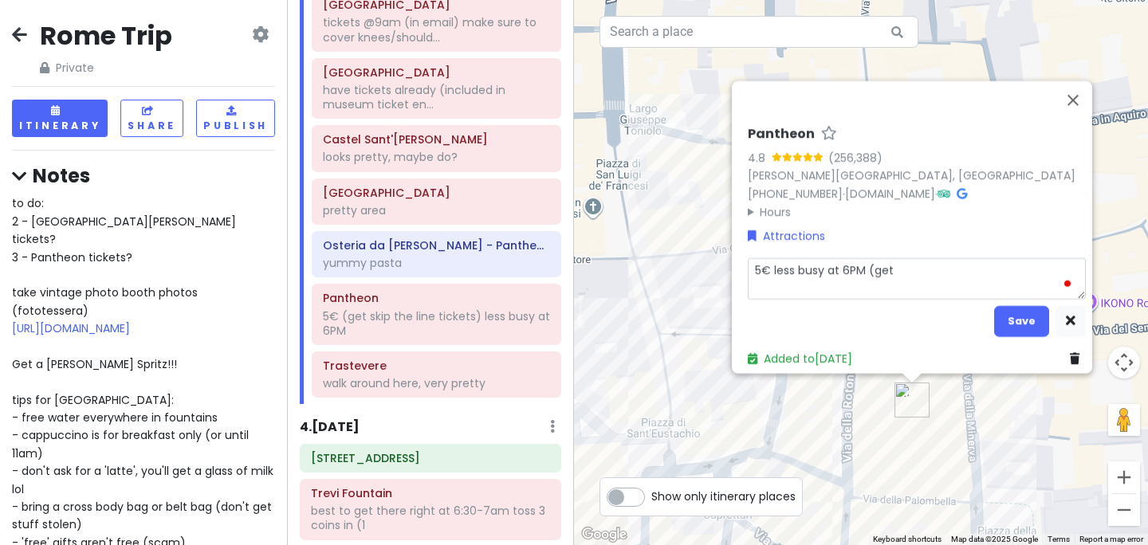
type textarea "x"
type textarea "5€ less busy at 6PM (get"
type textarea "x"
type textarea "5€ less busy at 6PM (get t"
type textarea "x"
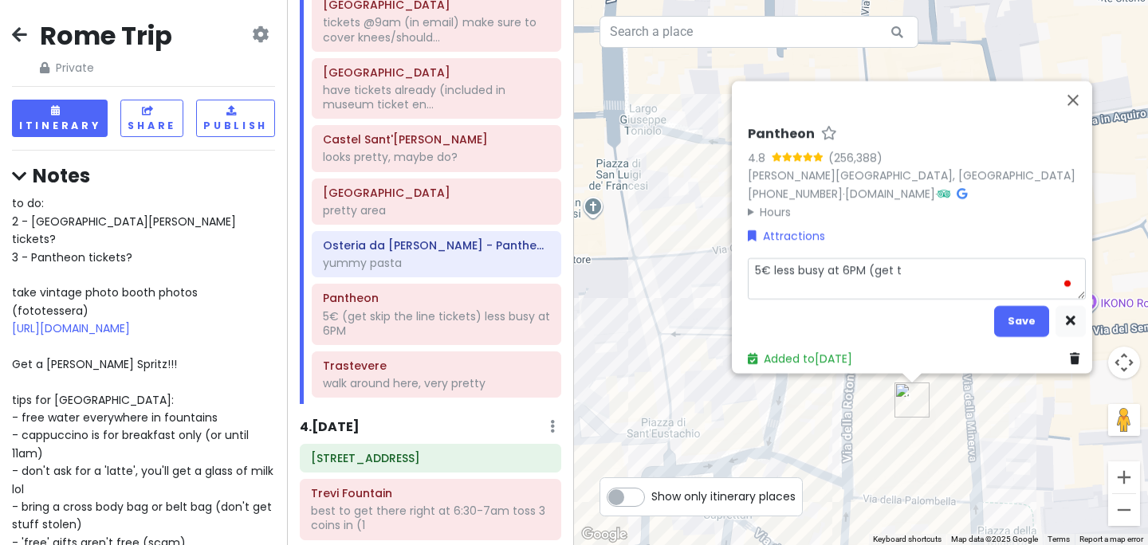
type textarea "5€ less busy at 6PM (get ti"
type textarea "x"
type textarea "5€ less busy at 6PM (get tic"
type textarea "x"
type textarea "5€ less busy at 6PM (get tick"
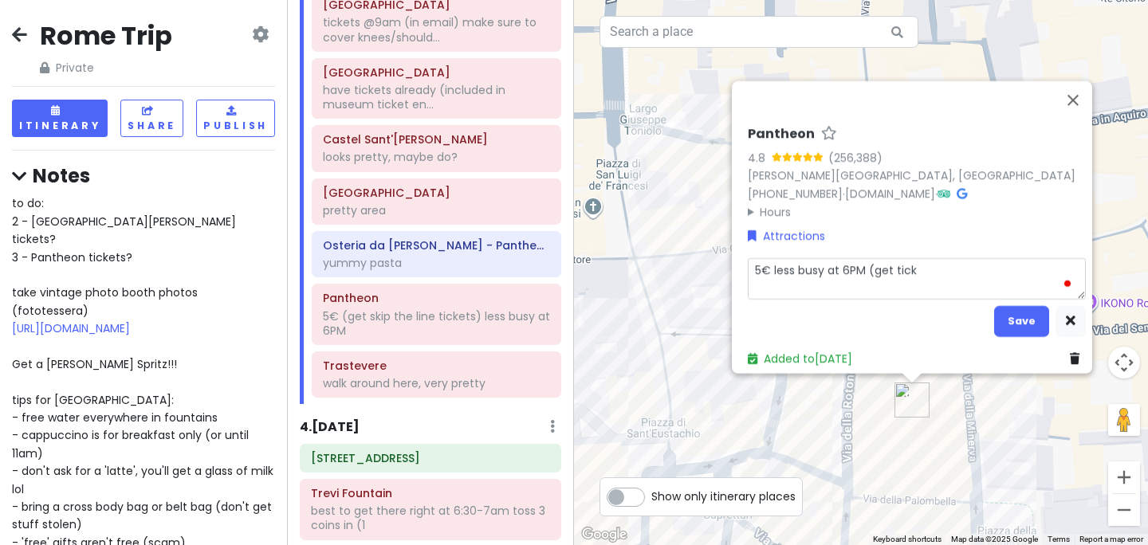
type textarea "x"
type textarea "5€ less busy at 6PM (get ticke"
type textarea "x"
type textarea "5€ less busy at 6PM (get ticket"
type textarea "x"
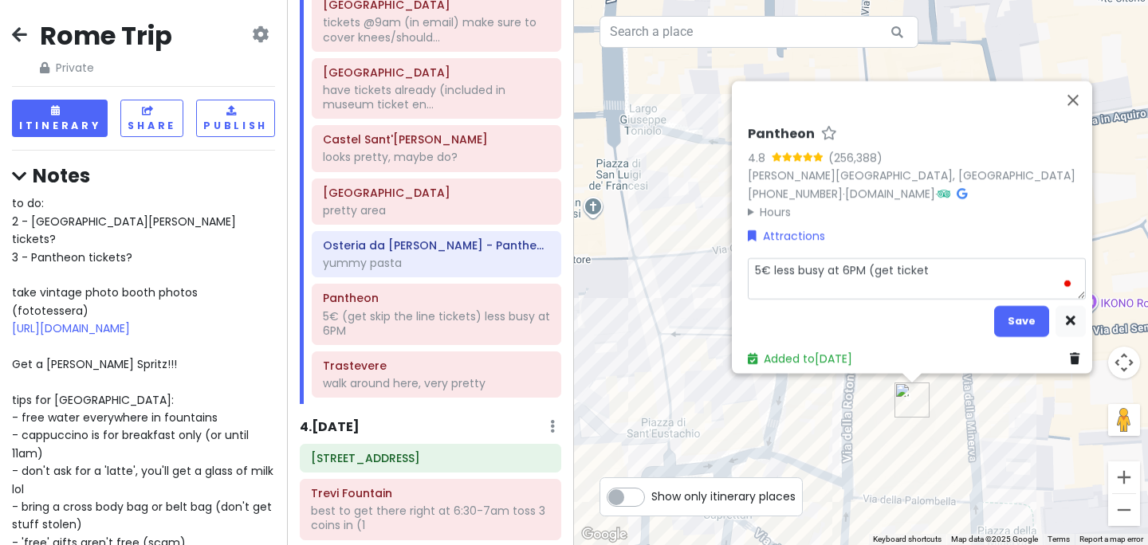
type textarea "5€ less busy at 6PM (get tickets"
type textarea "x"
type textarea "5€ less busy at 6PM (get tickets"
type textarea "x"
type textarea "5€ less busy at 6PM (get tickets t"
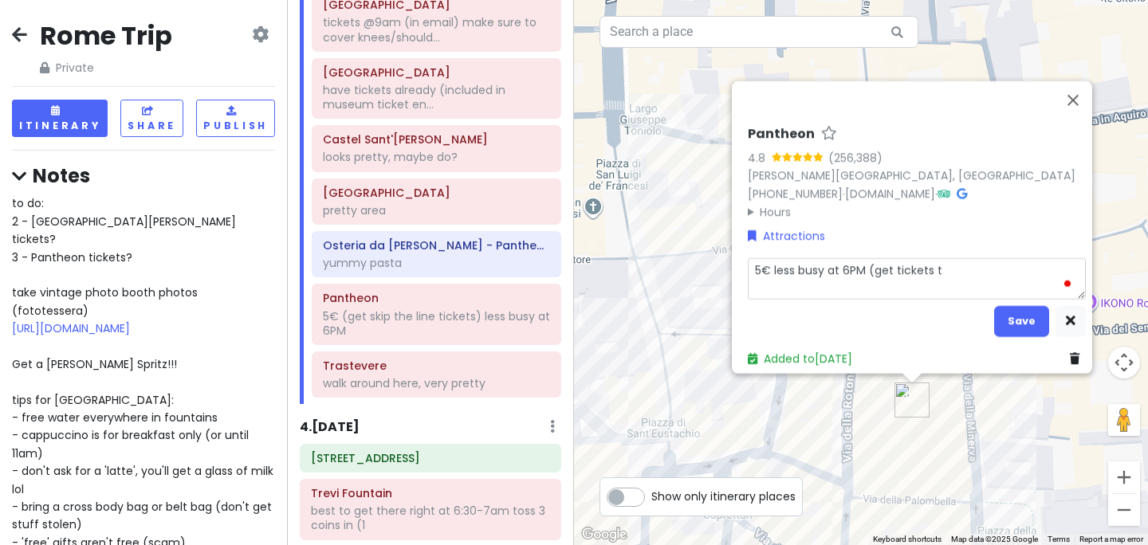
type textarea "x"
type textarea "5€ less busy at 6PM (get tickets th"
type textarea "x"
type textarea "5€ less busy at 6PM (get tickets the"
type textarea "x"
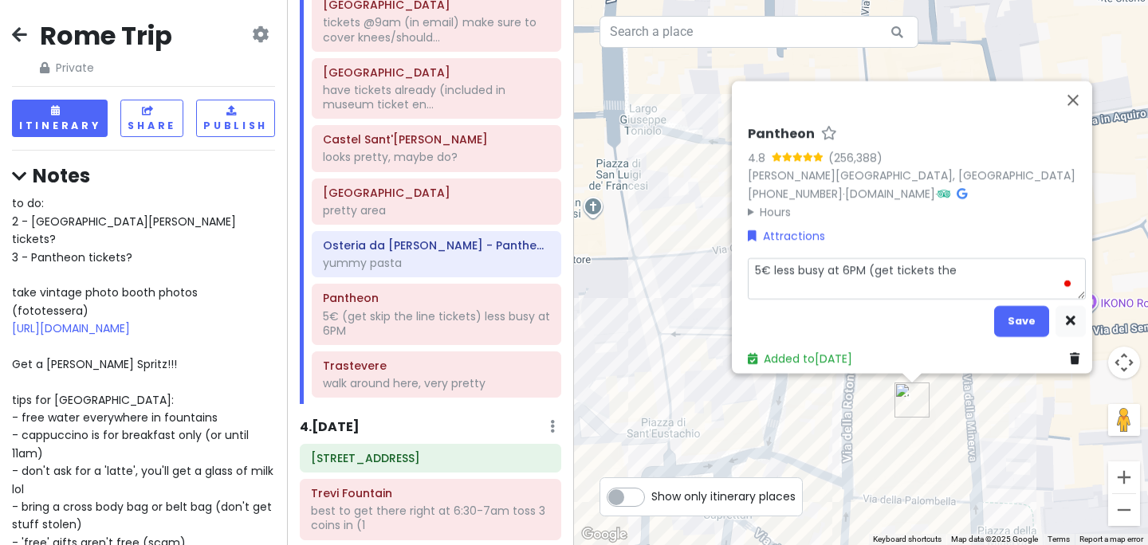
type textarea "5€ less busy at 6PM (get tickets ther"
type textarea "x"
type textarea "5€ less busy at 6PM (get tickets there"
type textarea "x"
type textarea "5€ less busy at 6PM (get tickets there)"
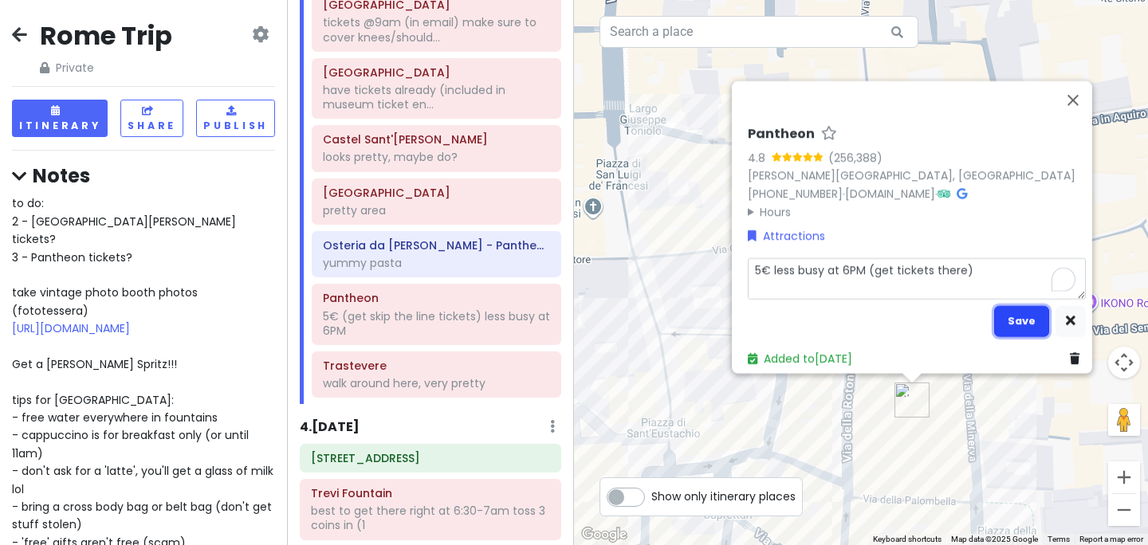
click at [1019, 311] on button "Save" at bounding box center [1021, 320] width 55 height 31
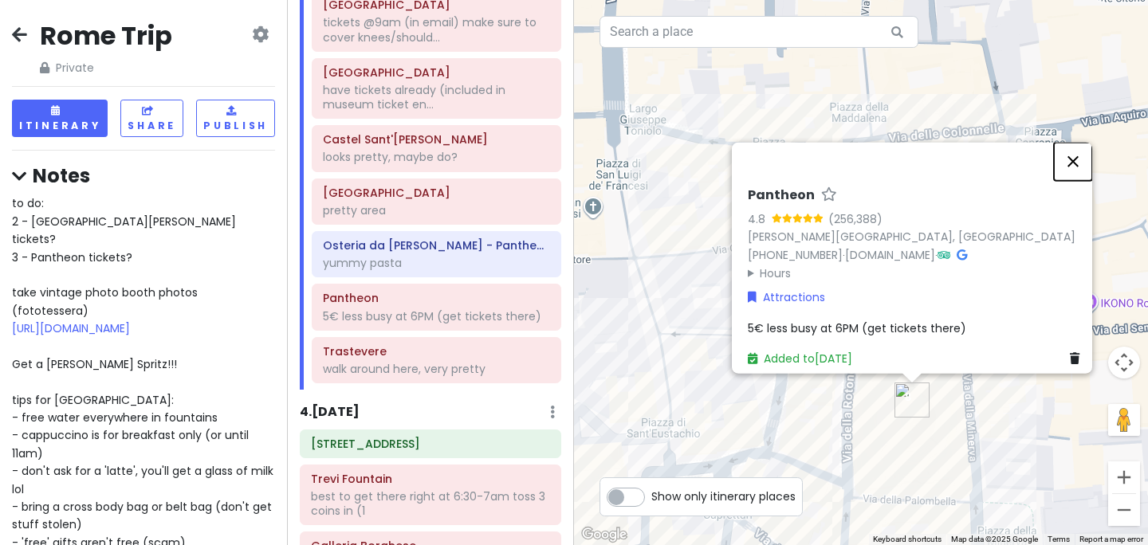
click at [1081, 153] on button "Close" at bounding box center [1073, 162] width 38 height 38
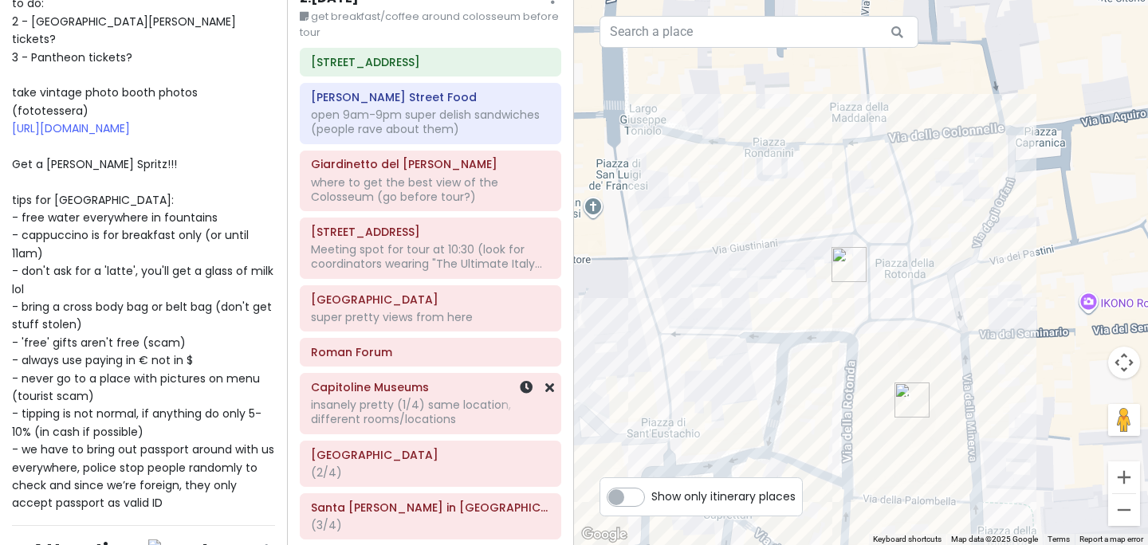
scroll to position [290, 0]
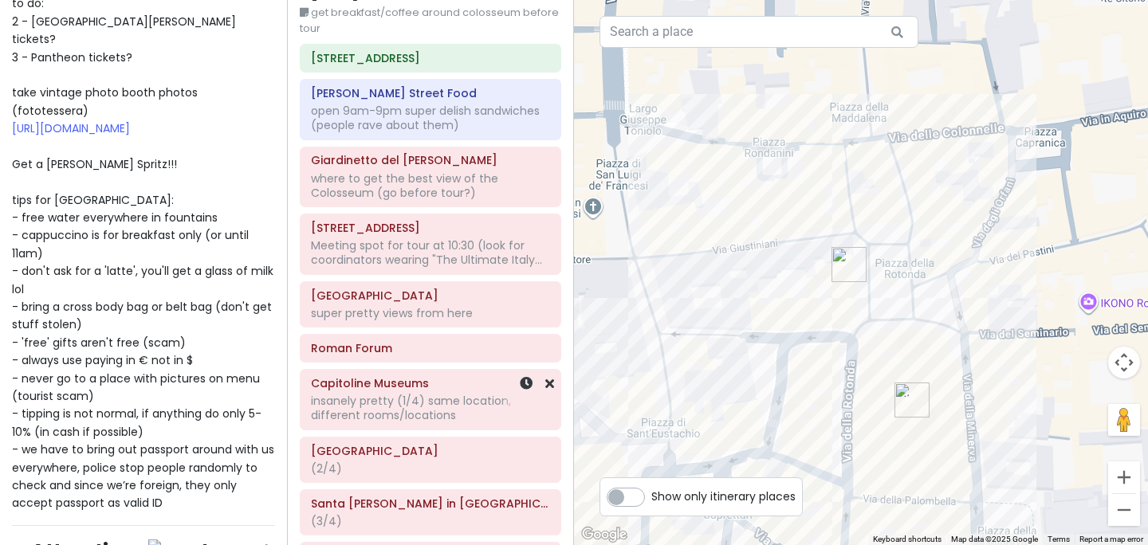
click at [370, 410] on div "insanely pretty (1/4) same location, different rooms/locations" at bounding box center [430, 408] width 239 height 29
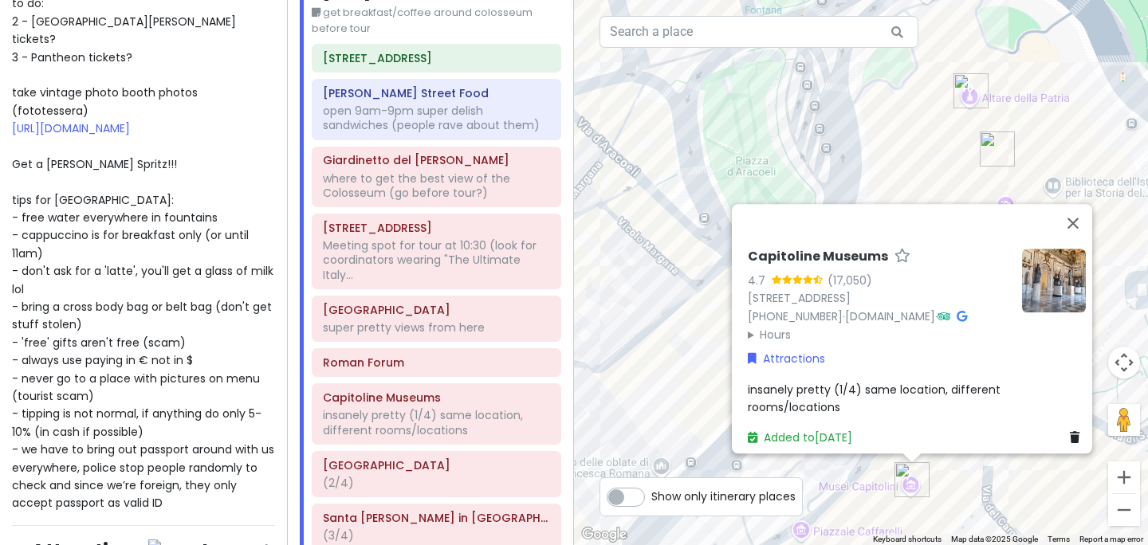
click at [190, 180] on div "to do: 2 - St. Peters basilica tickets? 3 - Pantheon tickets? take vintage phot…" at bounding box center [143, 252] width 263 height 517
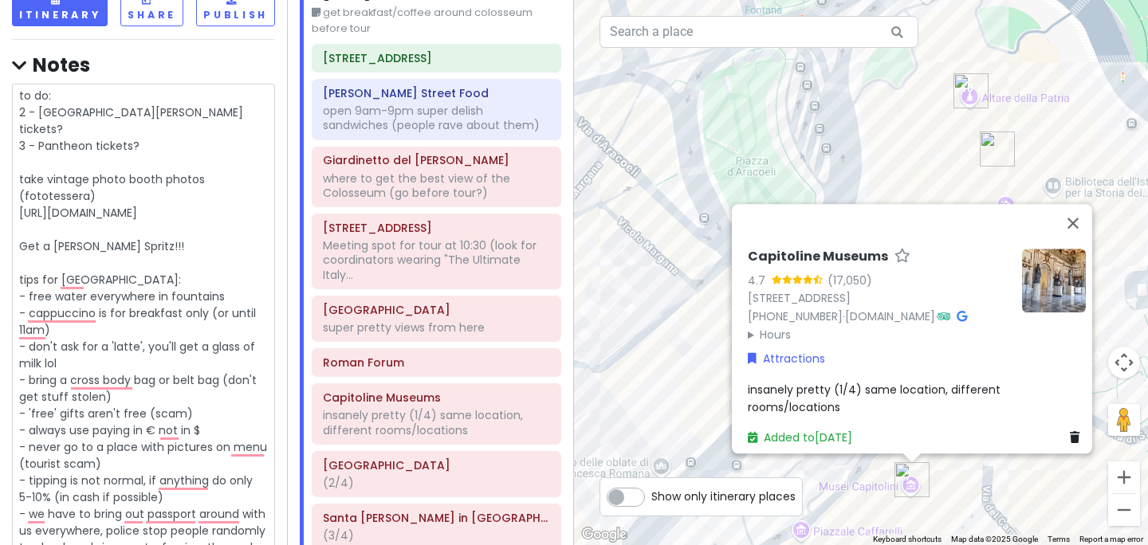
scroll to position [84, 0]
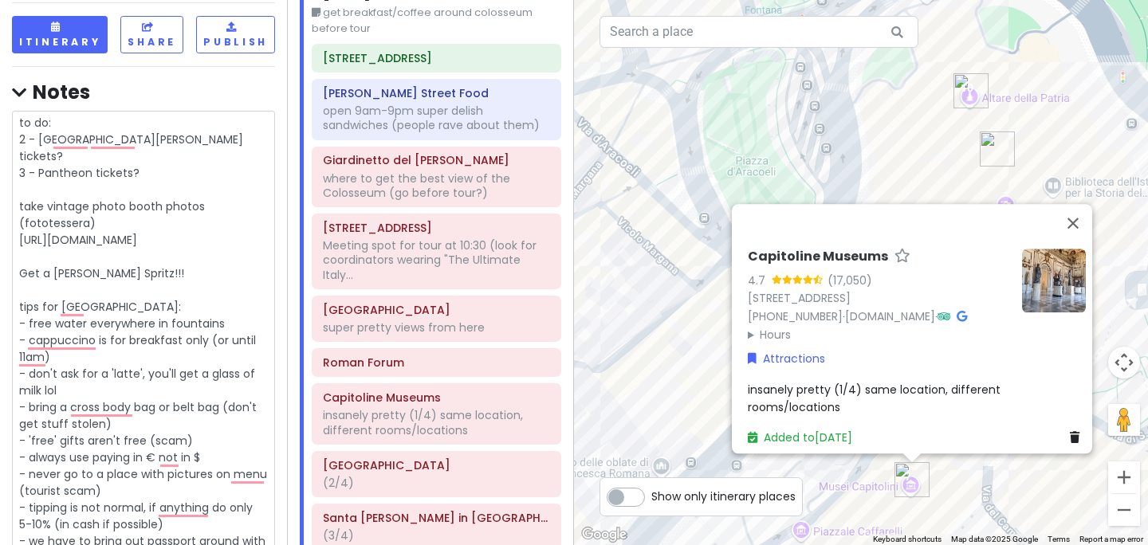
drag, startPoint x: 18, startPoint y: 191, endPoint x: 9, endPoint y: 113, distance: 77.9
click at [9, 113] on div "Rome Trip Private Change Dates Make a Copy Delete Trip Give Feedback 💡 Support …" at bounding box center [143, 272] width 287 height 545
type textarea "x"
type textarea "take vintage photo booth photos (fototessera) https://www.rerumromanarum.com/20…"
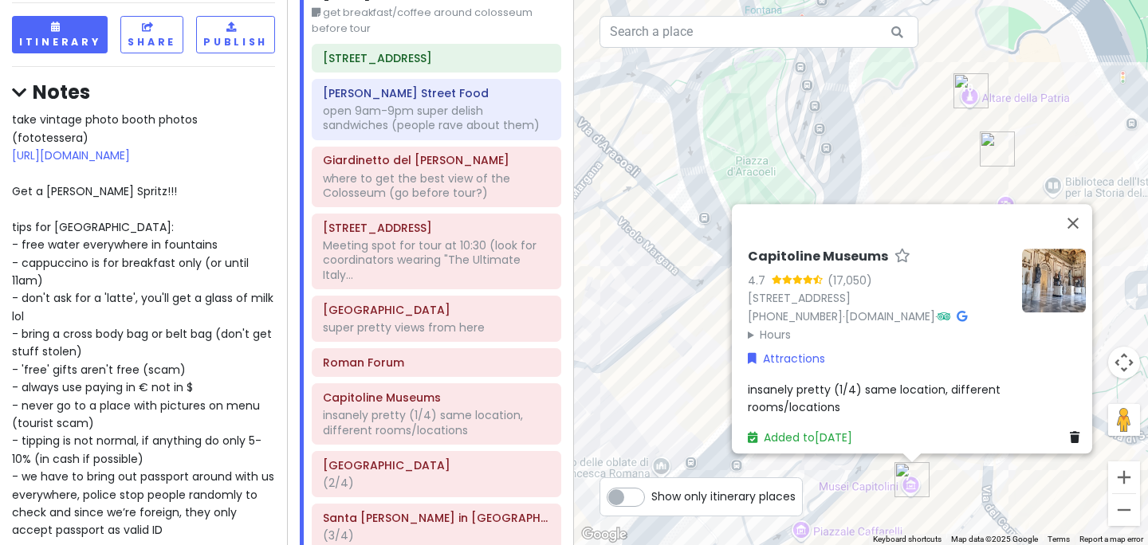
click at [57, 66] on hr at bounding box center [143, 66] width 263 height 1
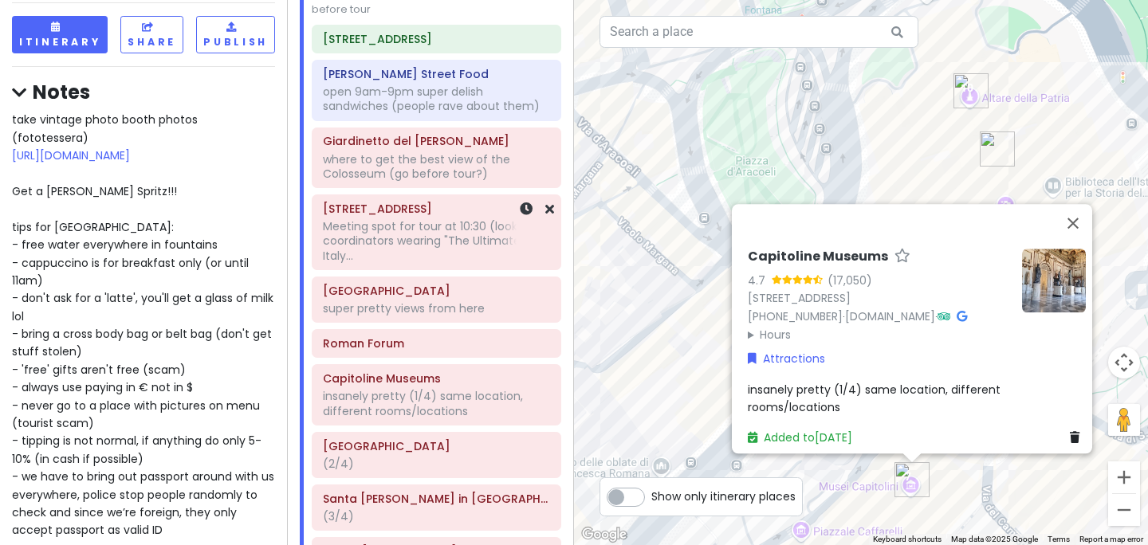
scroll to position [305, 0]
